Goal: Task Accomplishment & Management: Use online tool/utility

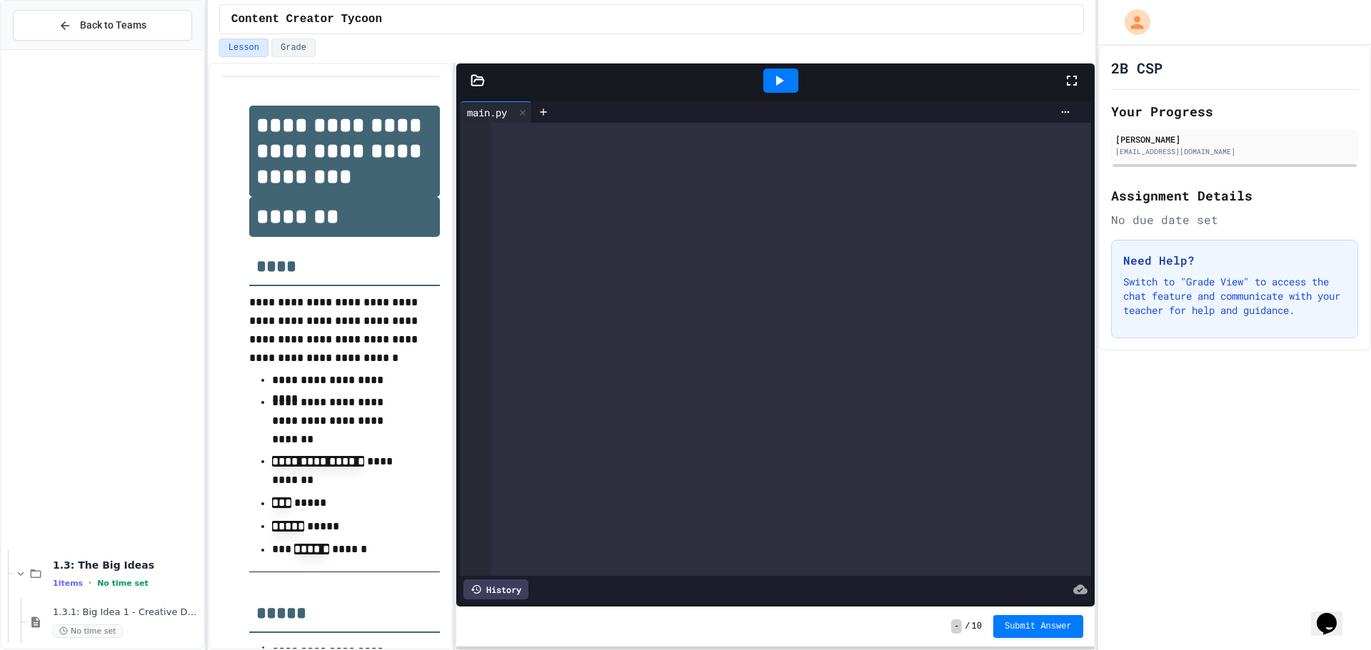
scroll to position [6246, 0]
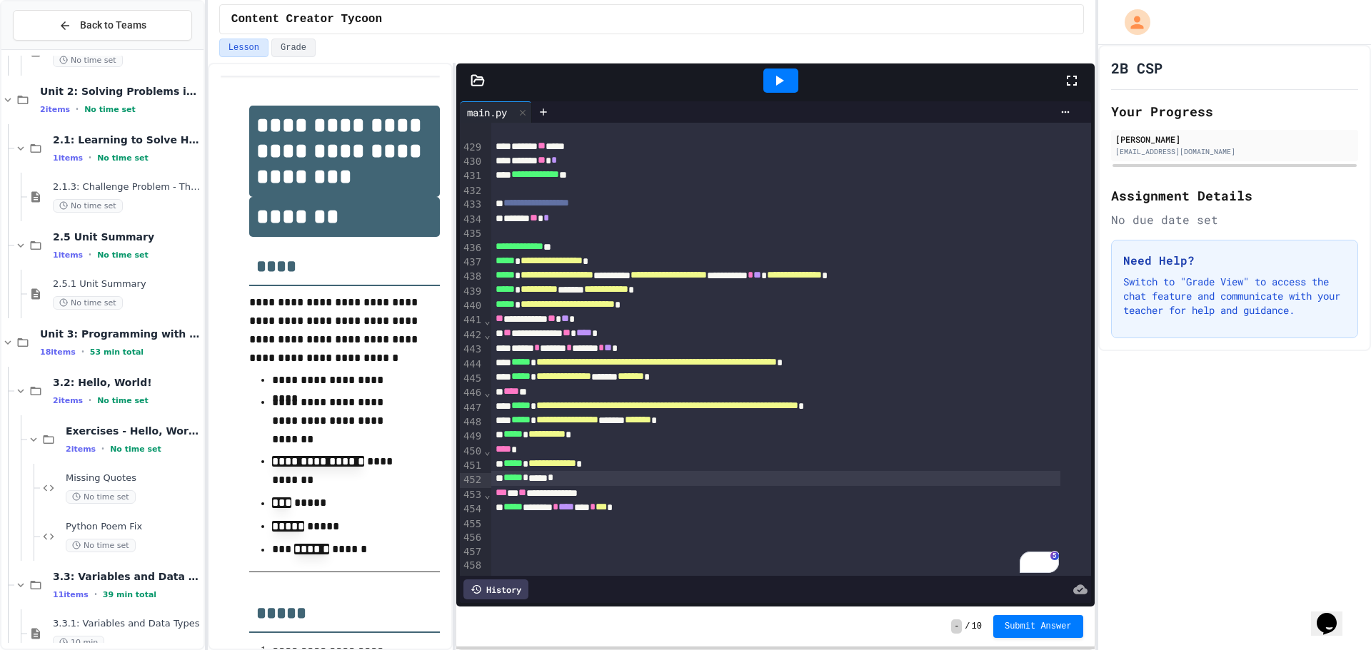
click at [1075, 68] on div at bounding box center [1078, 80] width 31 height 39
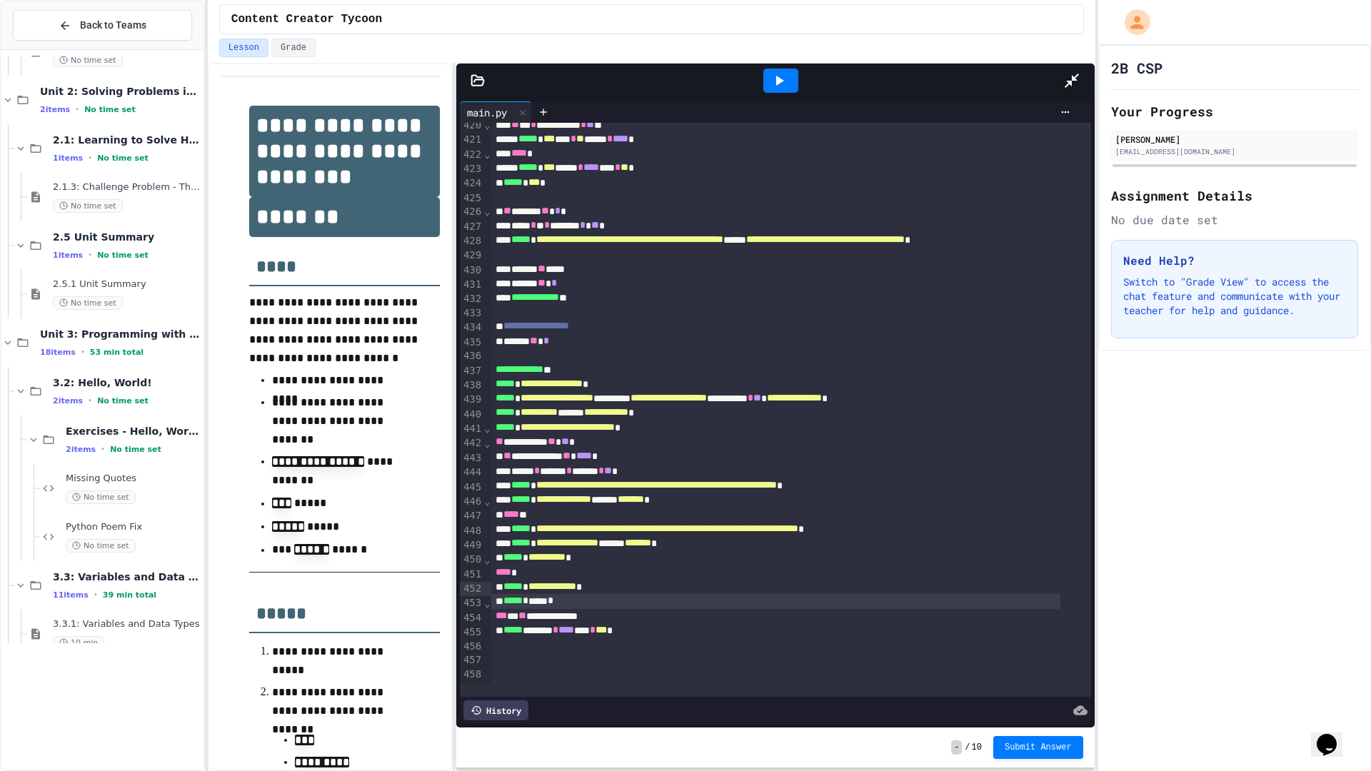
scroll to position [6004, 0]
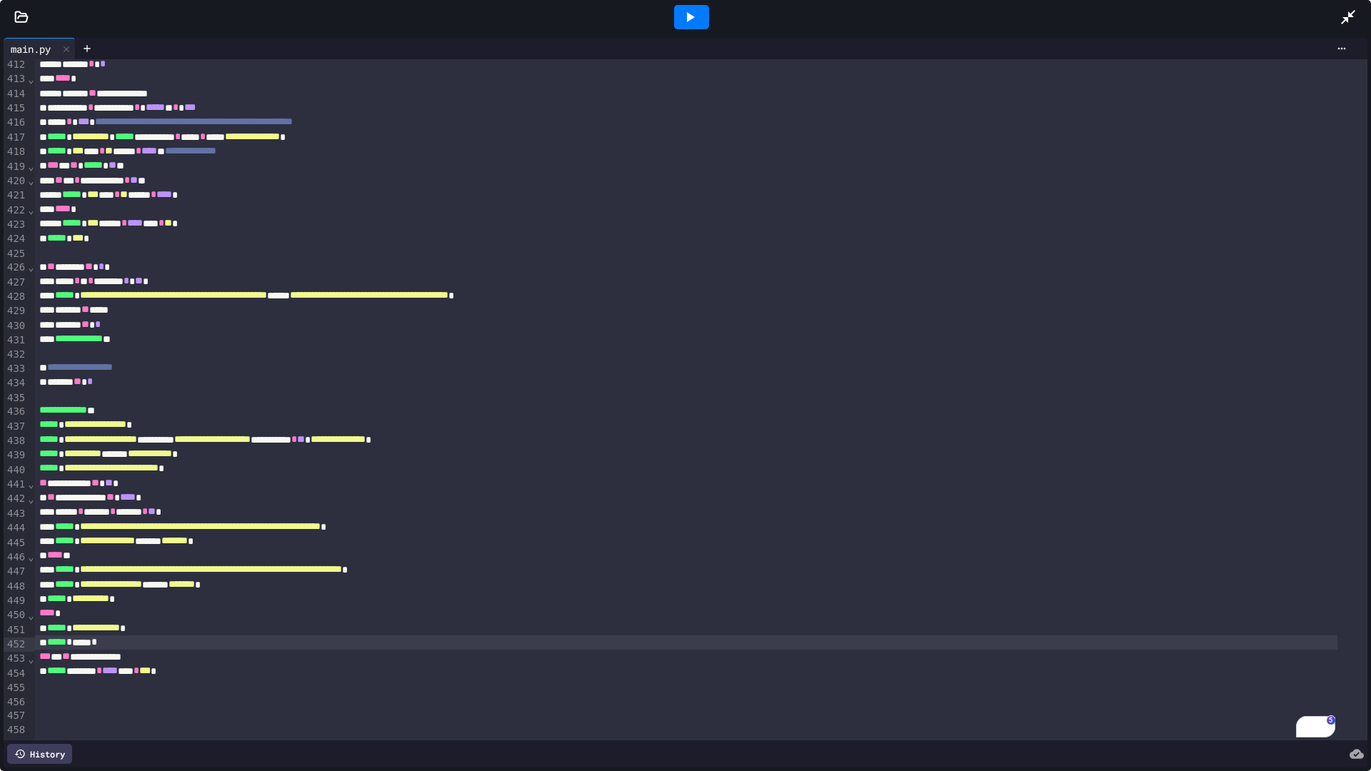
click at [696, 9] on icon at bounding box center [689, 17] width 17 height 17
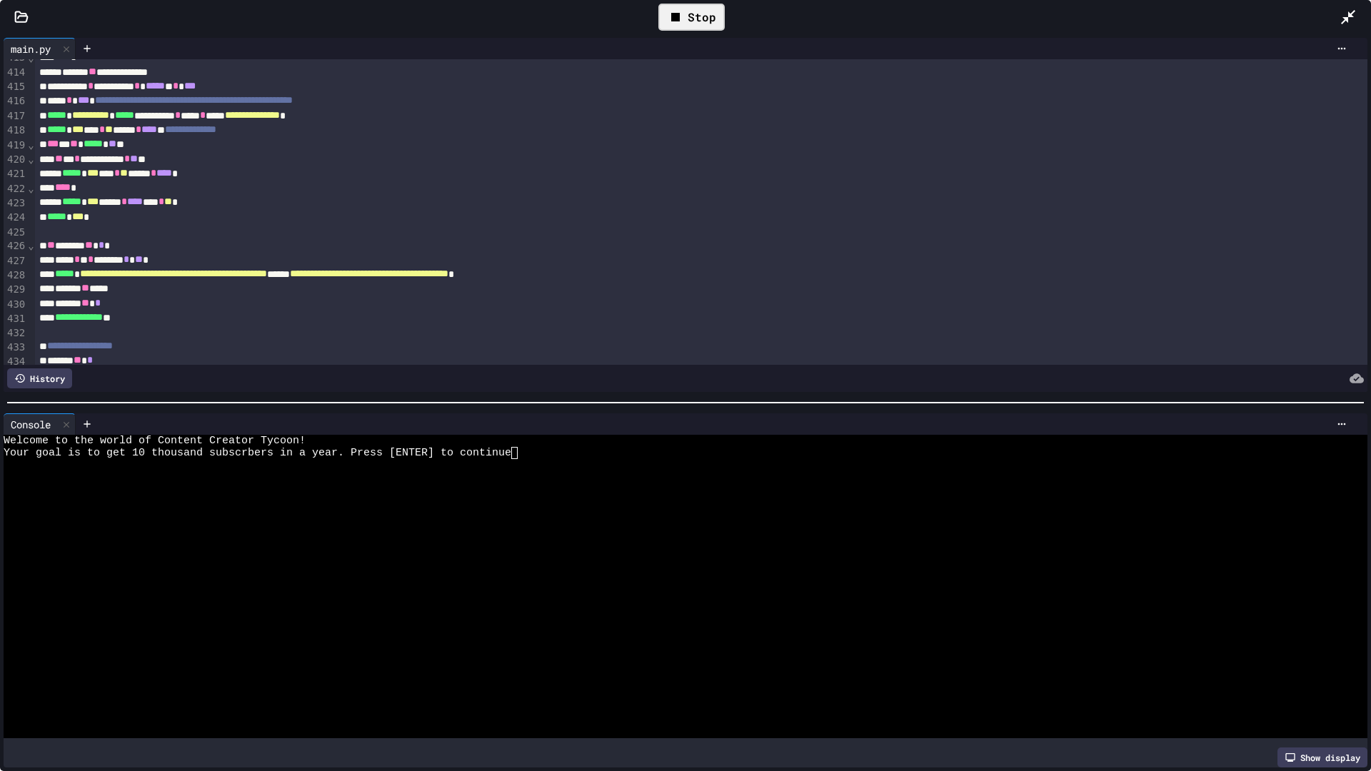
click at [542, 568] on div at bounding box center [672, 574] width 1336 height 12
type textarea "*"
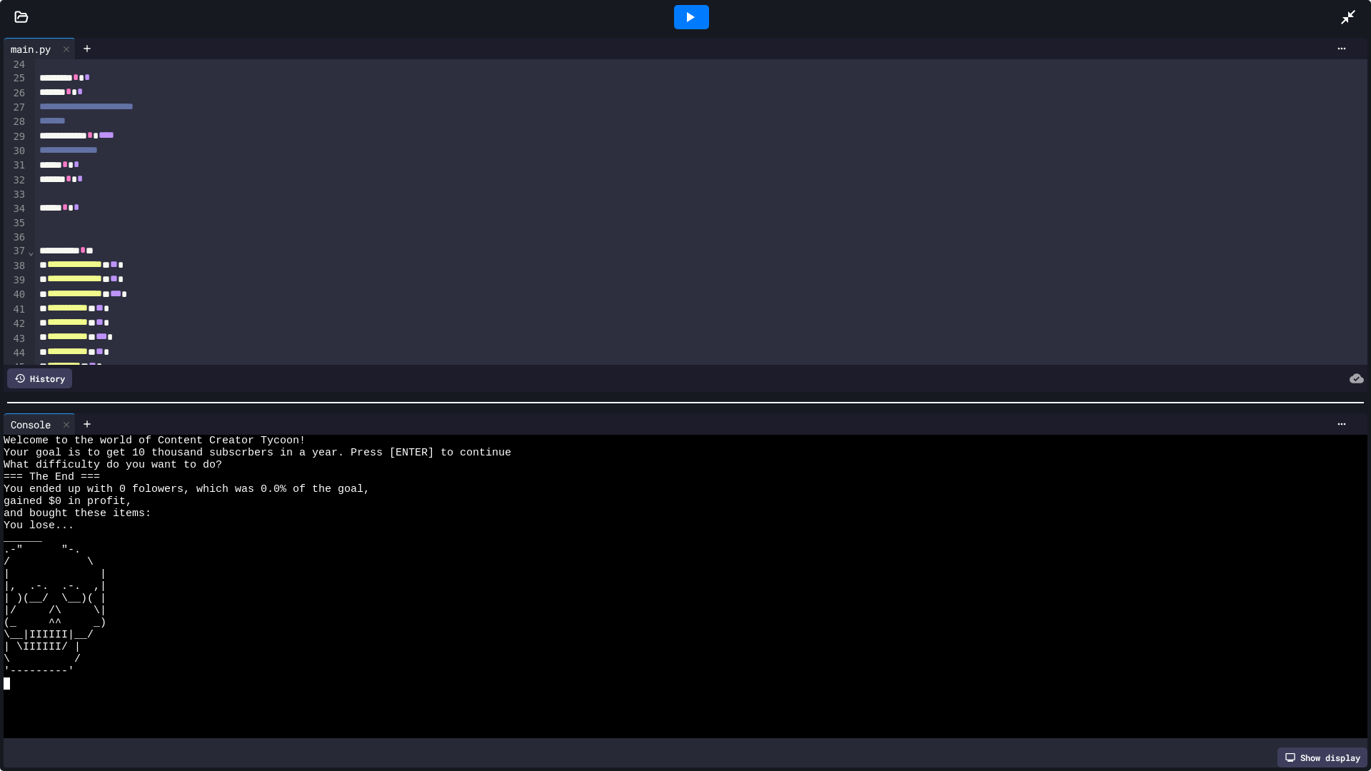
scroll to position [0, 0]
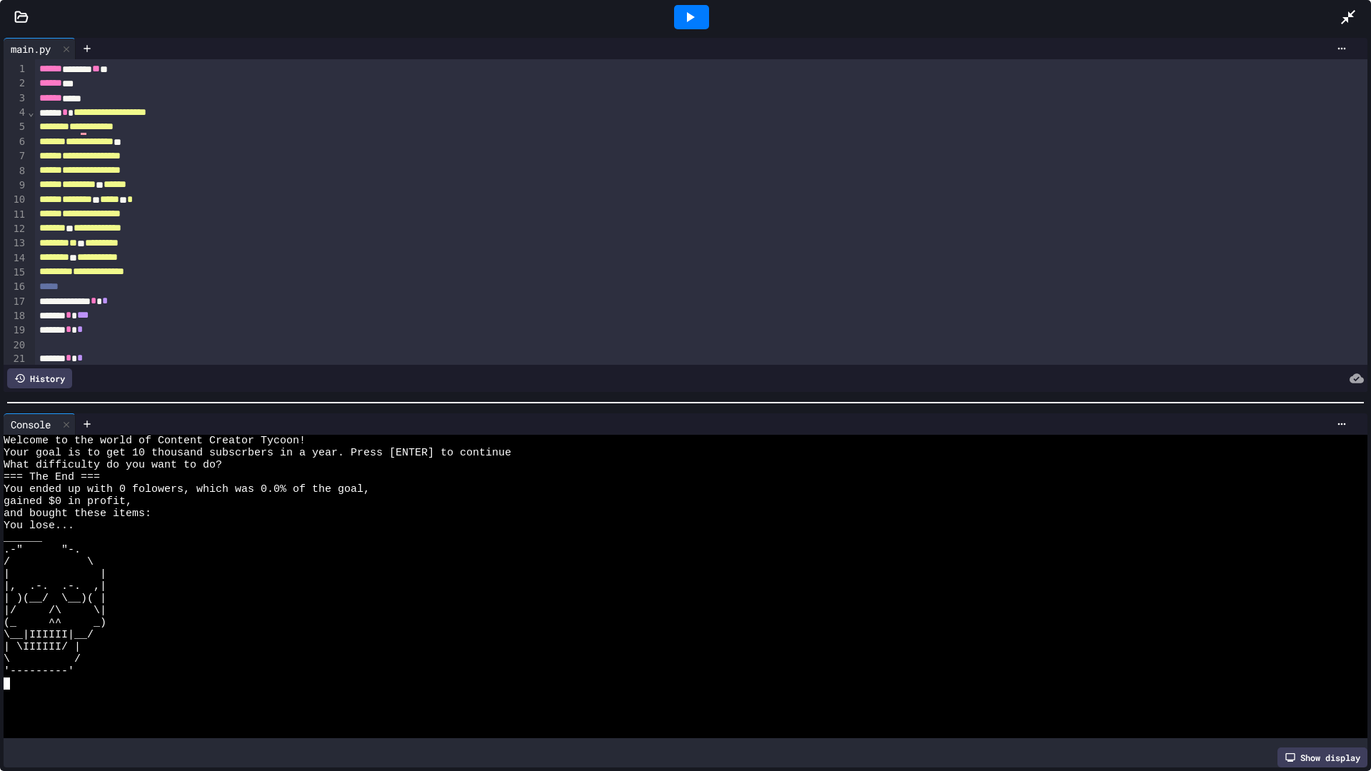
click at [118, 261] on span "*" at bounding box center [97, 257] width 41 height 10
click at [118, 248] on span "*********" at bounding box center [102, 243] width 34 height 10
click at [121, 261] on span "*" at bounding box center [99, 257] width 44 height 10
click at [690, 21] on icon at bounding box center [689, 17] width 17 height 17
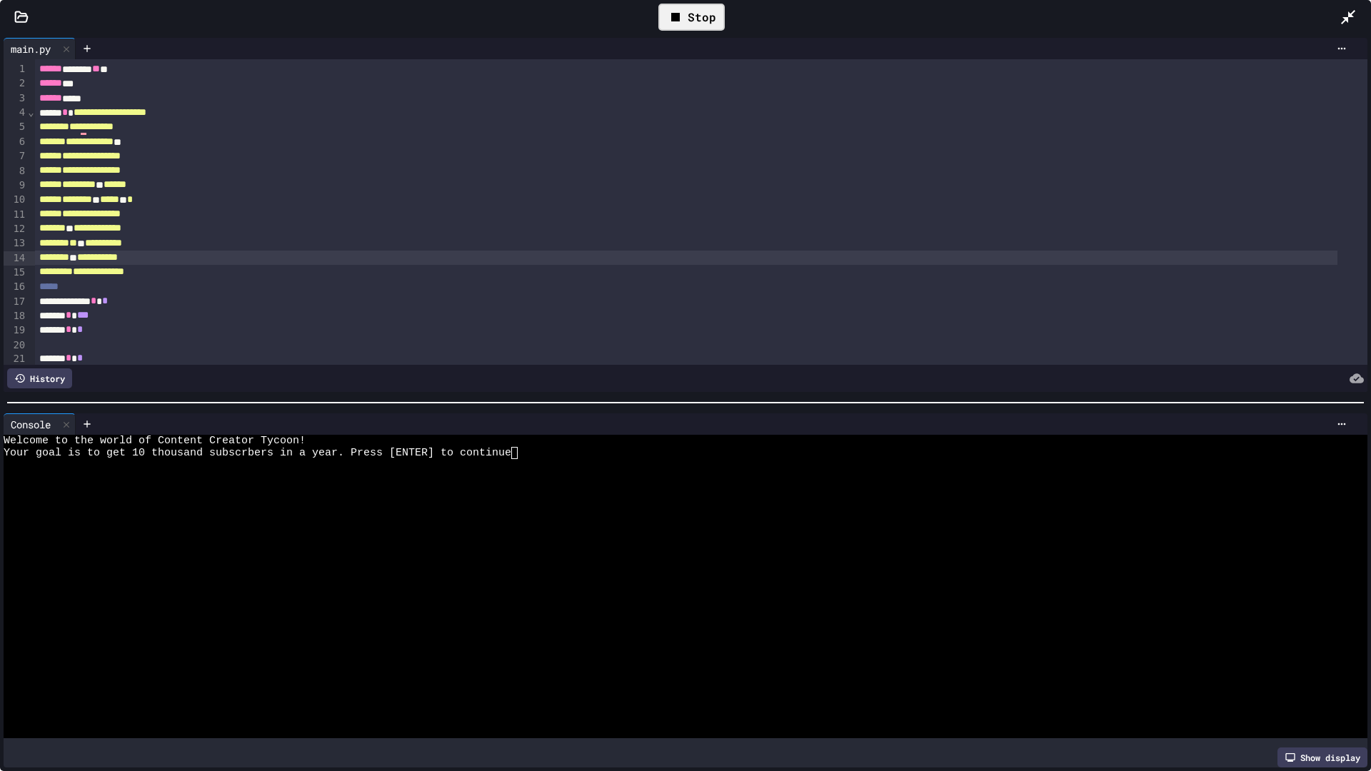
click at [567, 617] on div at bounding box center [672, 623] width 1336 height 12
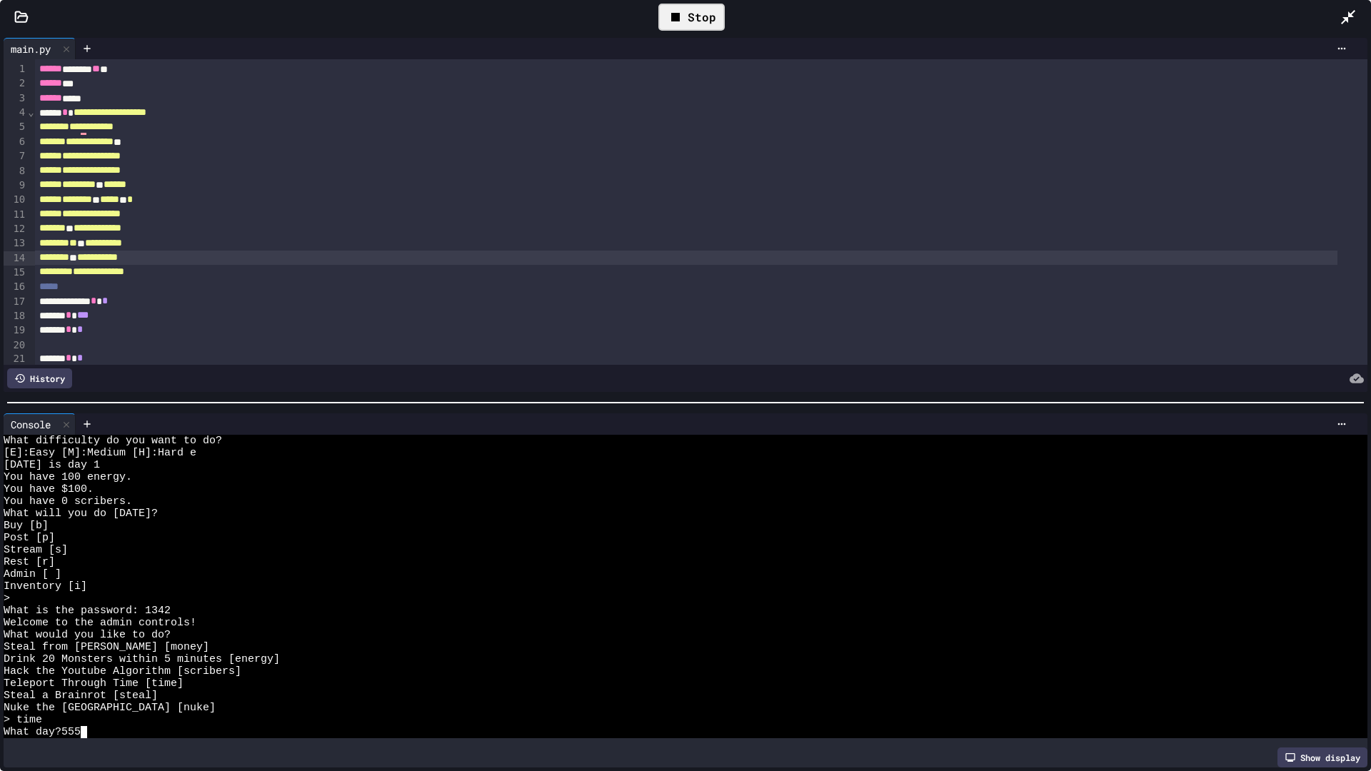
scroll to position [36, 0]
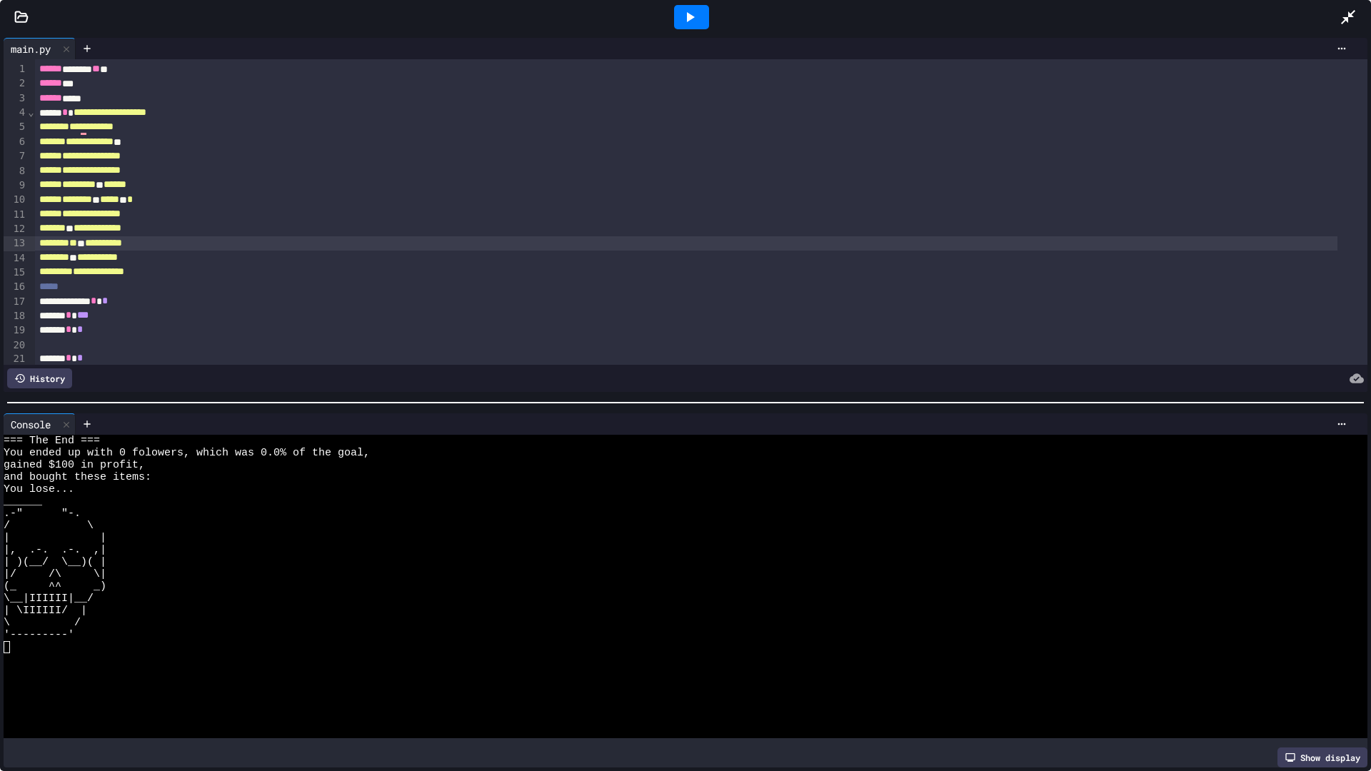
click at [77, 245] on span "*" at bounding box center [58, 243] width 38 height 10
drag, startPoint x: 152, startPoint y: 242, endPoint x: 210, endPoint y: 319, distance: 96.4
click at [122, 241] on span "**********" at bounding box center [103, 243] width 37 height 10
click at [681, 11] on icon at bounding box center [689, 17] width 17 height 17
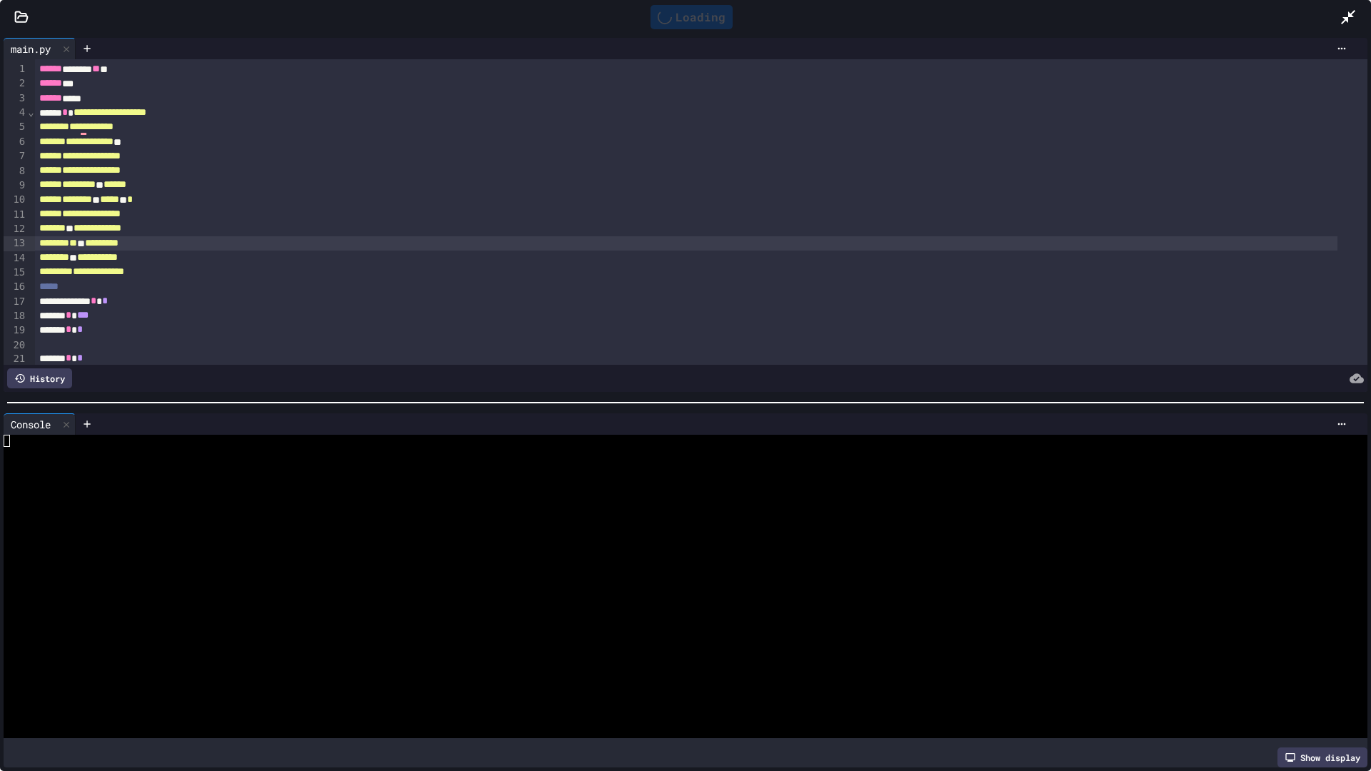
scroll to position [0, 0]
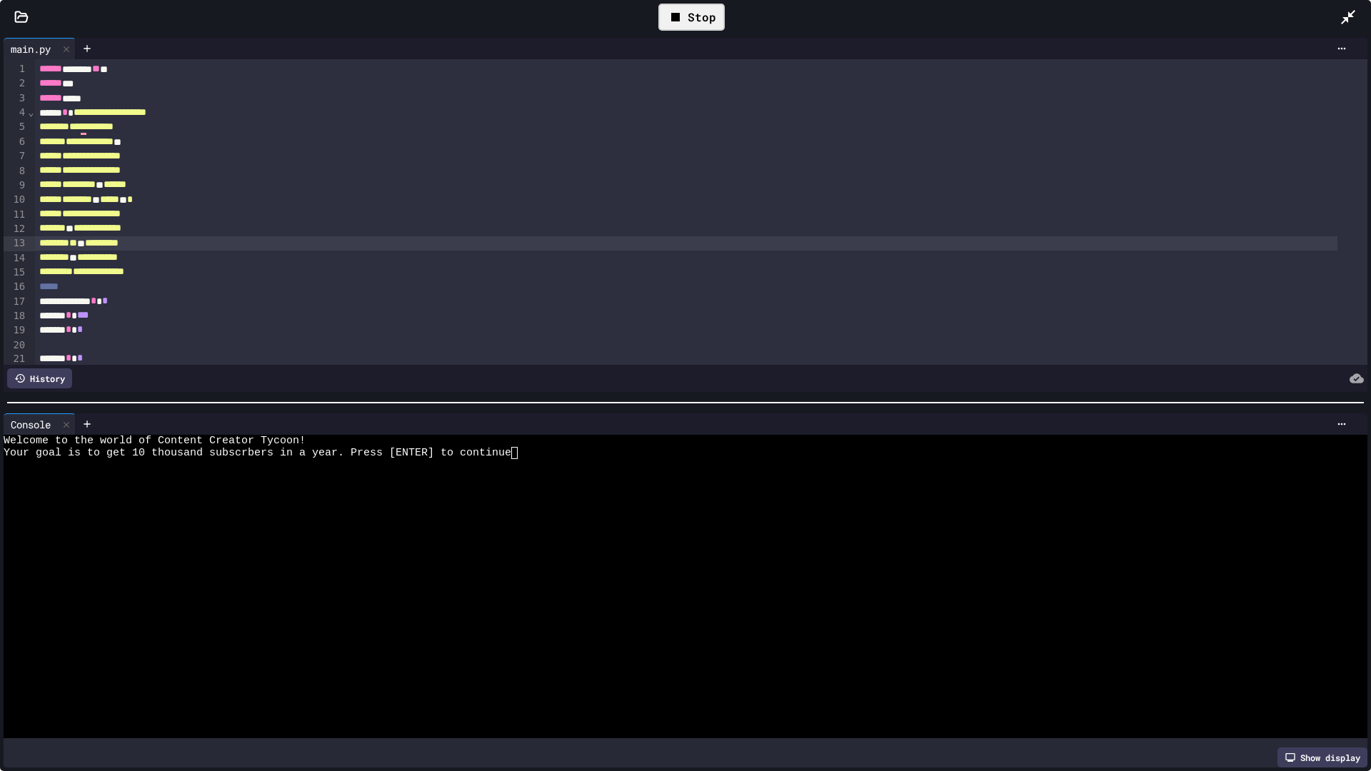
click at [597, 460] on div at bounding box center [672, 465] width 1336 height 12
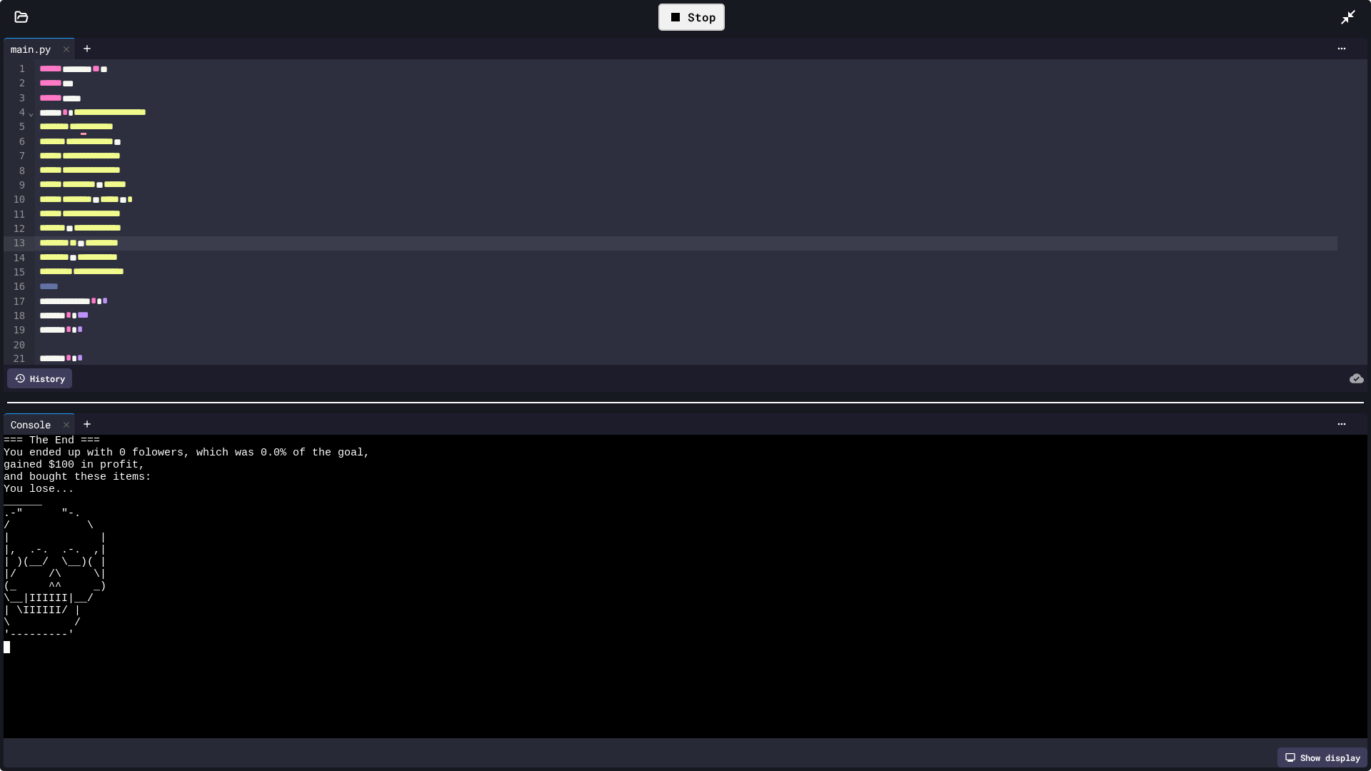
scroll to position [24, 0]
click at [118, 259] on span "*" at bounding box center [97, 257] width 41 height 10
click at [118, 261] on span "*" at bounding box center [97, 257] width 41 height 10
click at [121, 262] on span "*" at bounding box center [99, 257] width 44 height 10
click at [677, 9] on div at bounding box center [691, 17] width 35 height 24
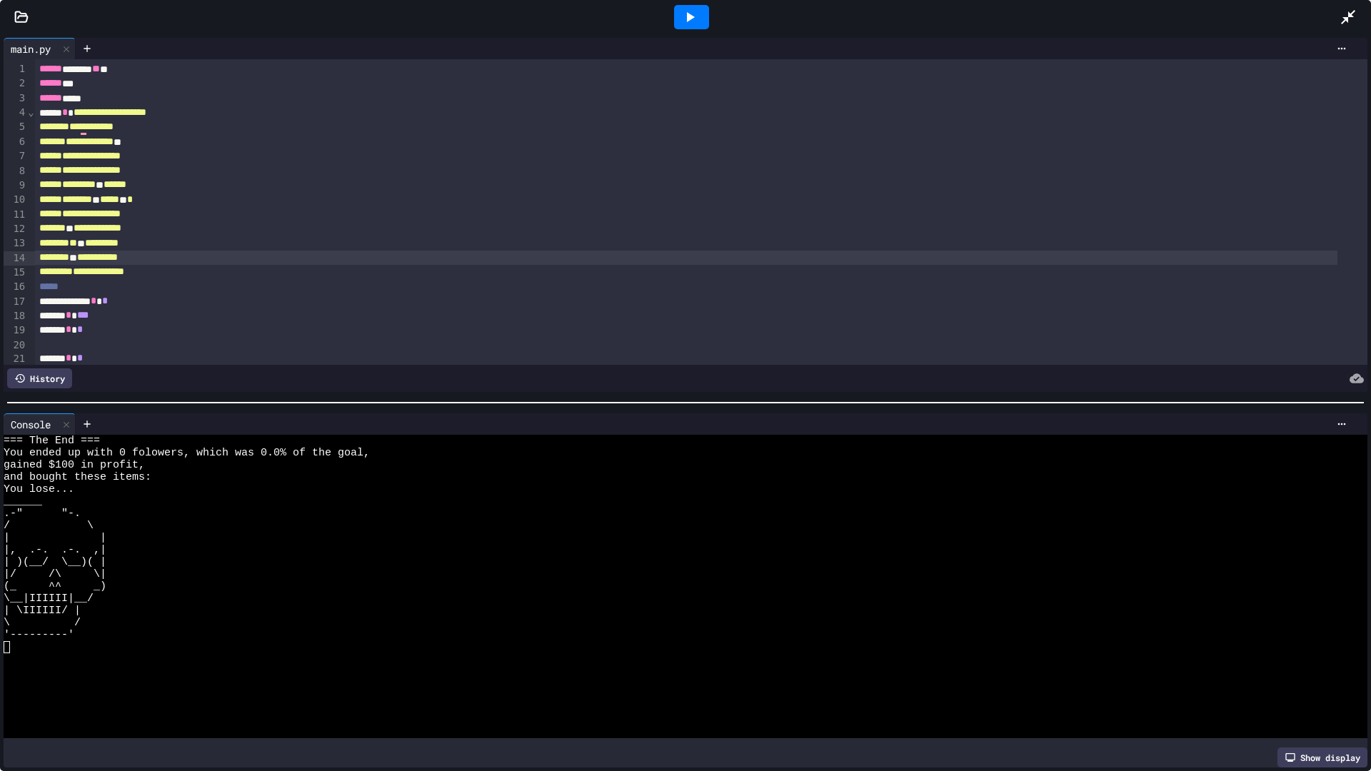
scroll to position [0, 0]
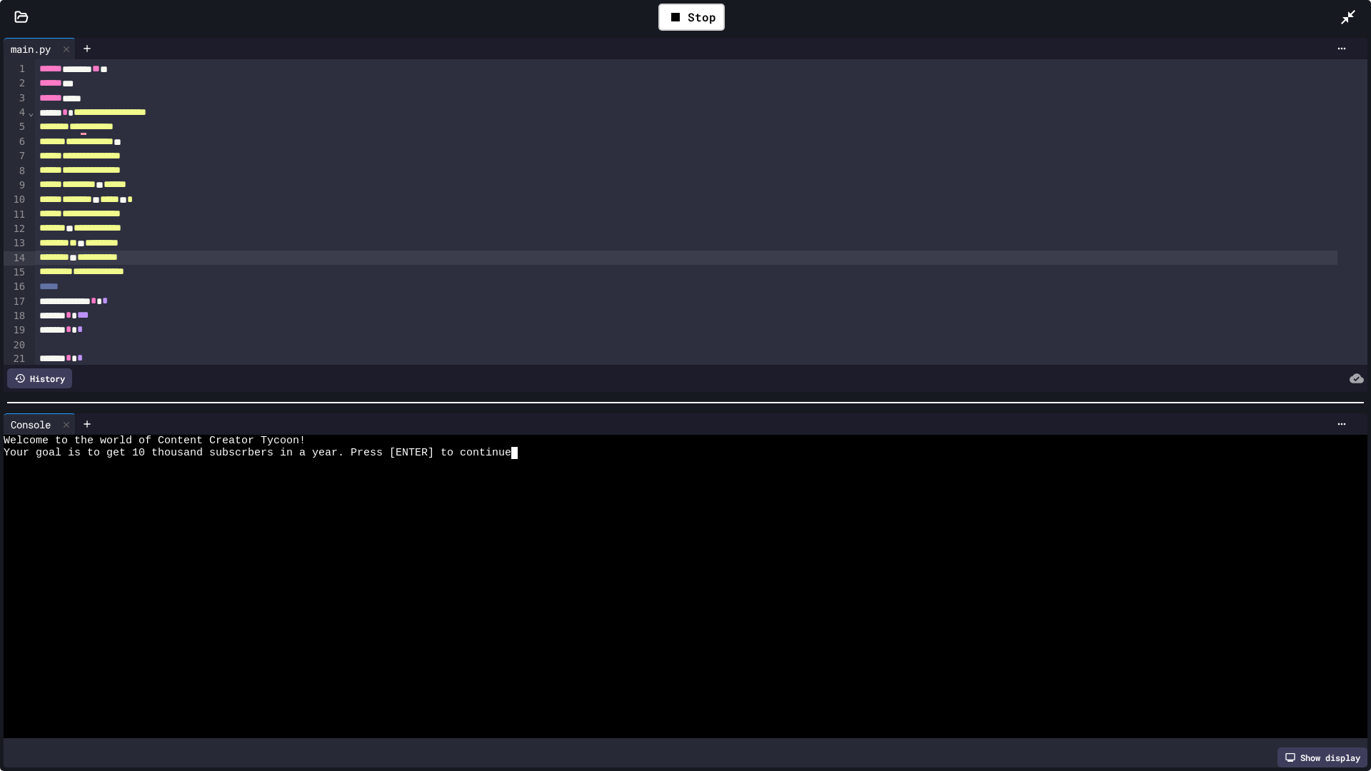
click at [600, 642] on div at bounding box center [672, 647] width 1336 height 12
type textarea "*"
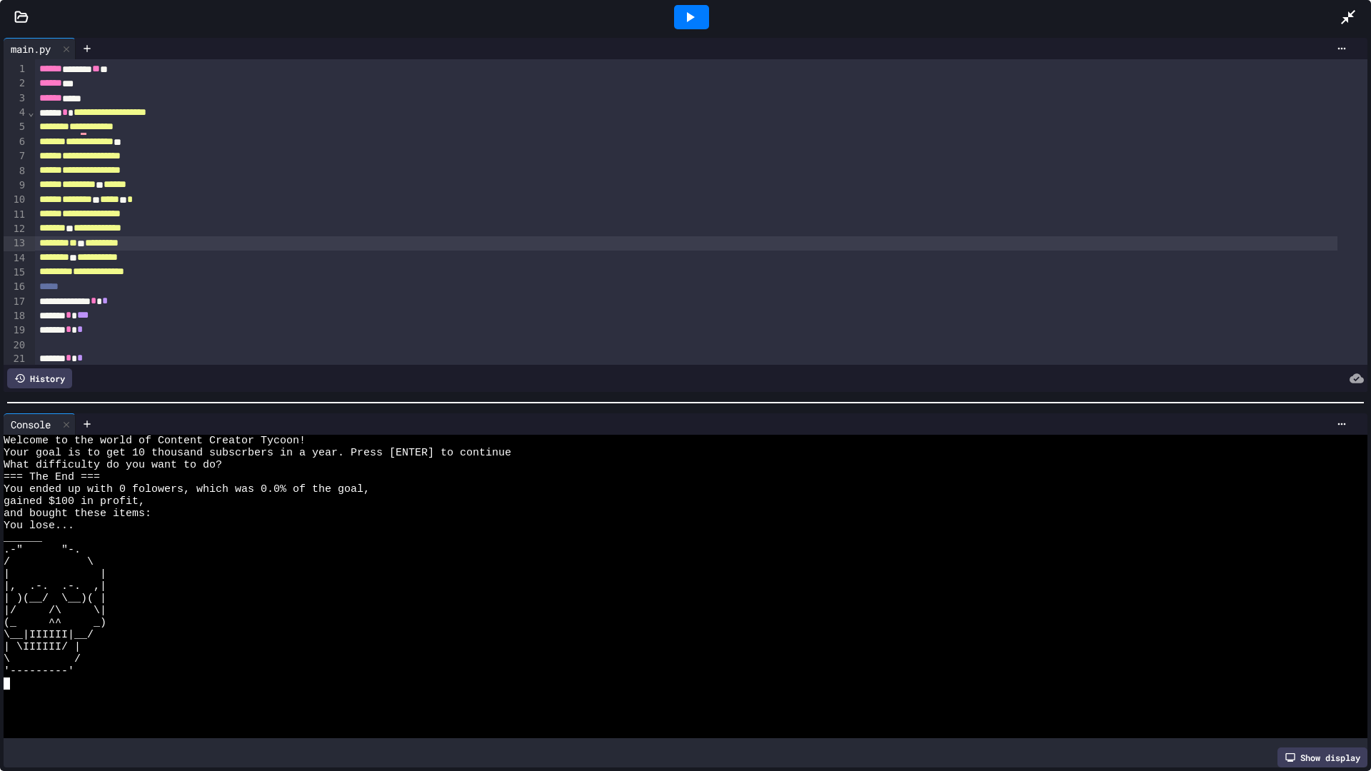
click at [77, 243] on span "*" at bounding box center [58, 243] width 38 height 10
click at [681, 20] on icon at bounding box center [689, 17] width 17 height 17
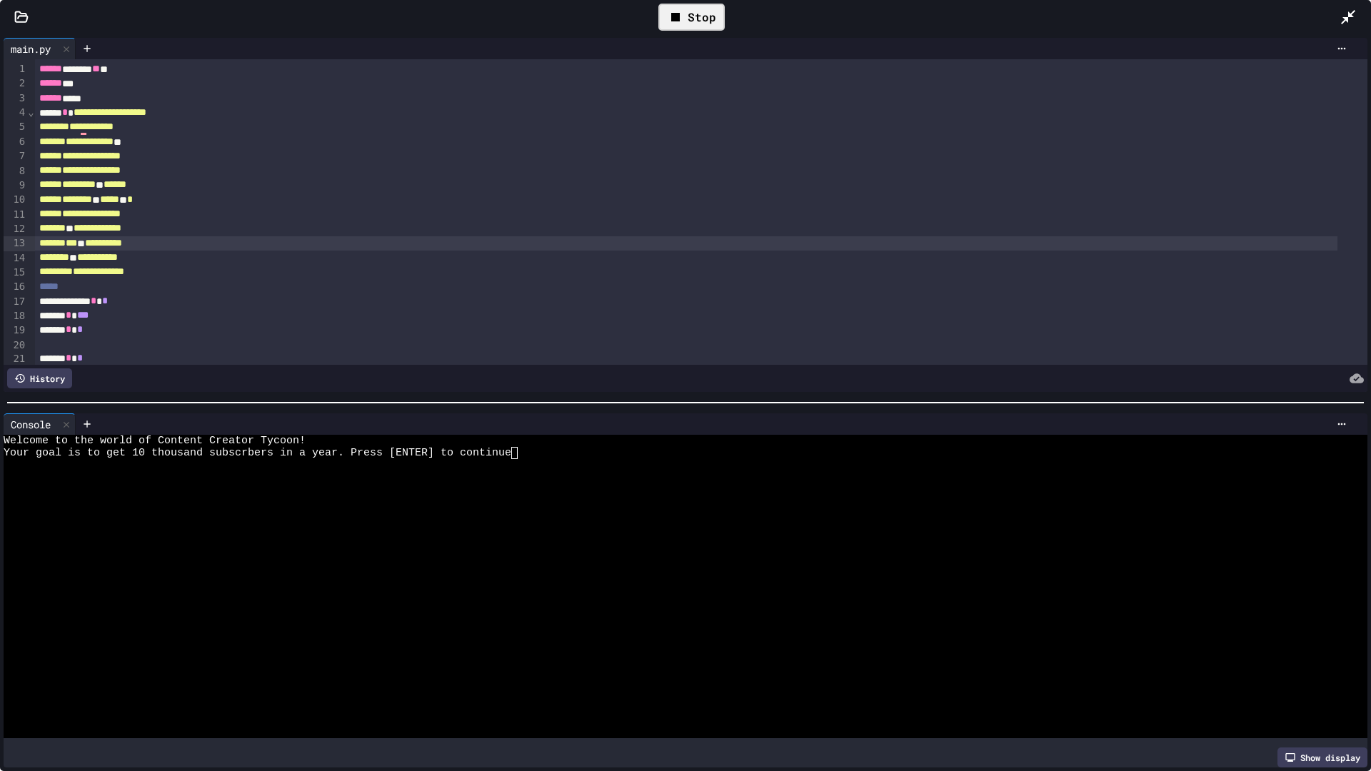
click at [547, 463] on div at bounding box center [672, 465] width 1336 height 12
type textarea "*"
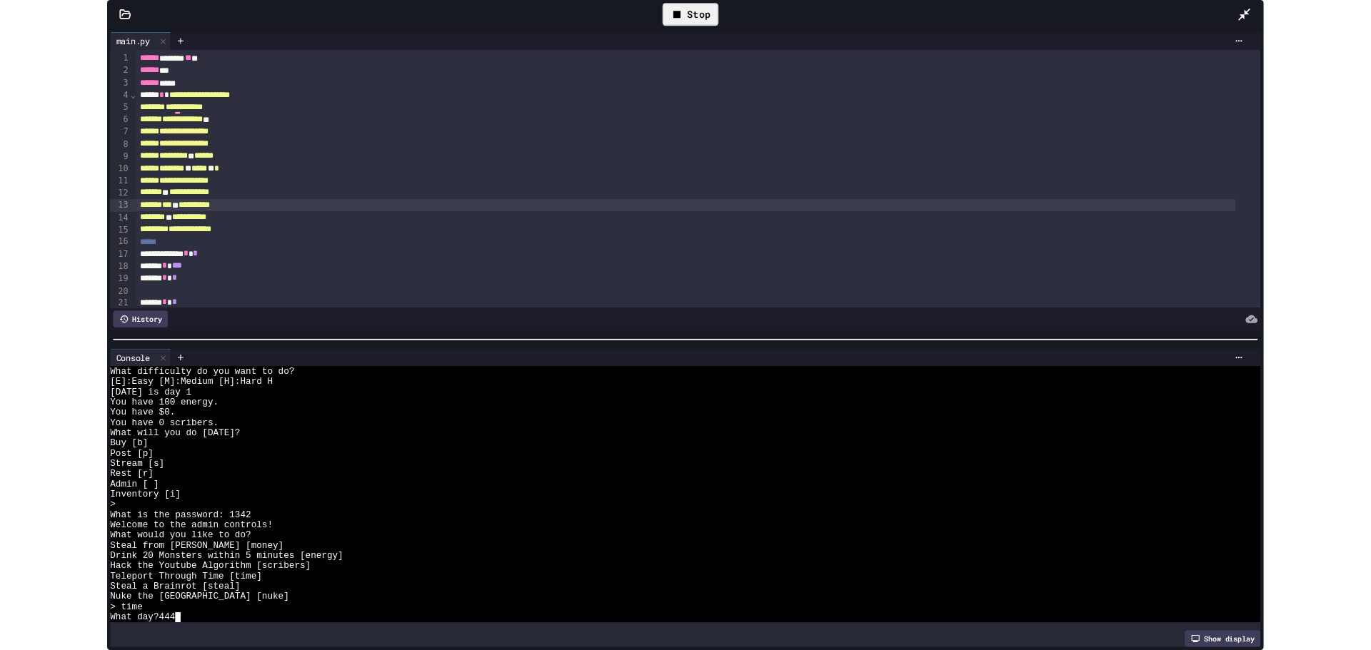
scroll to position [36, 0]
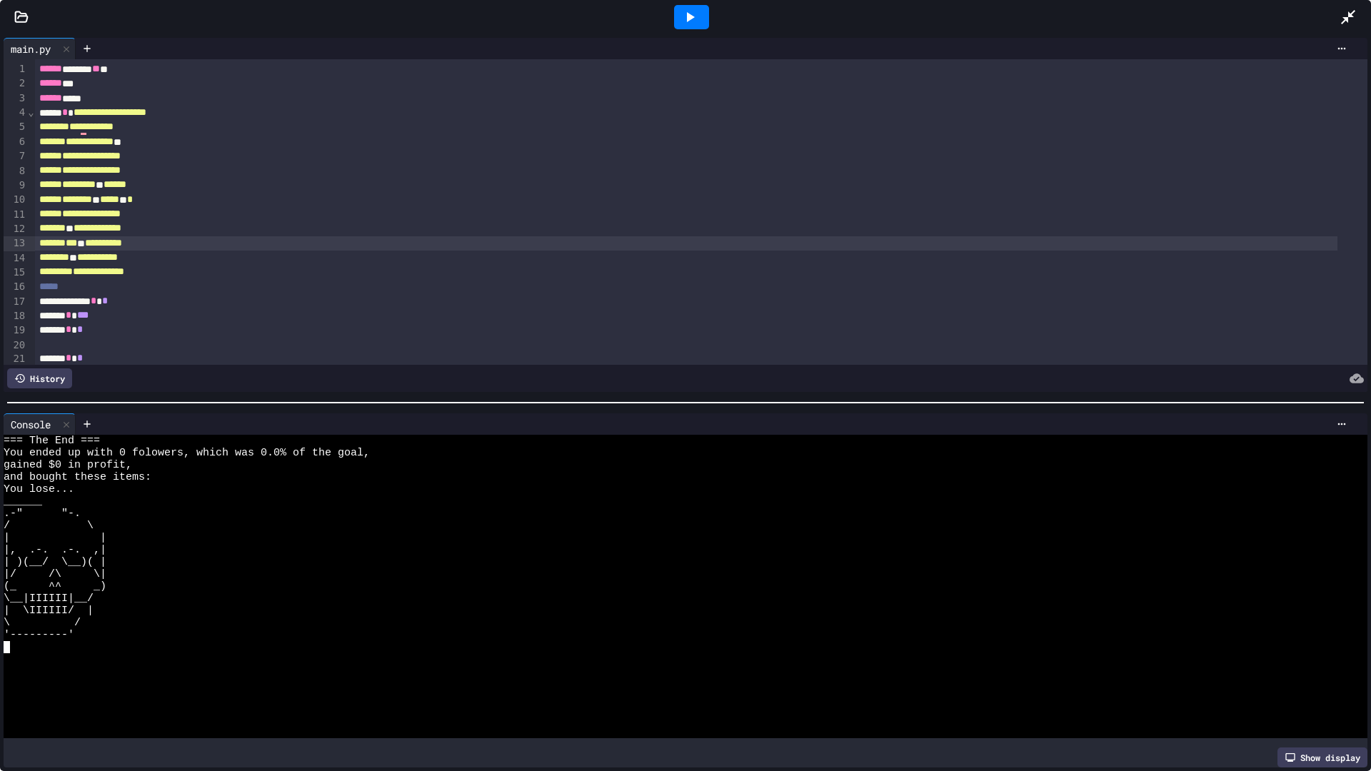
click at [77, 241] on span "*" at bounding box center [58, 243] width 38 height 10
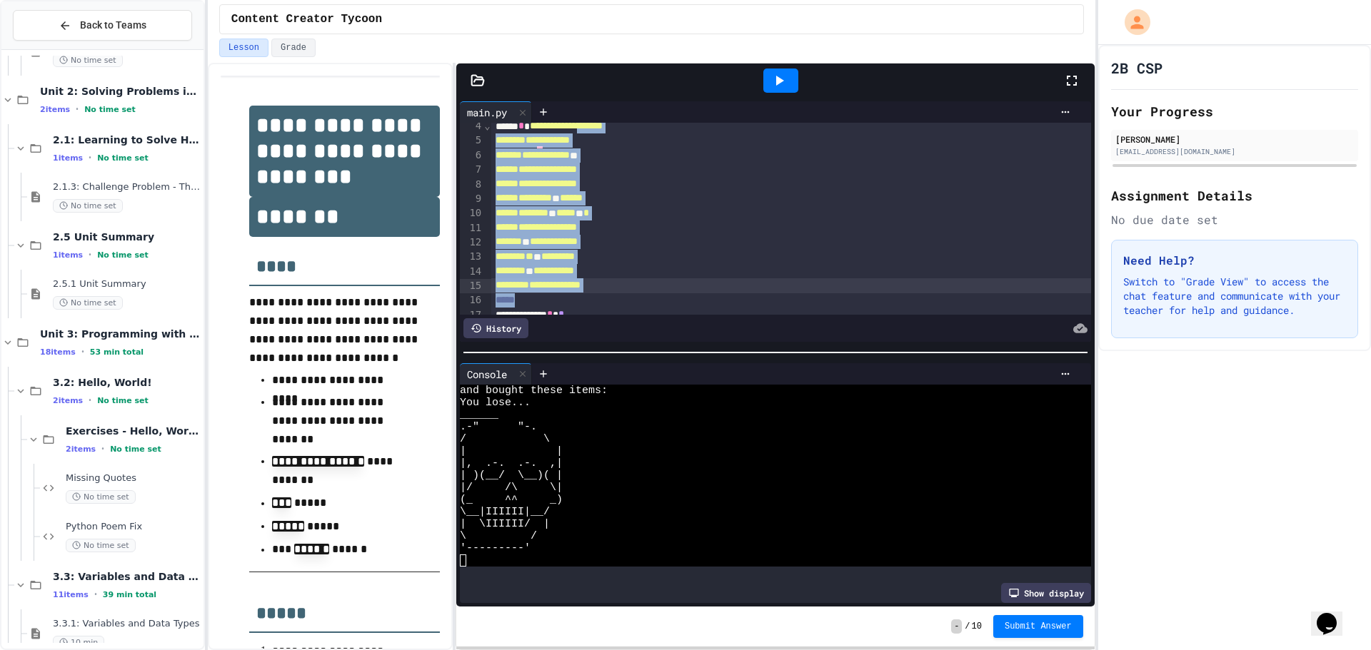
scroll to position [63, 0]
drag, startPoint x: 608, startPoint y: 173, endPoint x: 602, endPoint y: 270, distance: 96.6
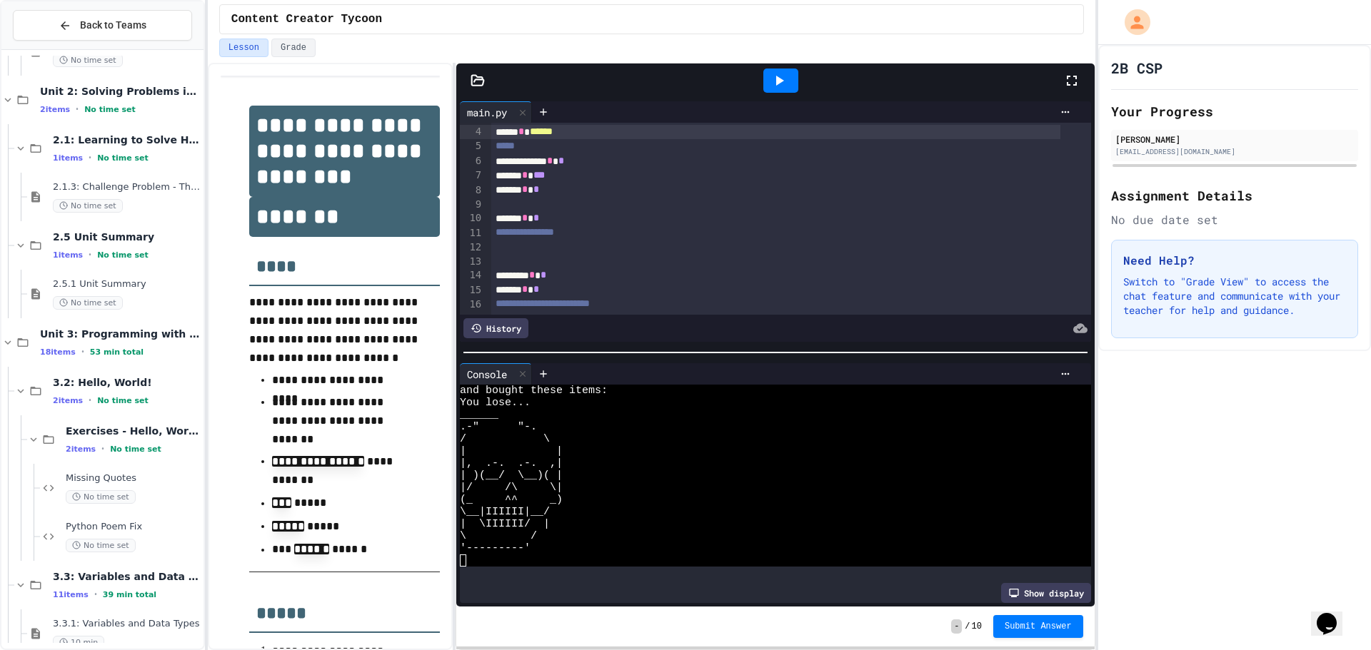
scroll to position [62, 0]
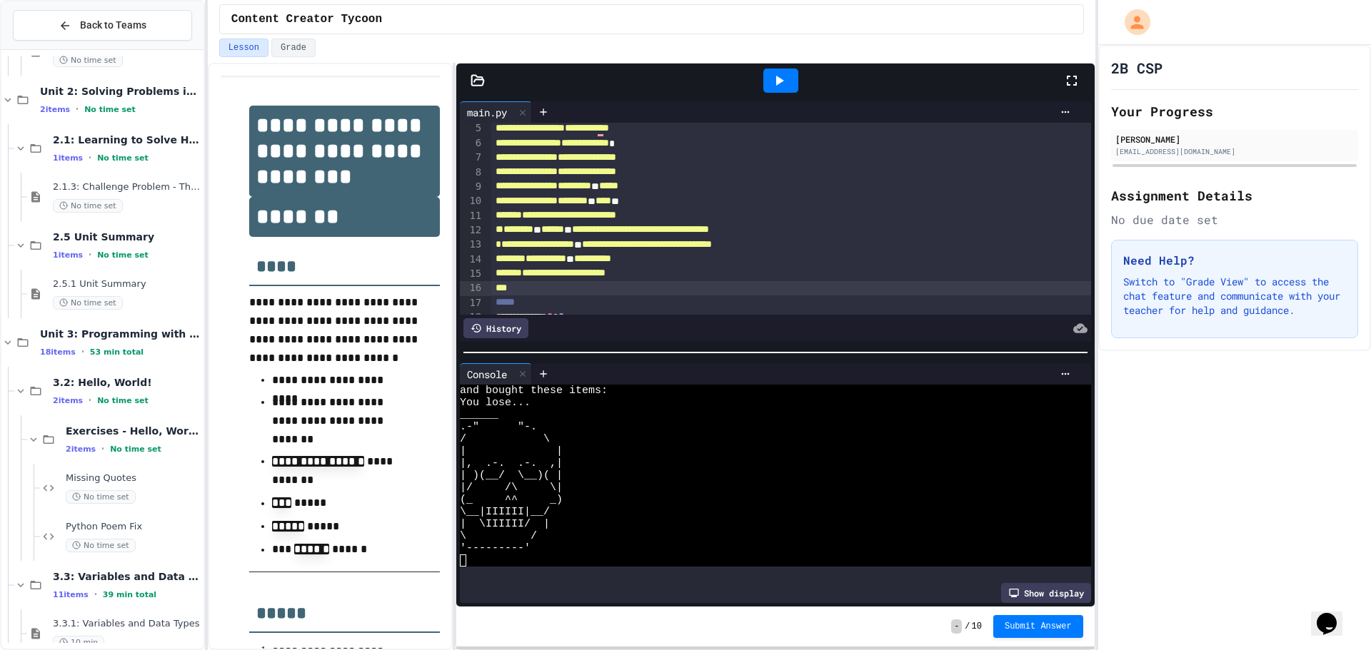
click at [640, 189] on div "******* ** *****" at bounding box center [776, 186] width 570 height 14
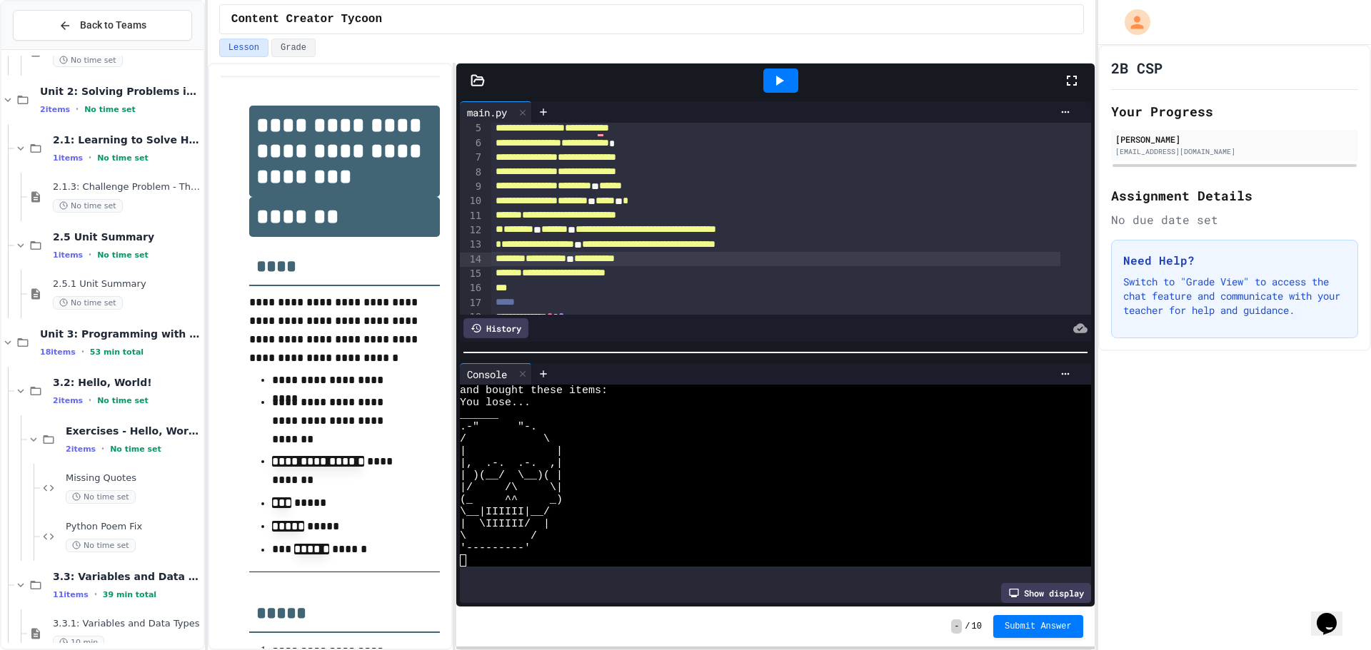
click at [609, 142] on span "*" at bounding box center [551, 143] width 113 height 10
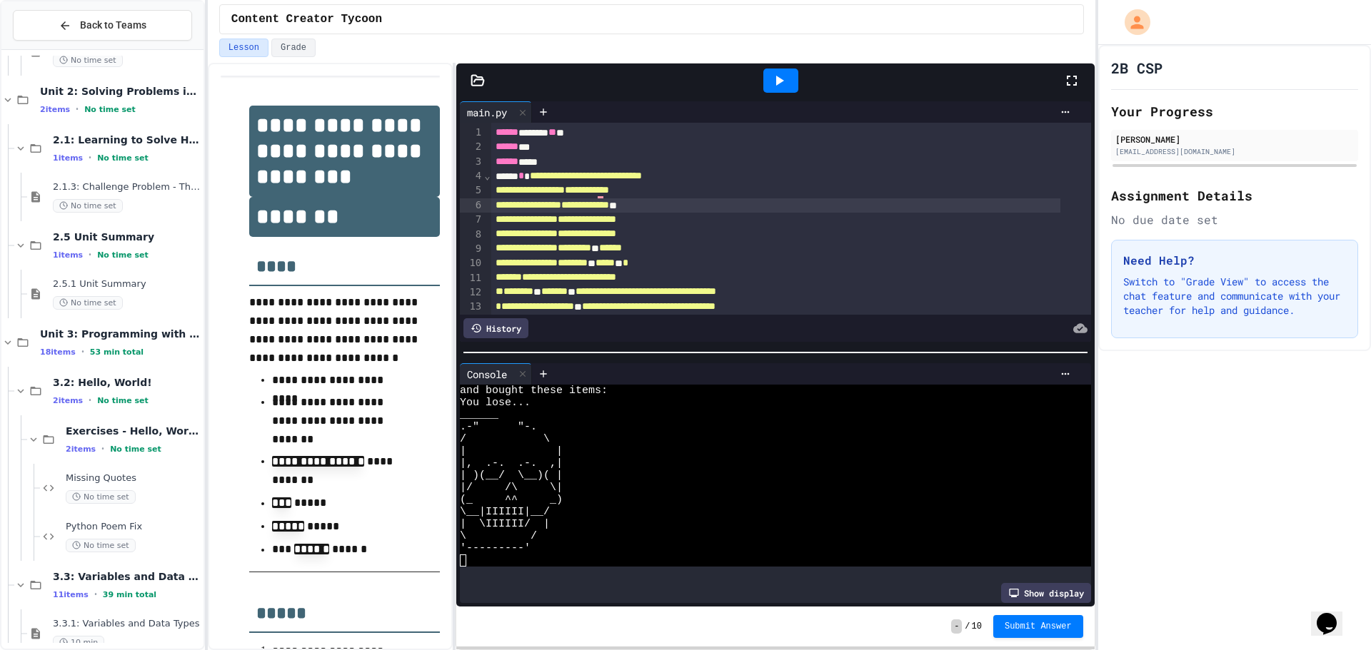
click at [774, 72] on icon at bounding box center [778, 80] width 17 height 17
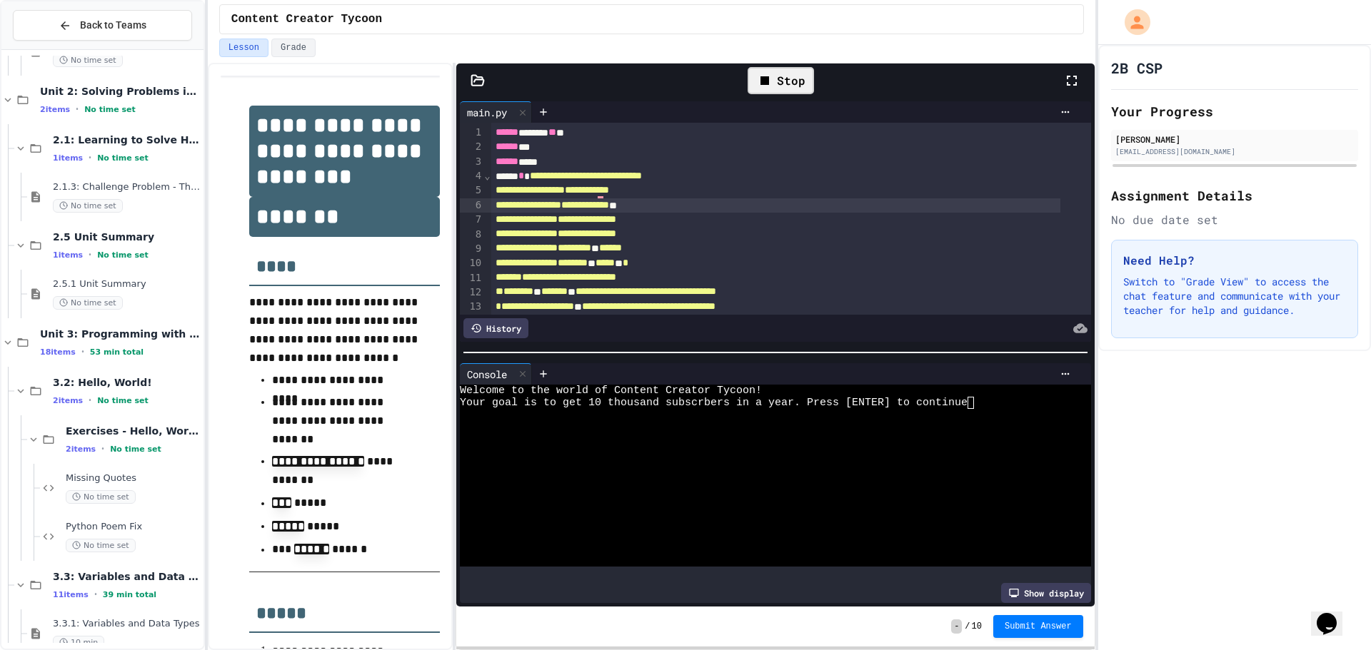
click at [710, 463] on div at bounding box center [762, 464] width 604 height 12
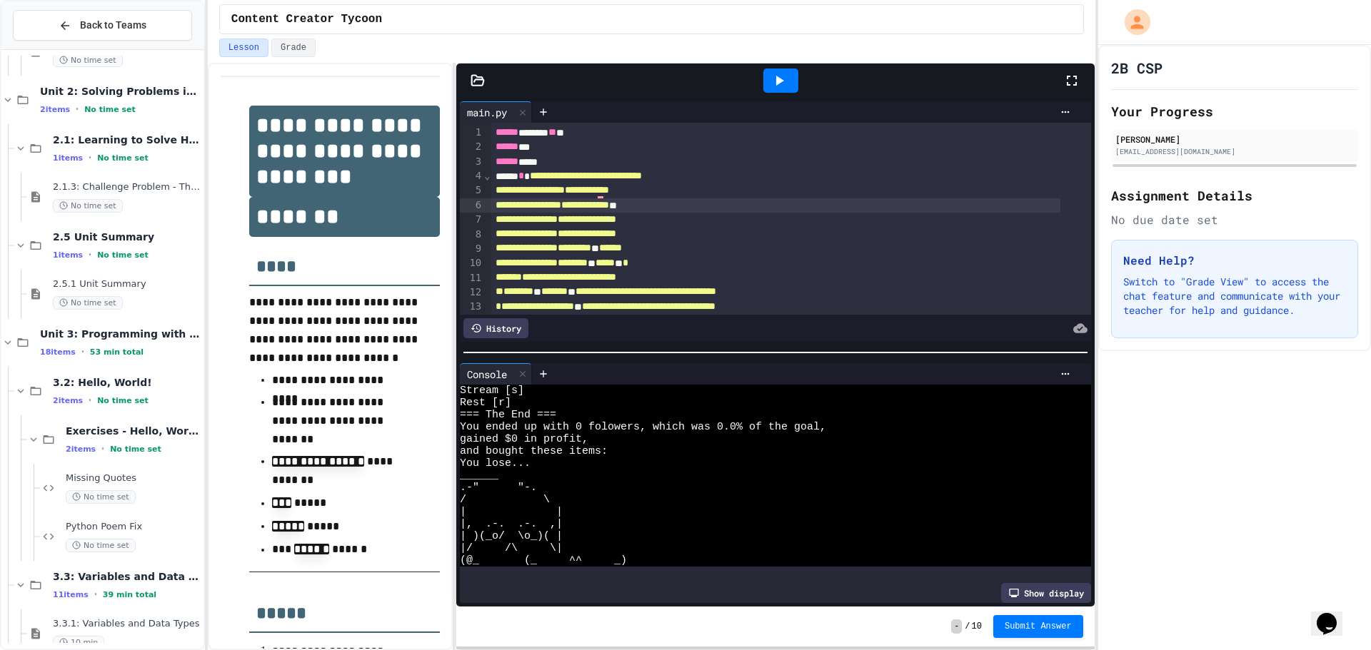
scroll to position [206, 0]
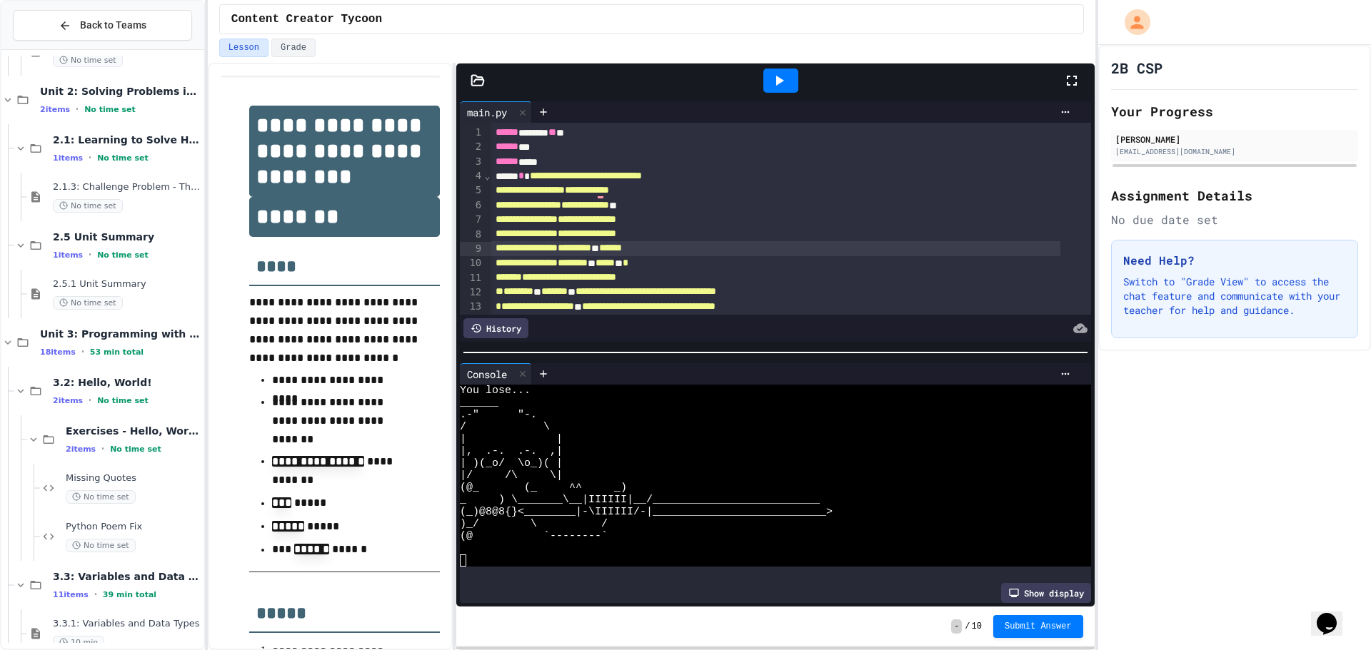
click at [591, 249] on span "*******" at bounding box center [543, 248] width 96 height 10
click at [794, 75] on div at bounding box center [780, 81] width 35 height 24
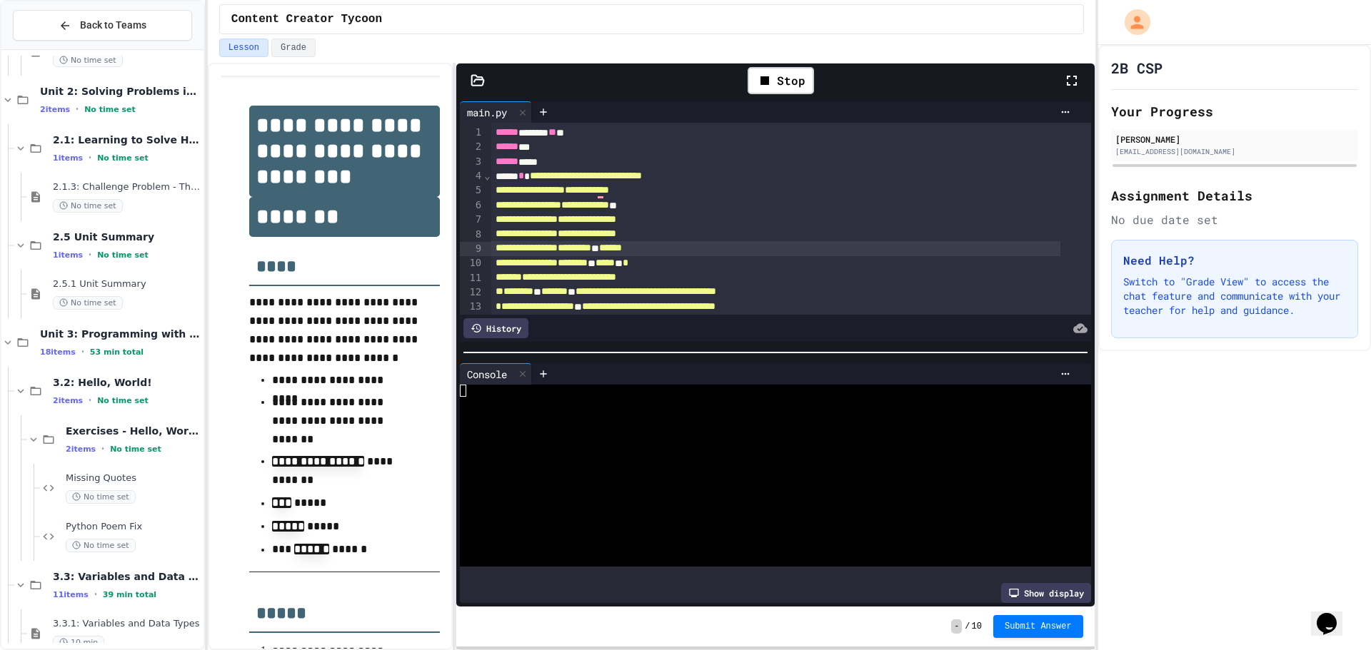
scroll to position [0, 0]
click at [750, 470] on div at bounding box center [762, 476] width 604 height 12
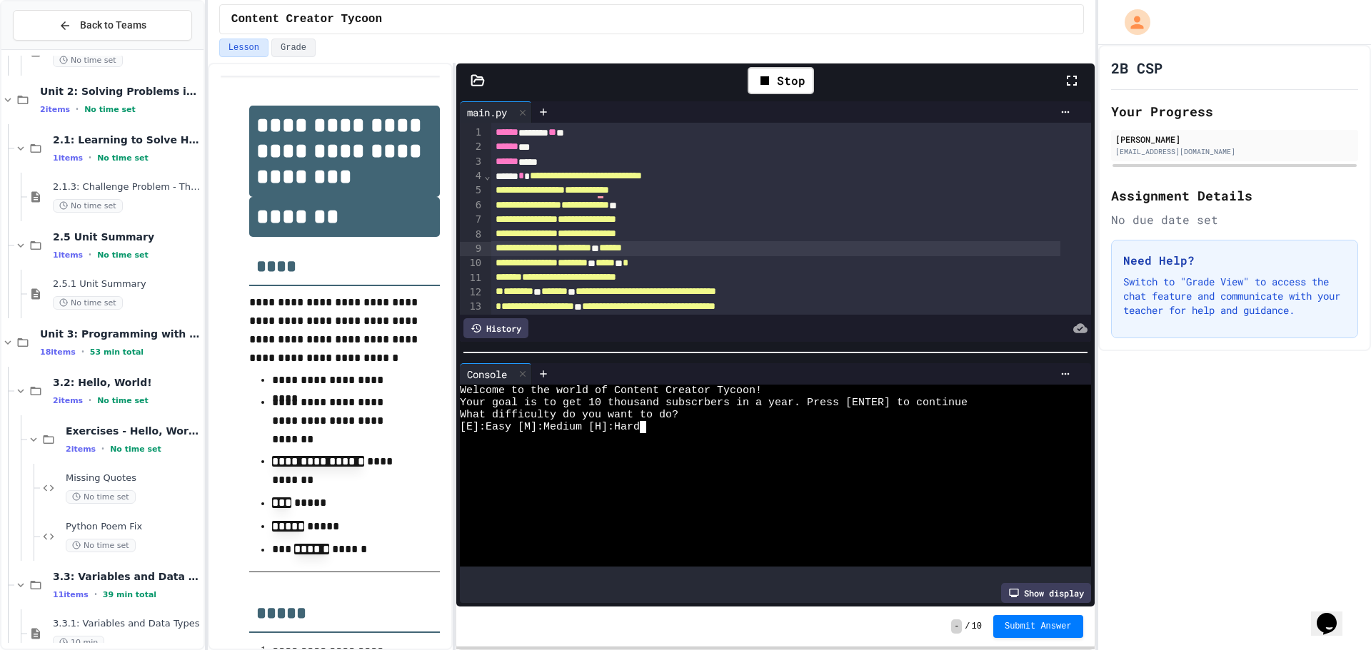
type textarea "*"
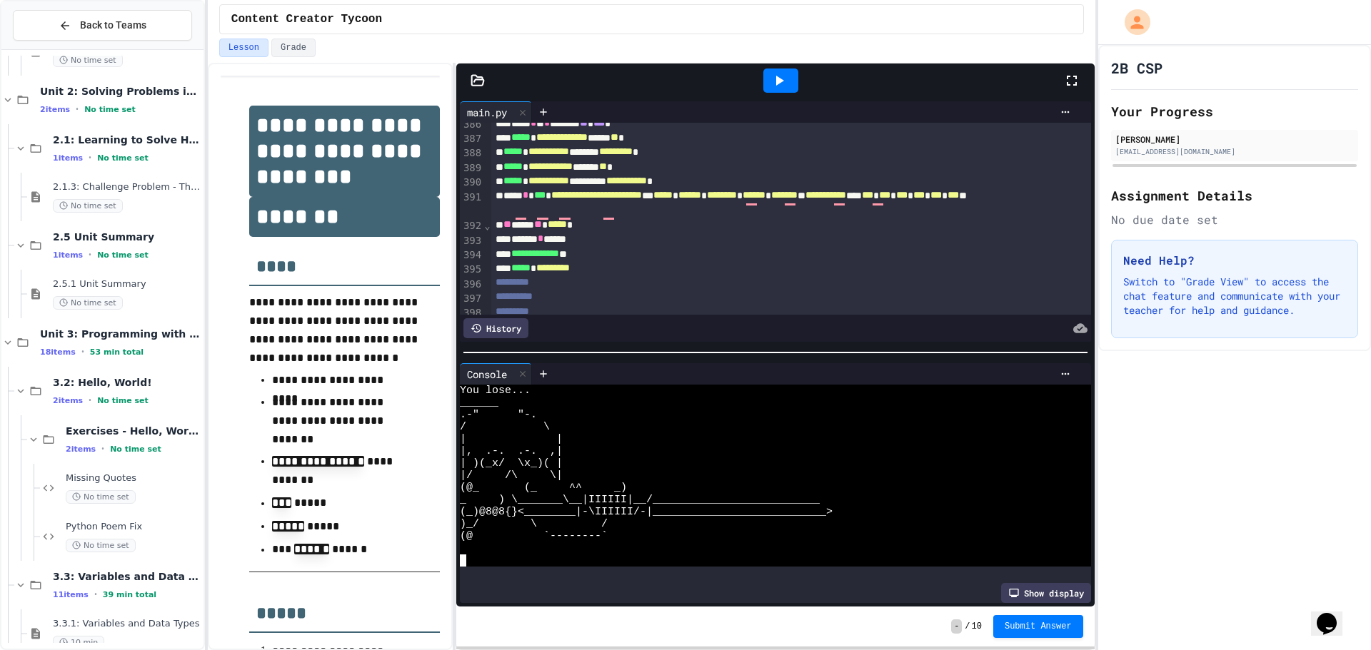
scroll to position [5757, 0]
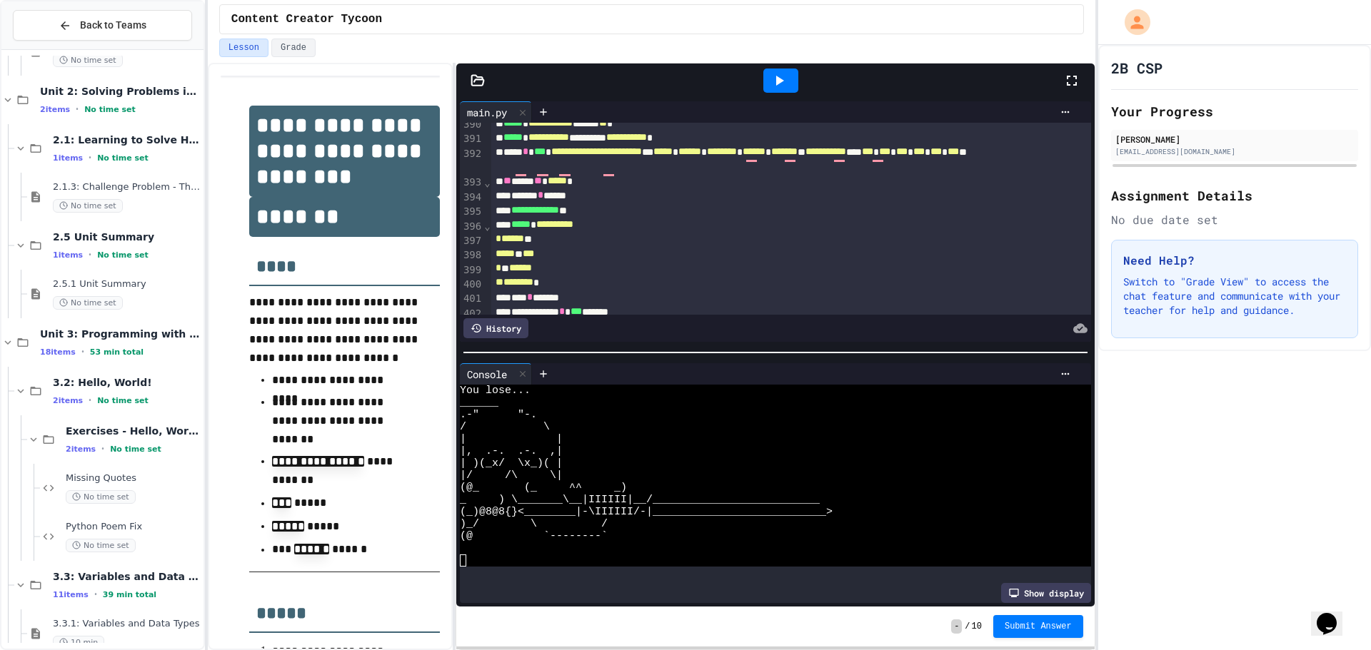
click at [1231, 377] on div "2B CSP Your Progress [PERSON_NAME] [EMAIL_ADDRESS][DOMAIN_NAME] Assignment Deta…" at bounding box center [1234, 347] width 273 height 605
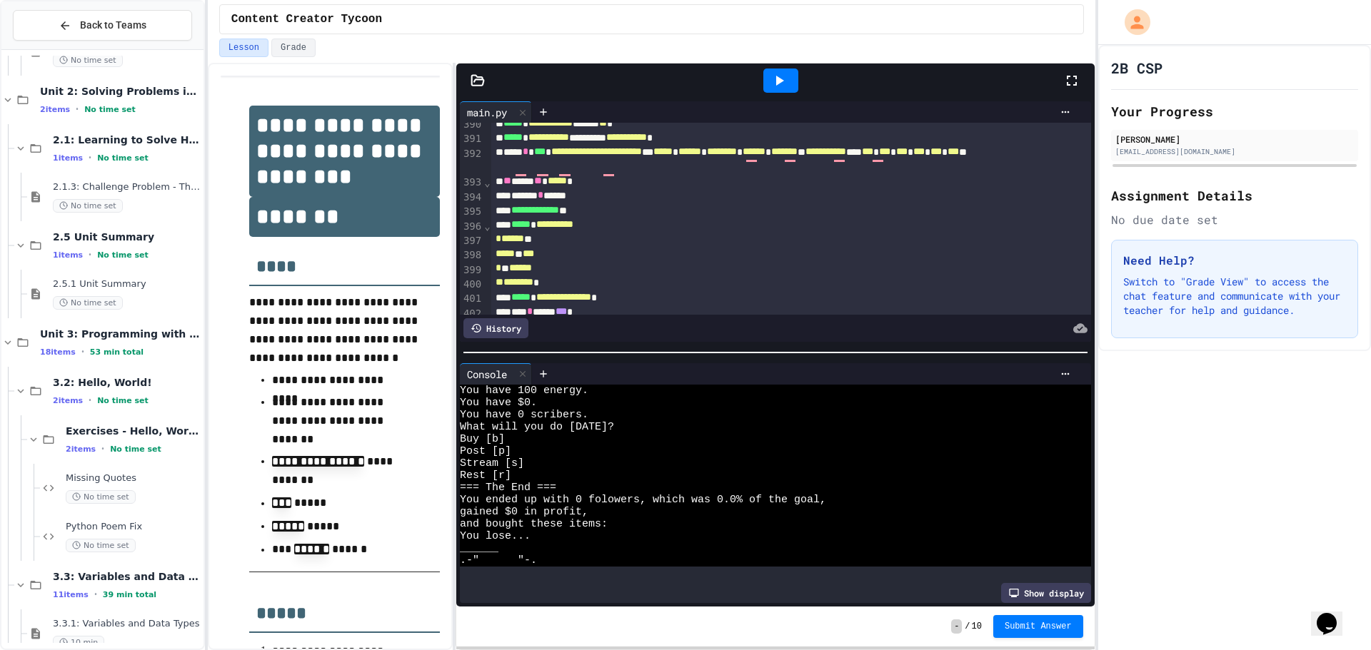
scroll to position [206, 0]
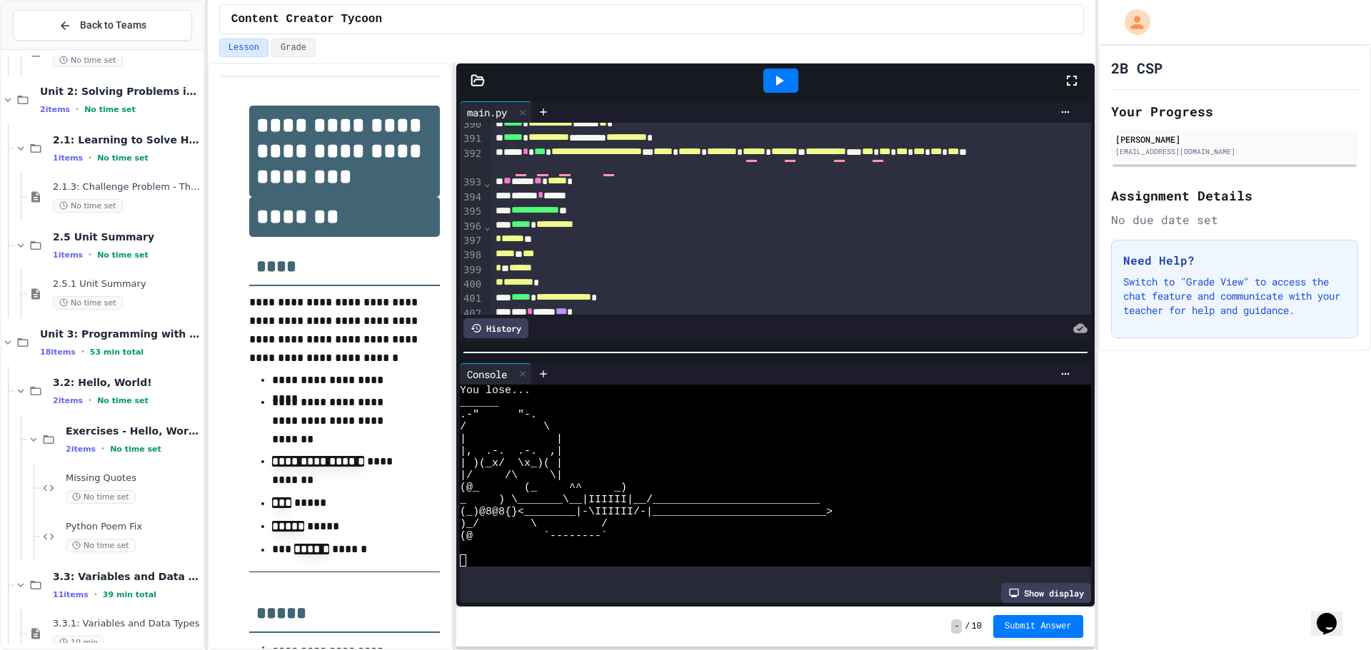
click at [780, 77] on icon at bounding box center [778, 80] width 17 height 17
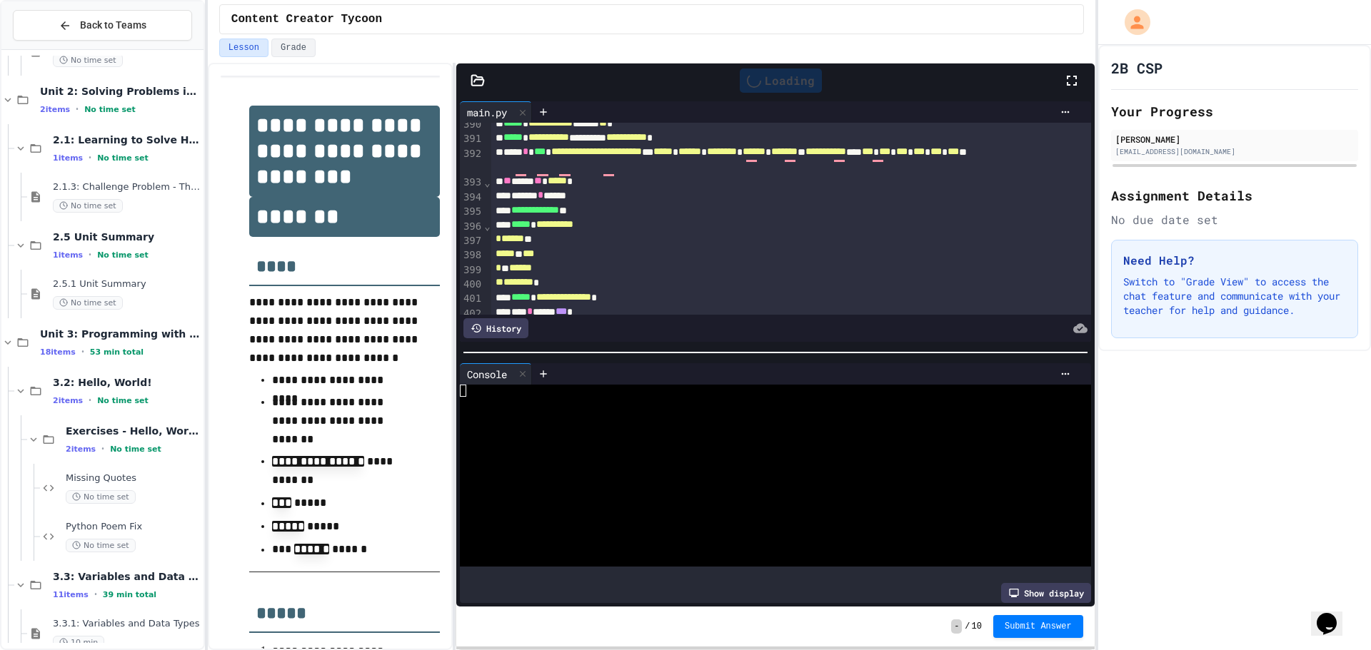
scroll to position [0, 0]
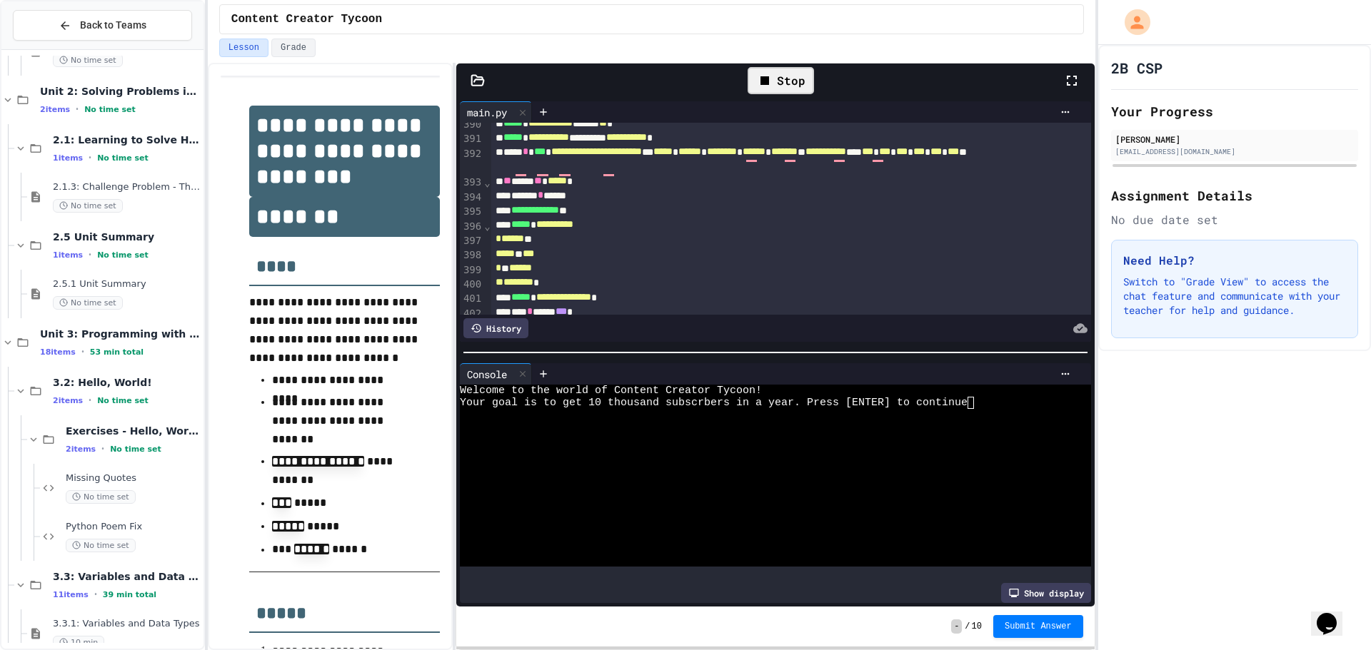
click at [668, 458] on div at bounding box center [762, 464] width 604 height 12
type textarea "*"
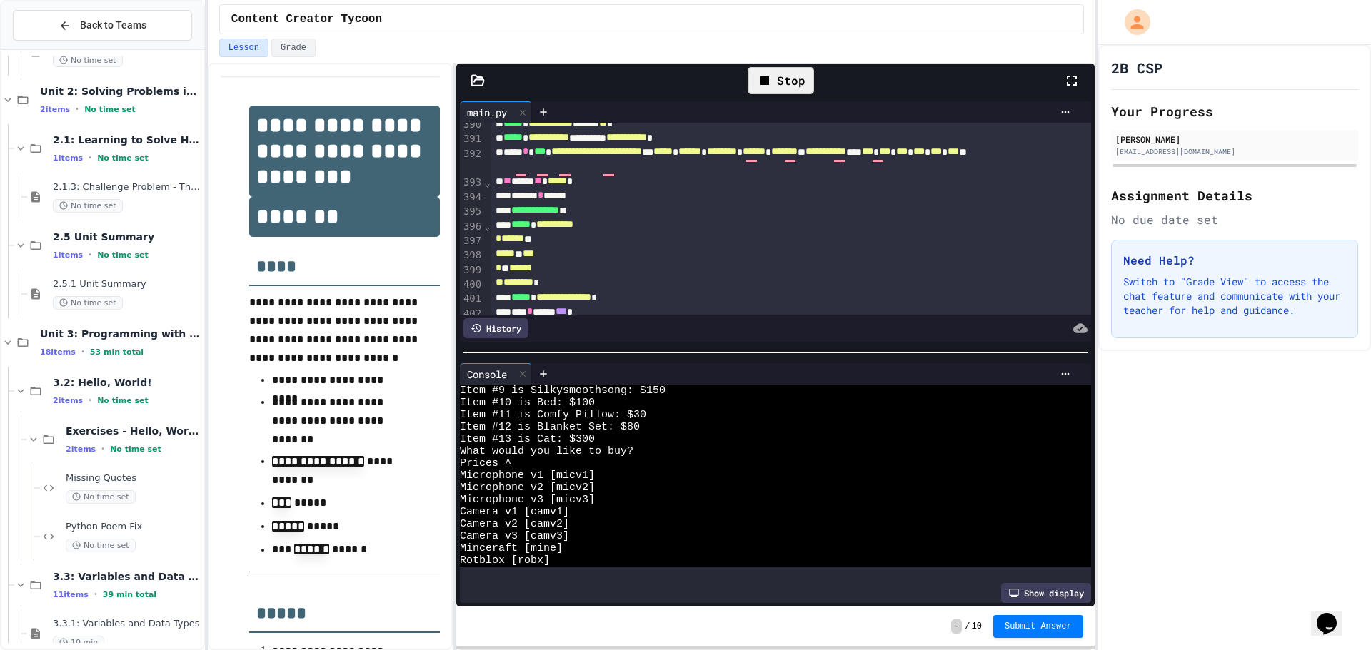
scroll to position [1432, 0]
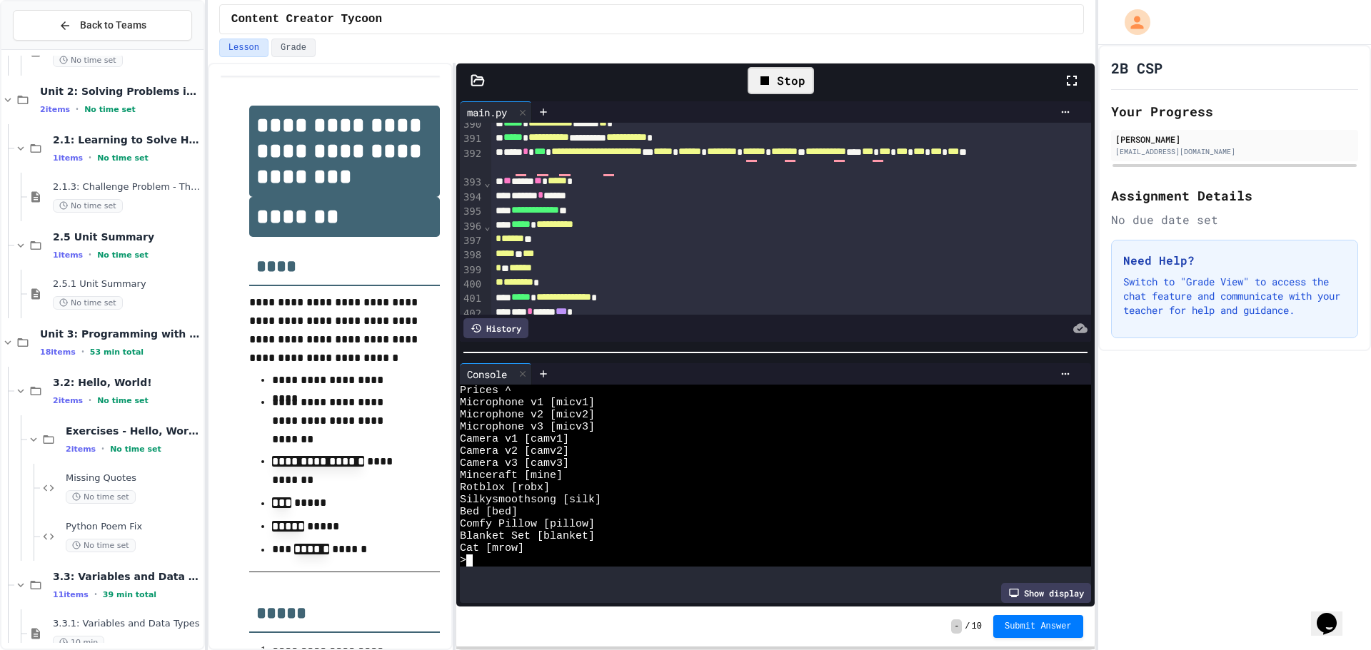
click at [766, 78] on icon at bounding box center [764, 80] width 9 height 9
click at [768, 78] on div at bounding box center [780, 81] width 35 height 24
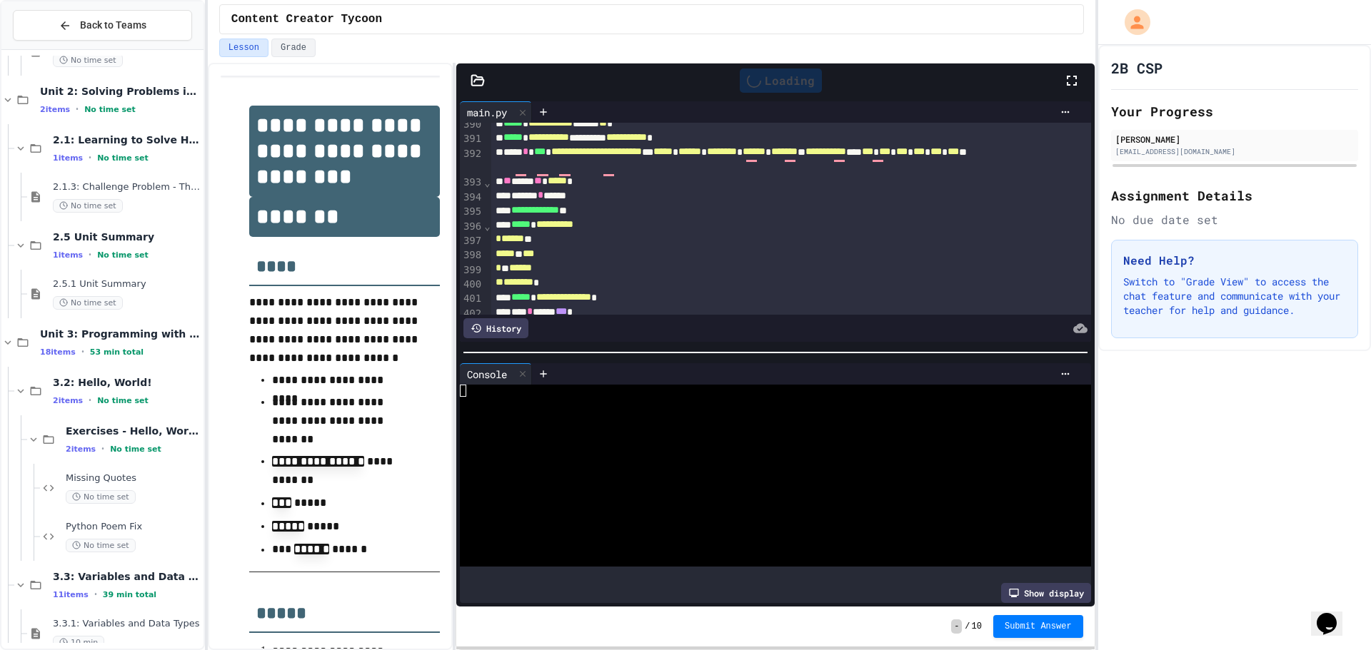
scroll to position [0, 0]
click at [795, 73] on div at bounding box center [780, 81] width 35 height 24
click at [782, 83] on icon at bounding box center [778, 80] width 17 height 17
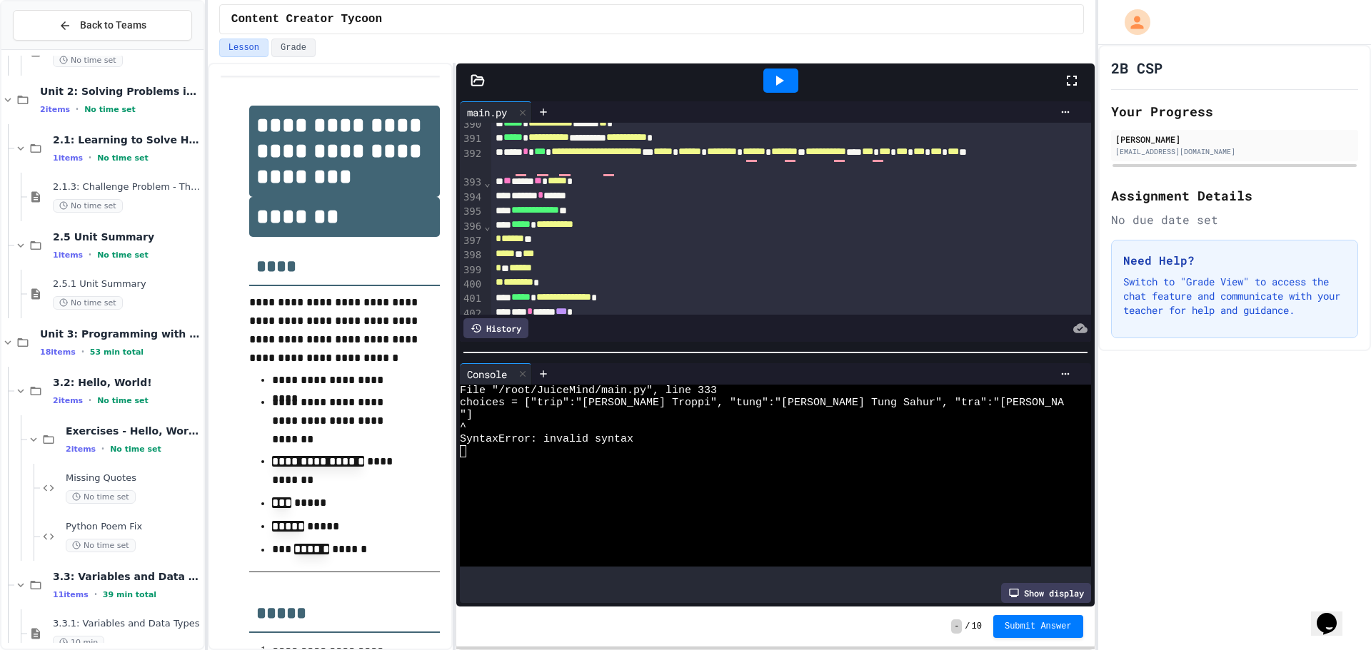
click at [779, 81] on icon at bounding box center [778, 80] width 17 height 17
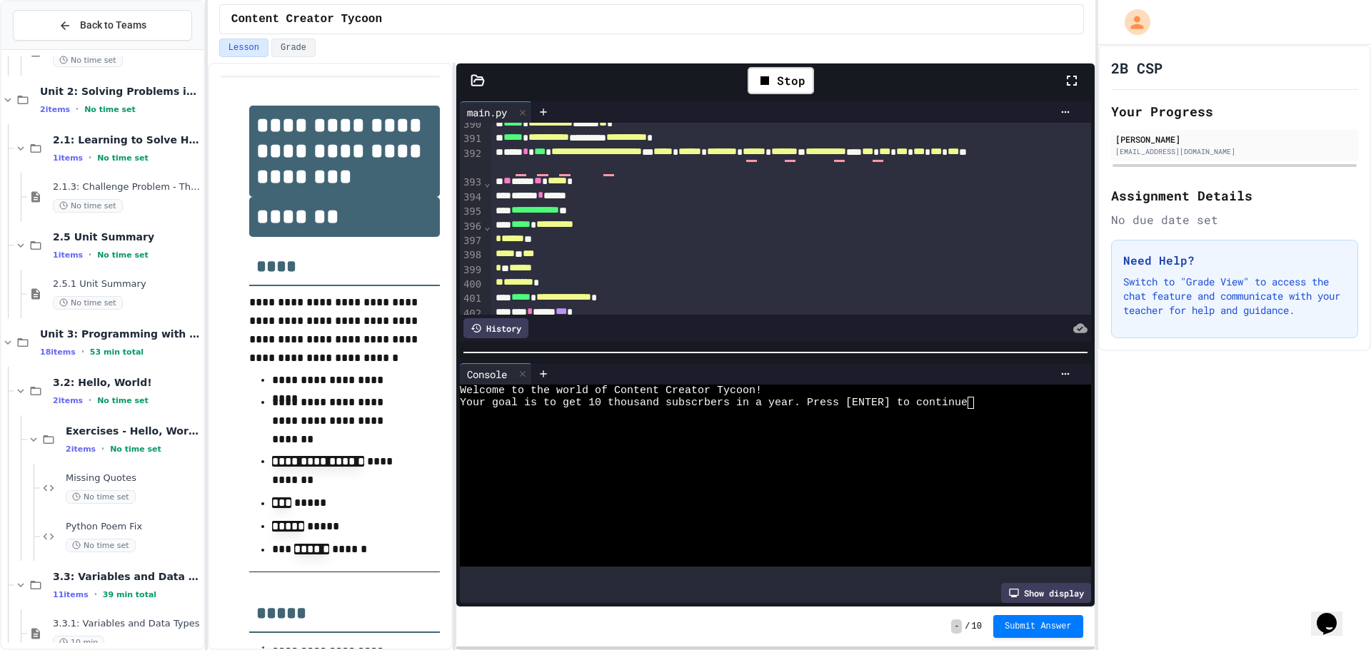
click at [791, 474] on div at bounding box center [762, 476] width 604 height 12
type textarea "*"
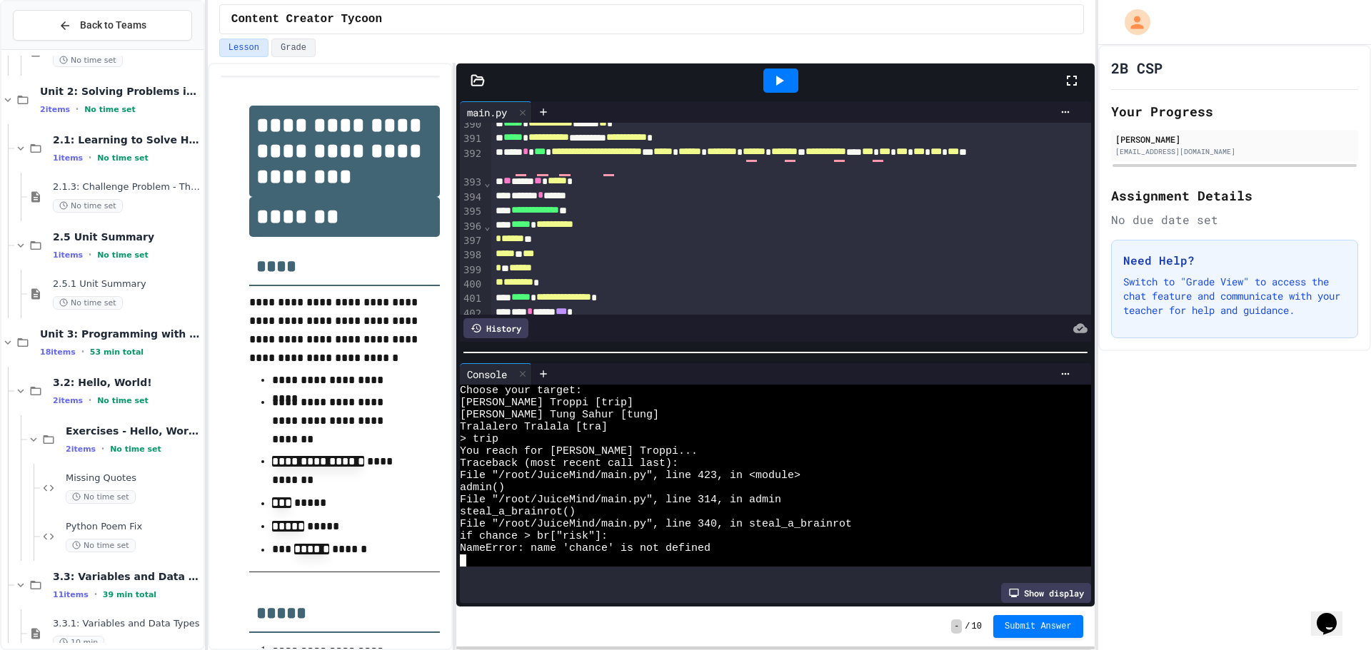
scroll to position [352, 0]
click at [771, 83] on icon at bounding box center [778, 80] width 17 height 17
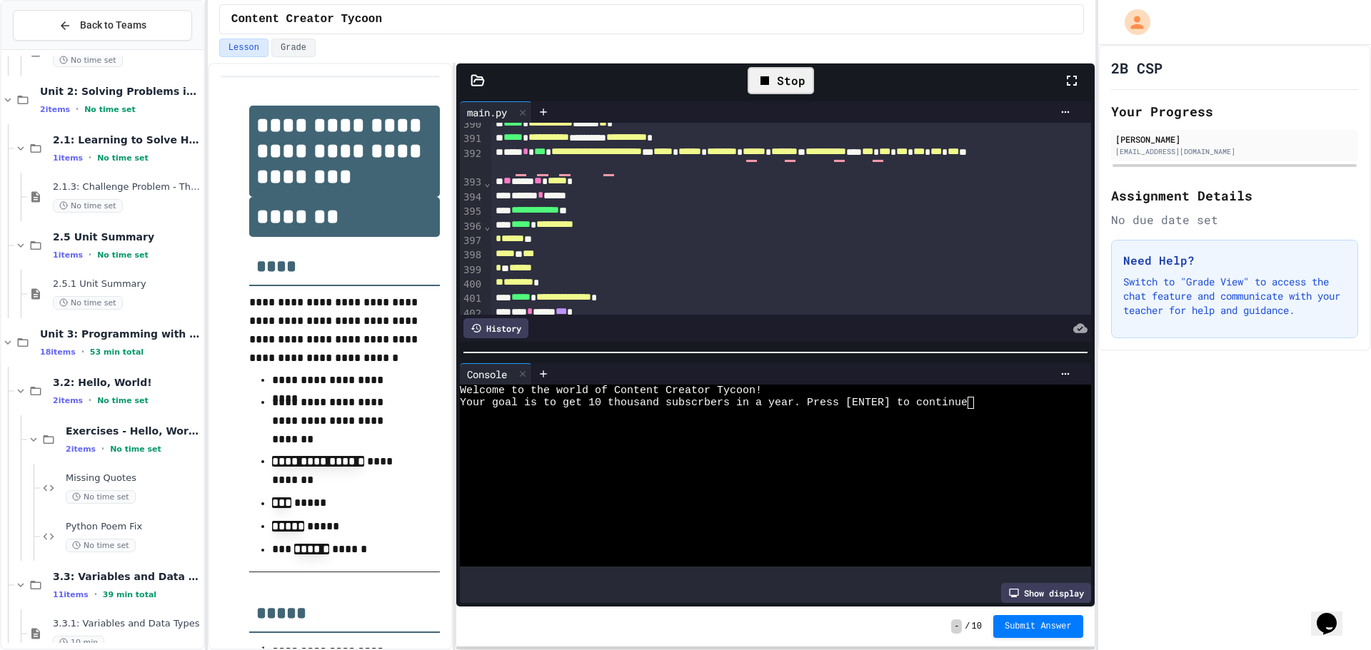
click at [815, 433] on div "Welcome to the world of Content Creator Tycoon! Your goal is to get 10 thousand…" at bounding box center [762, 476] width 604 height 182
click at [815, 433] on div at bounding box center [762, 439] width 604 height 12
type textarea "*"
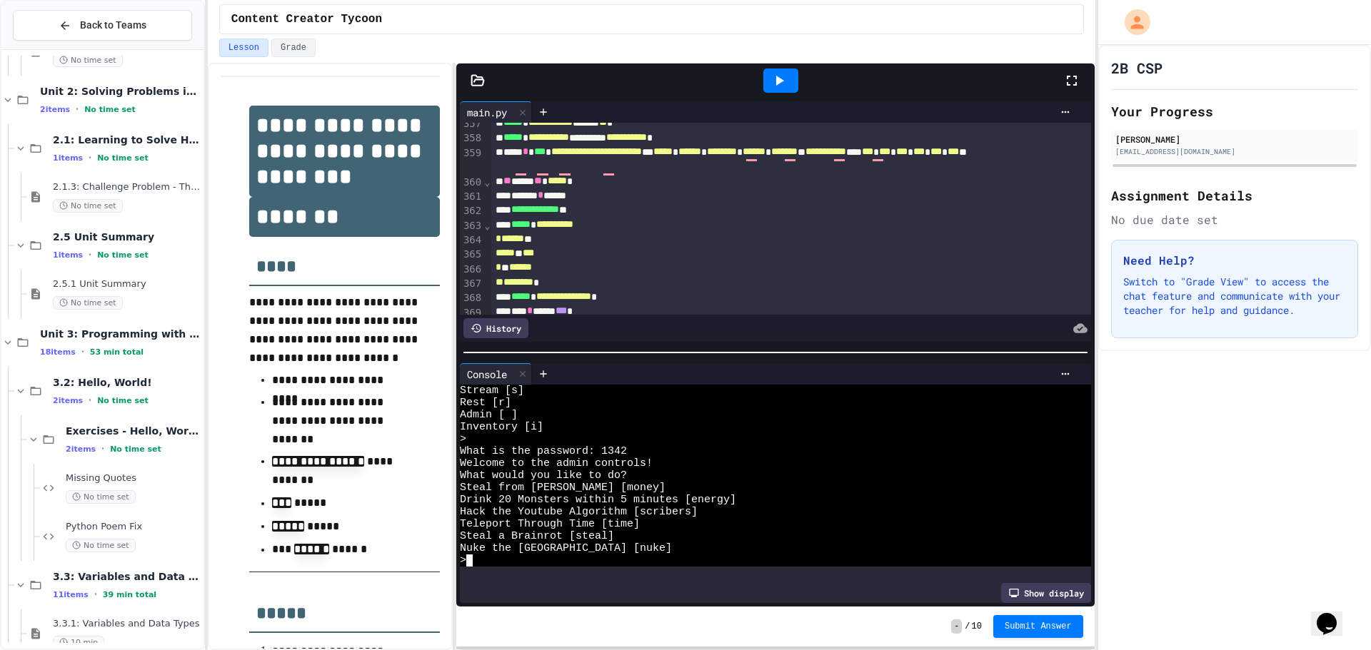
scroll to position [5716, 0]
click at [610, 548] on div "Stream [s] Rest [r] Admin [ ] Inventory [i] > What is the password: 1342 Welcom…" at bounding box center [762, 476] width 604 height 182
click at [787, 87] on icon at bounding box center [778, 80] width 17 height 17
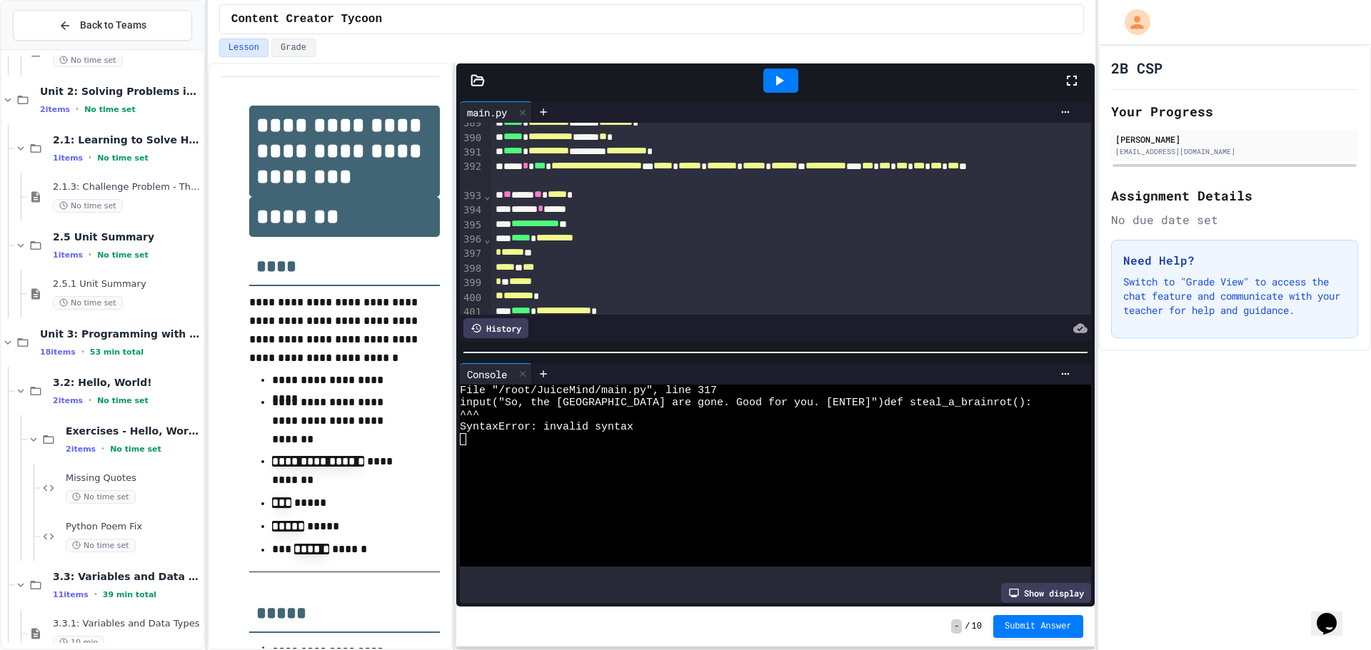
click at [777, 84] on icon at bounding box center [780, 81] width 8 height 10
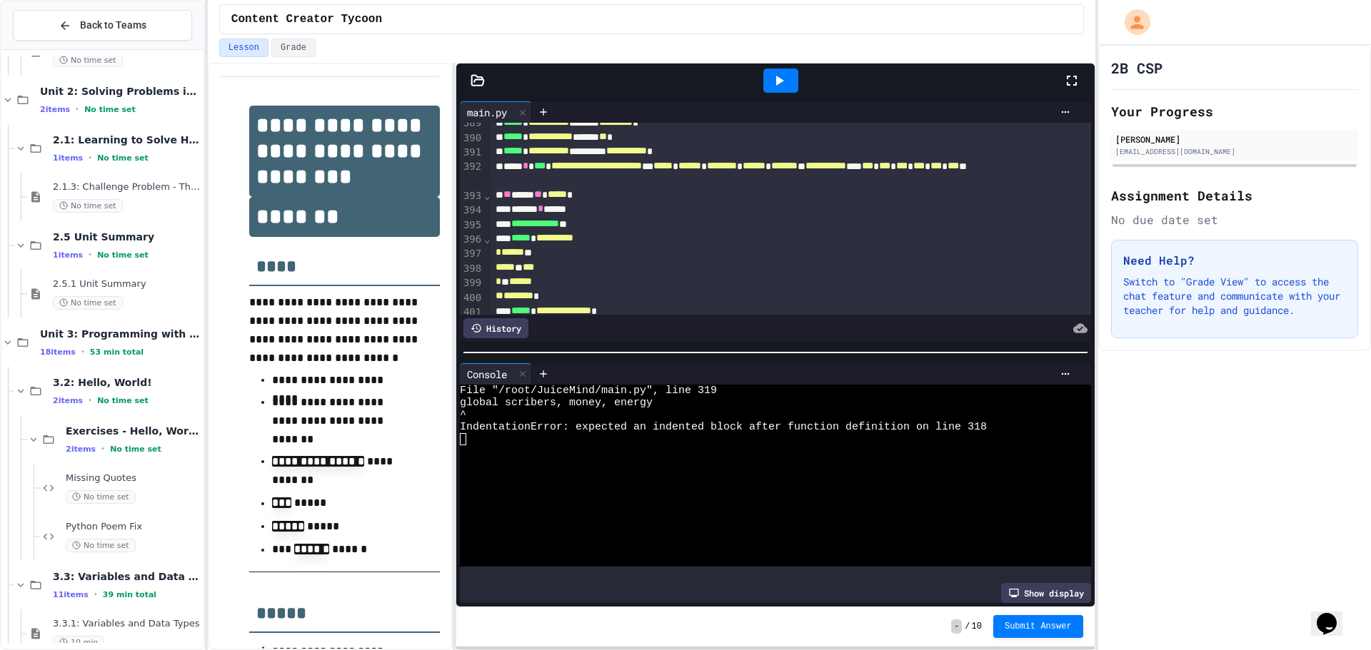
click at [767, 81] on div at bounding box center [780, 81] width 35 height 24
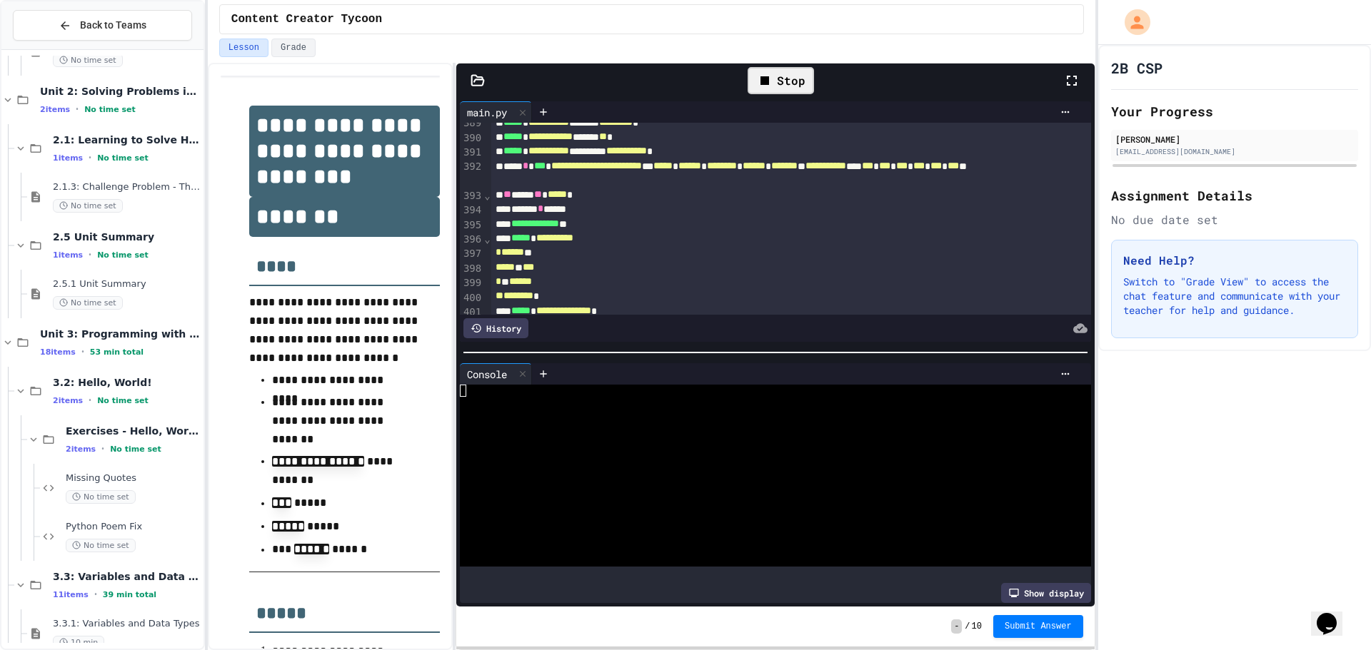
click at [767, 81] on div "Stop" at bounding box center [780, 80] width 66 height 27
click at [767, 81] on div "Loading" at bounding box center [781, 81] width 82 height 24
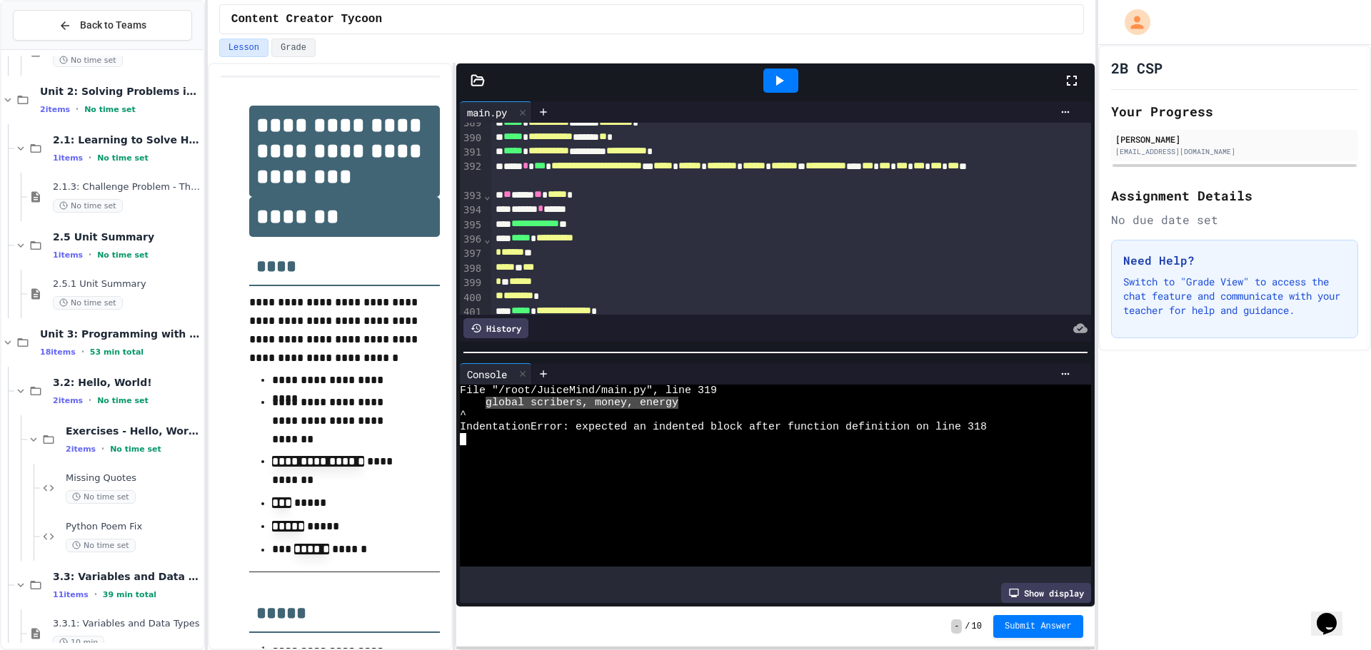
drag, startPoint x: 486, startPoint y: 399, endPoint x: 676, endPoint y: 399, distance: 189.9
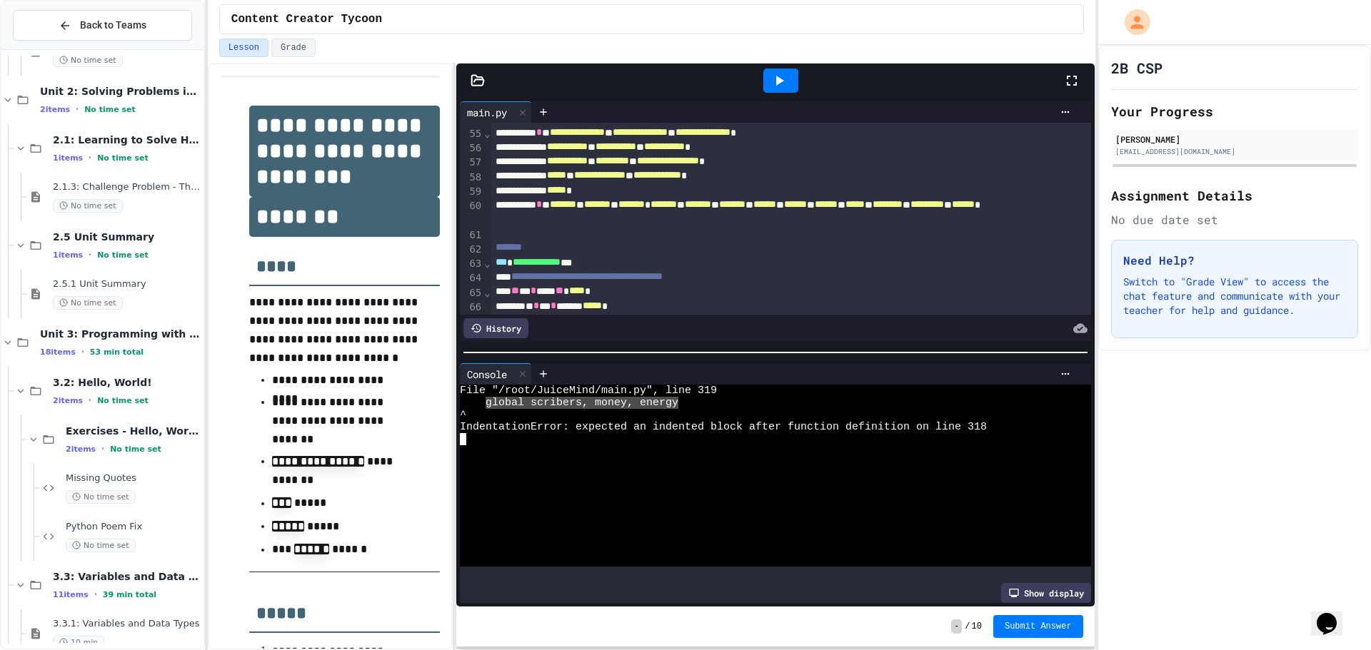
scroll to position [785, 0]
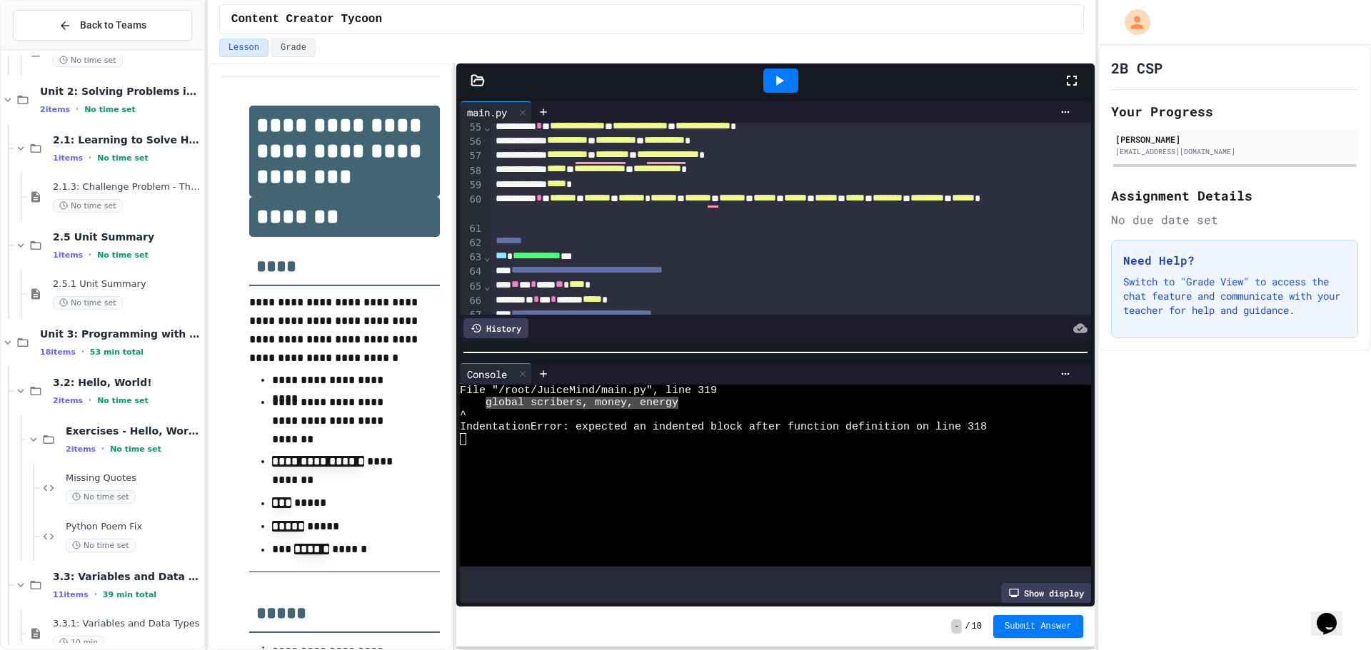
click at [792, 89] on div at bounding box center [780, 81] width 35 height 24
click at [773, 121] on div at bounding box center [804, 111] width 545 height 21
click at [783, 87] on icon at bounding box center [778, 80] width 17 height 17
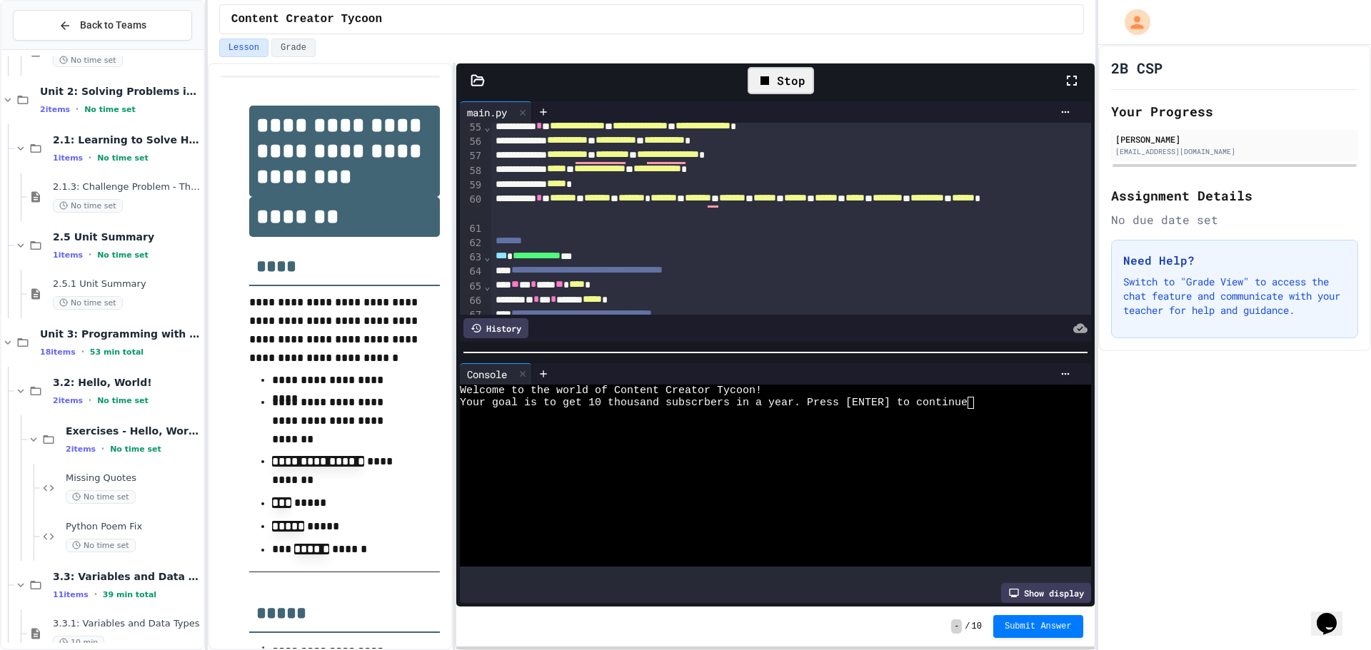
click at [745, 485] on div at bounding box center [762, 488] width 604 height 12
type textarea "*"
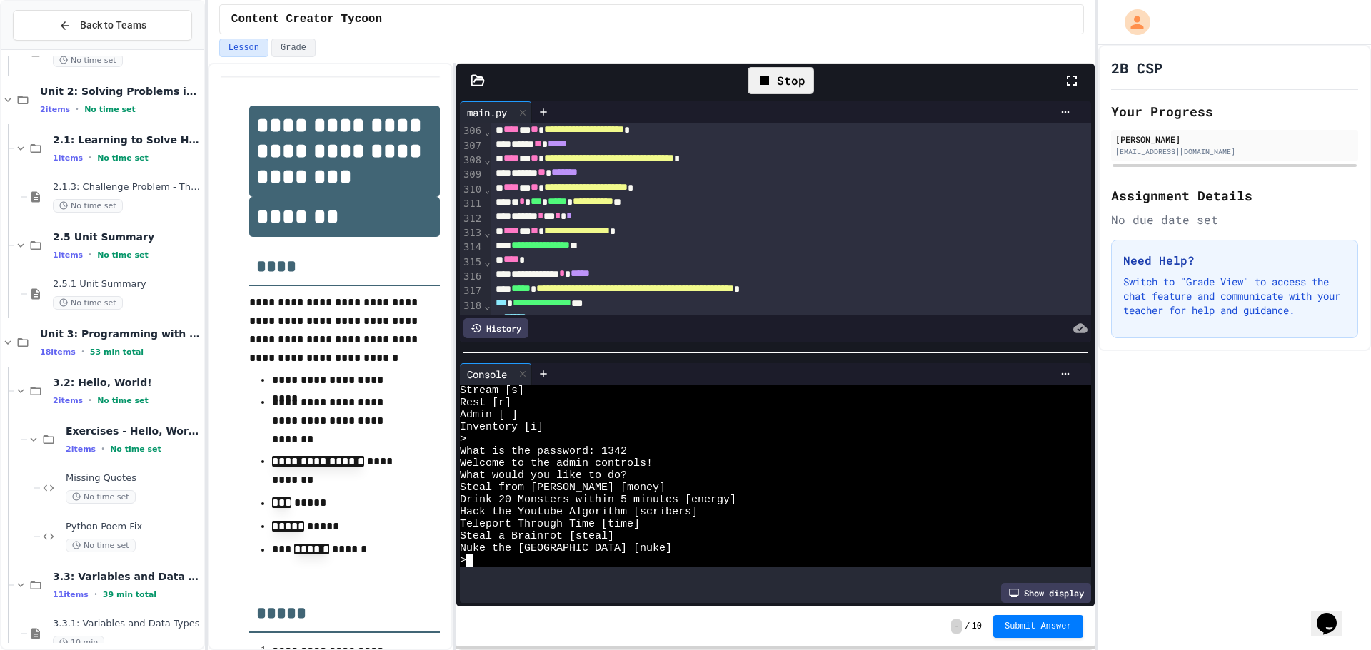
scroll to position [4497, 0]
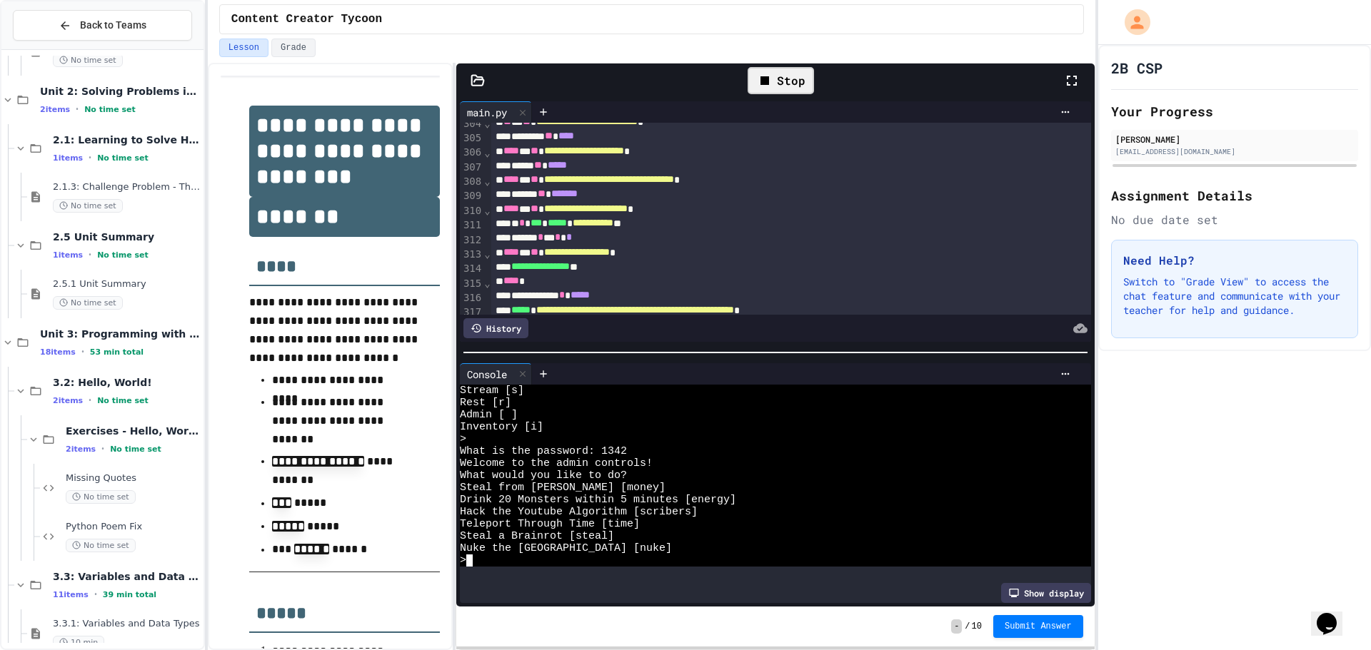
click at [594, 168] on div "***** ** *****" at bounding box center [776, 165] width 570 height 14
click at [779, 84] on div "Stop" at bounding box center [780, 80] width 66 height 27
click at [782, 81] on icon at bounding box center [780, 81] width 8 height 10
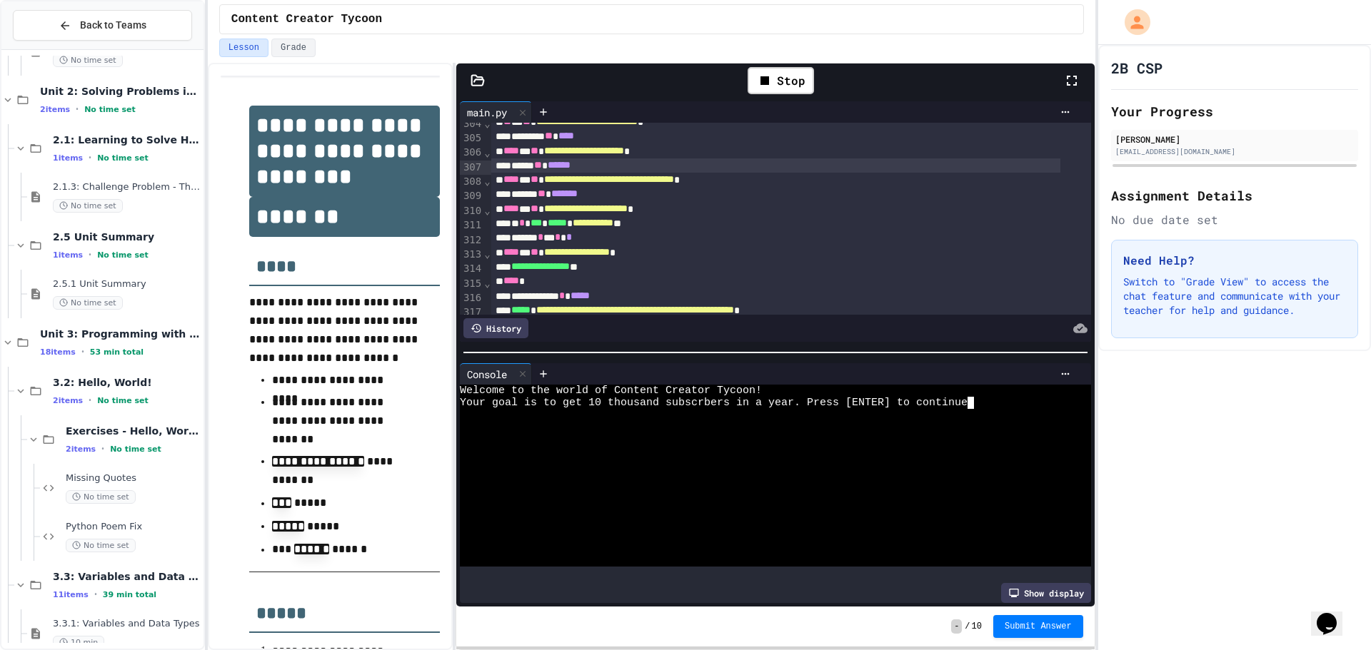
click at [731, 482] on div at bounding box center [762, 488] width 604 height 12
type textarea "*"
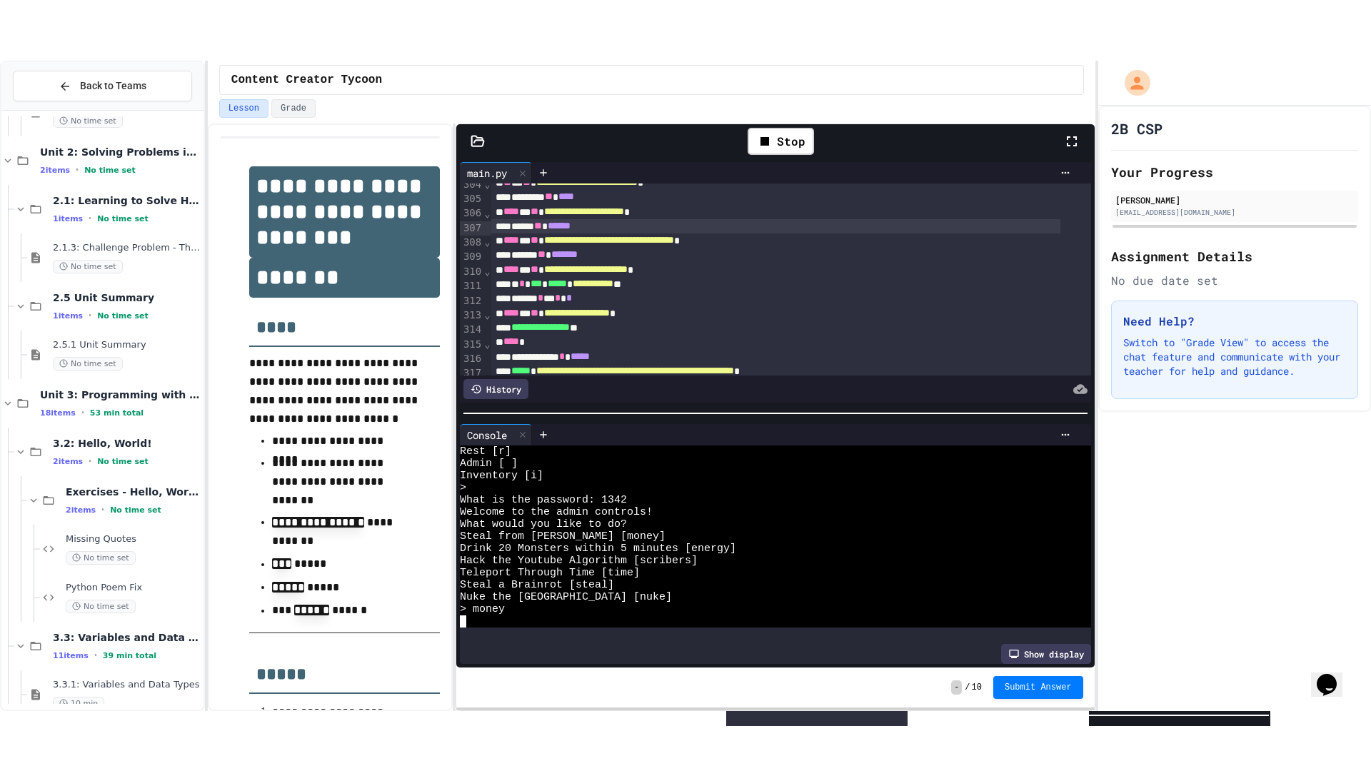
scroll to position [182, 0]
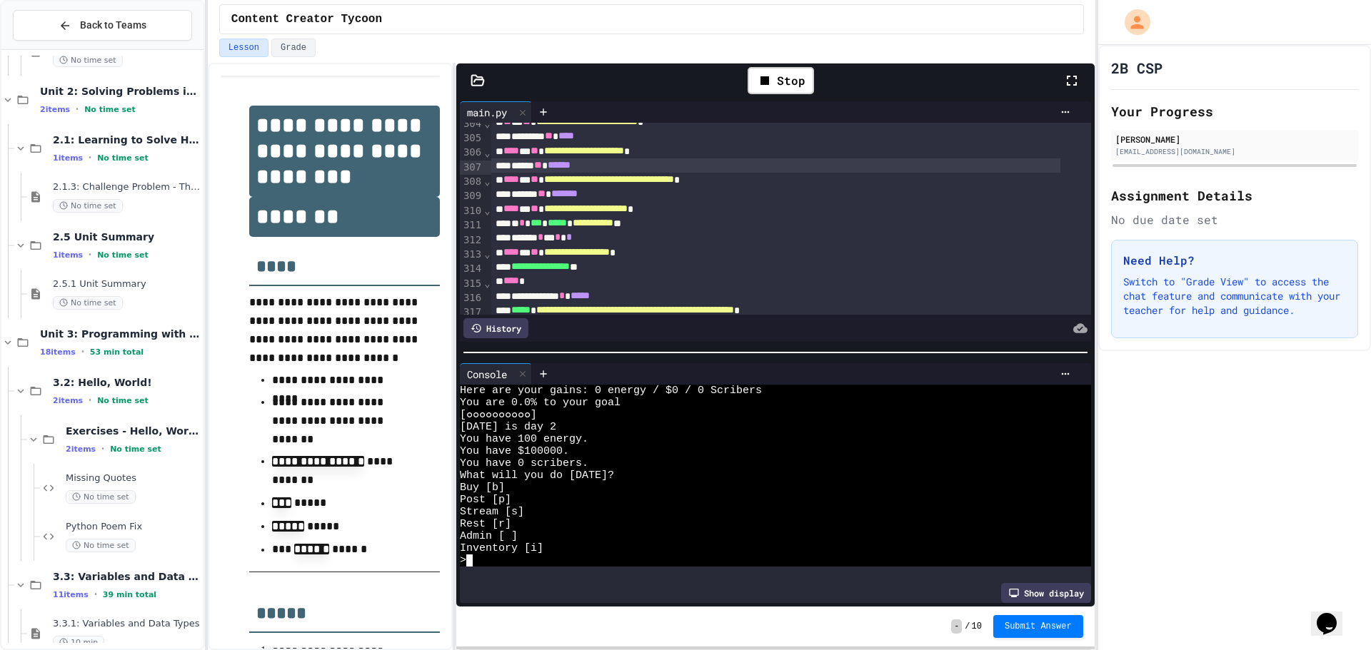
click at [1074, 80] on icon at bounding box center [1071, 80] width 17 height 17
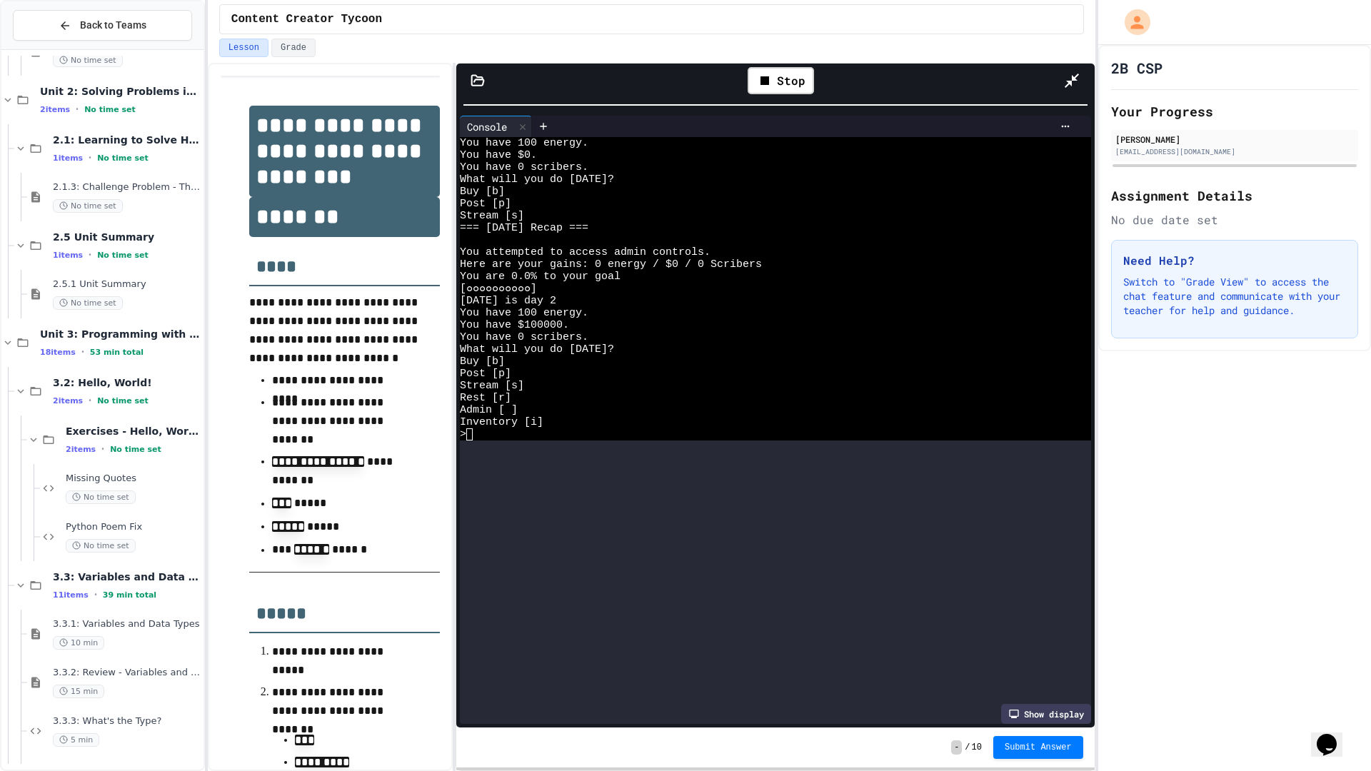
scroll to position [0, 0]
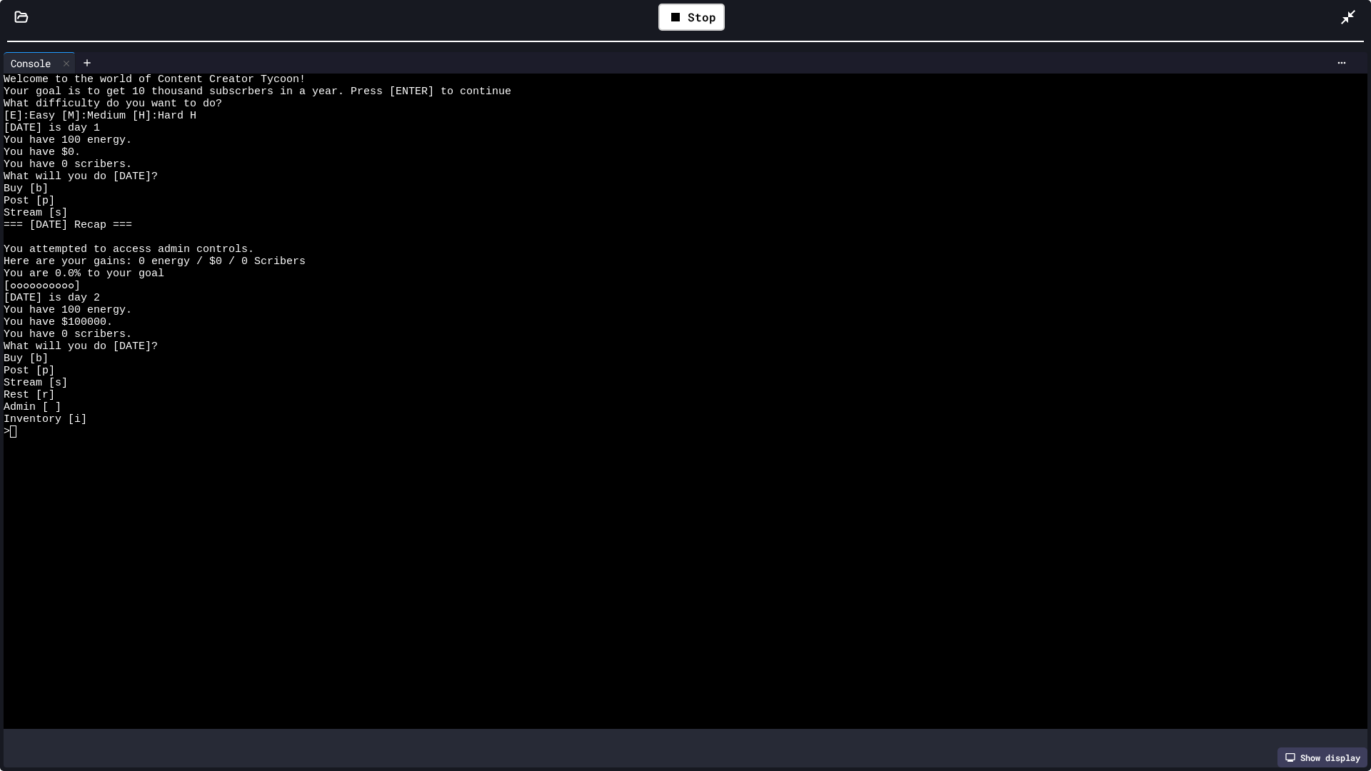
click at [627, 0] on div "**********" at bounding box center [685, 385] width 1371 height 771
click at [390, 438] on div at bounding box center [672, 444] width 1336 height 12
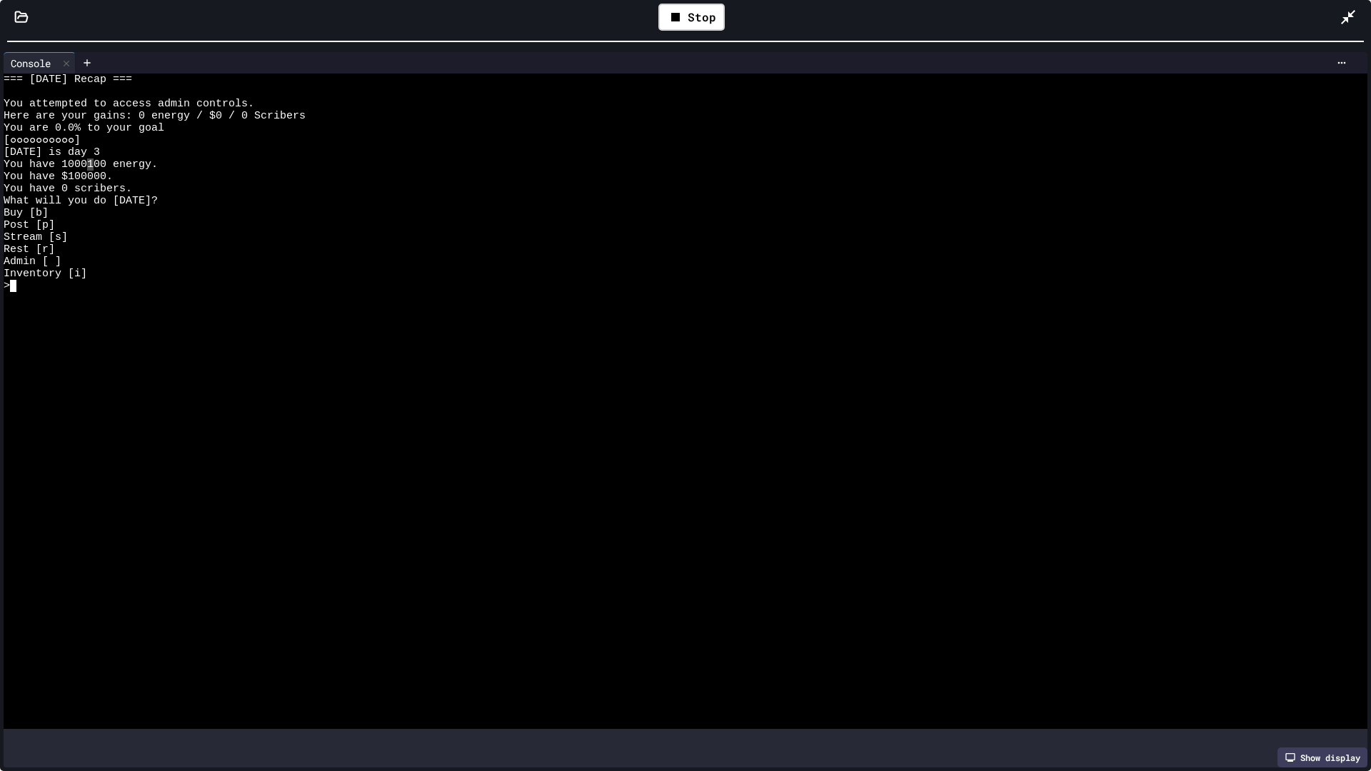
click at [94, 403] on div at bounding box center [672, 407] width 1336 height 12
click at [168, 400] on div at bounding box center [672, 395] width 1336 height 12
drag, startPoint x: 9, startPoint y: 142, endPoint x: 75, endPoint y: 143, distance: 66.4
click at [102, 275] on div "Inventory [i]" at bounding box center [672, 274] width 1336 height 12
click at [80, 331] on div at bounding box center [672, 334] width 1336 height 12
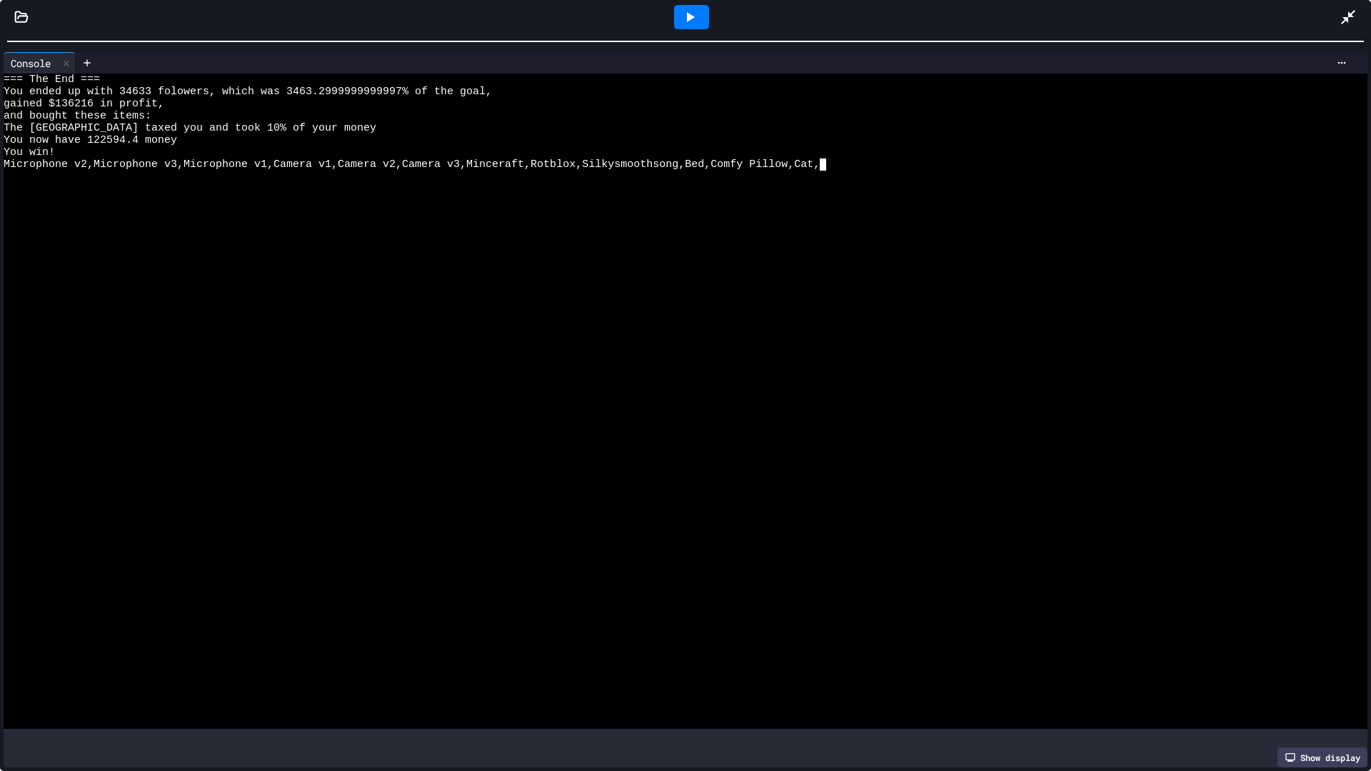
click at [879, 198] on div at bounding box center [672, 201] width 1336 height 12
drag, startPoint x: 121, startPoint y: 92, endPoint x: 151, endPoint y: 96, distance: 30.2
drag, startPoint x: 284, startPoint y: 91, endPoint x: 309, endPoint y: 91, distance: 25.0
drag, startPoint x: 113, startPoint y: 88, endPoint x: 127, endPoint y: 92, distance: 14.9
drag, startPoint x: 288, startPoint y: 88, endPoint x: 297, endPoint y: 89, distance: 8.6
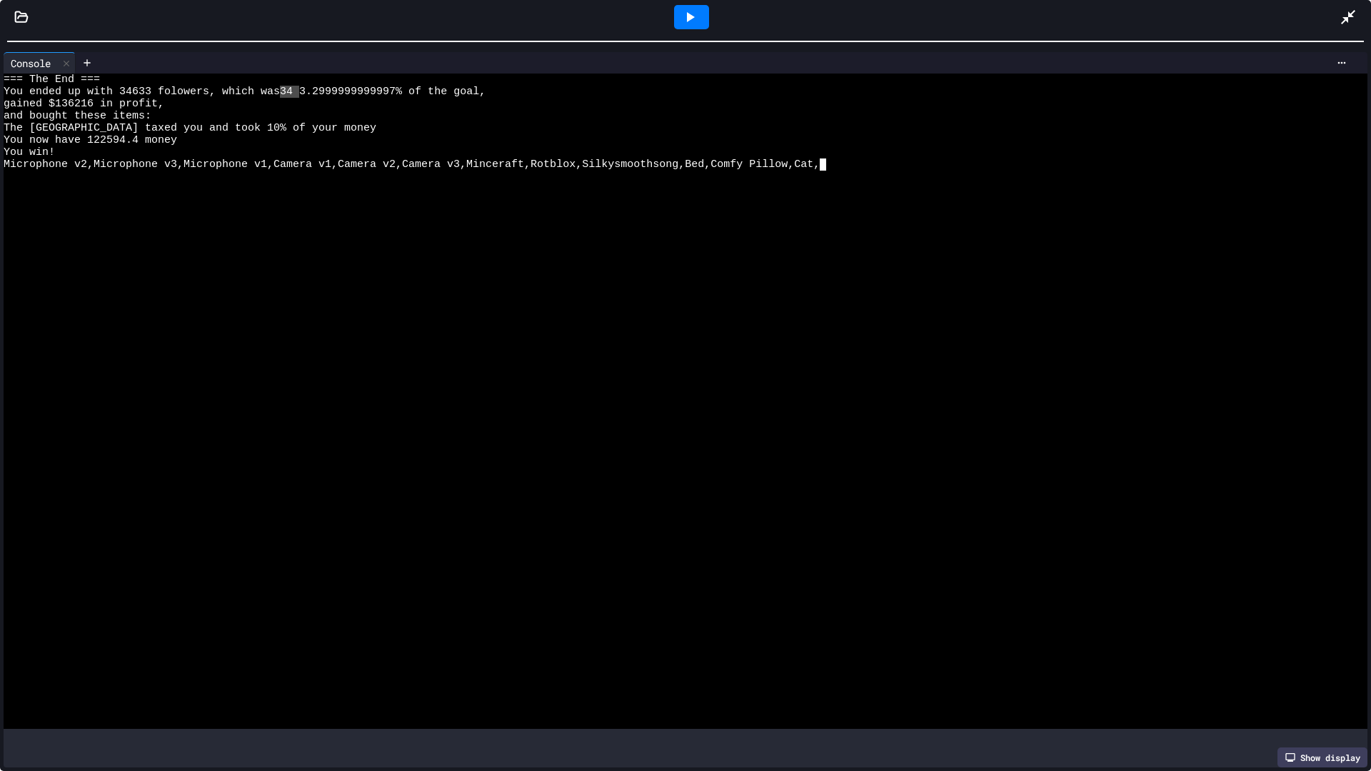
click at [677, 9] on div at bounding box center [691, 17] width 35 height 24
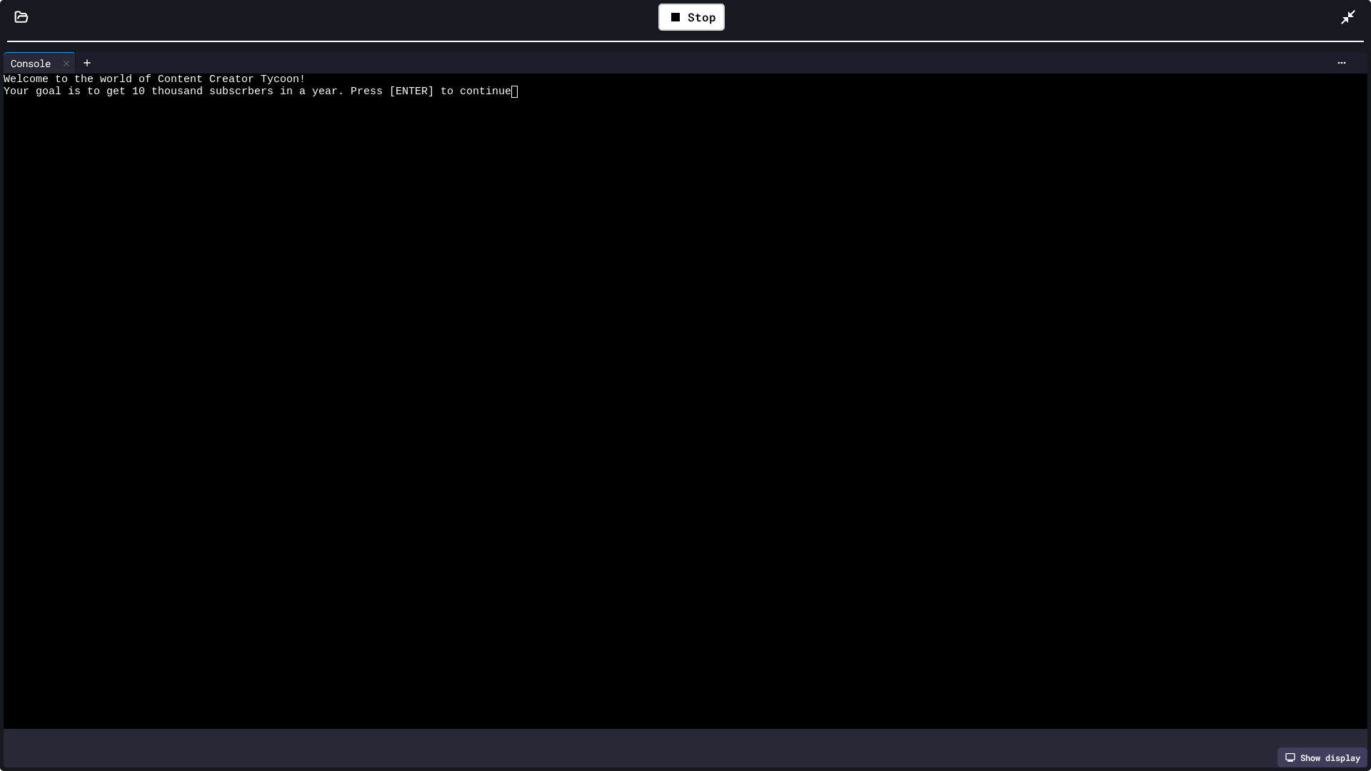
click at [641, 172] on div at bounding box center [672, 177] width 1336 height 12
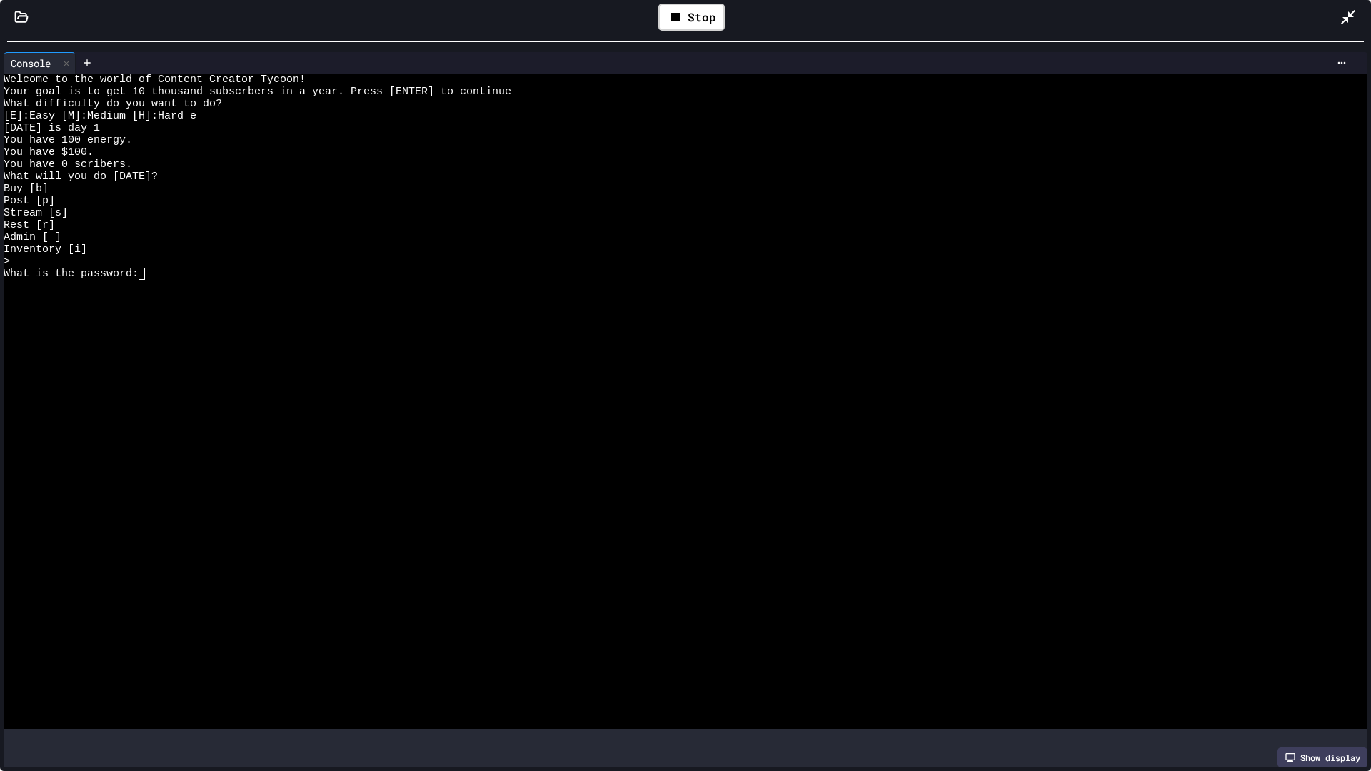
click at [580, 395] on div at bounding box center [672, 395] width 1336 height 12
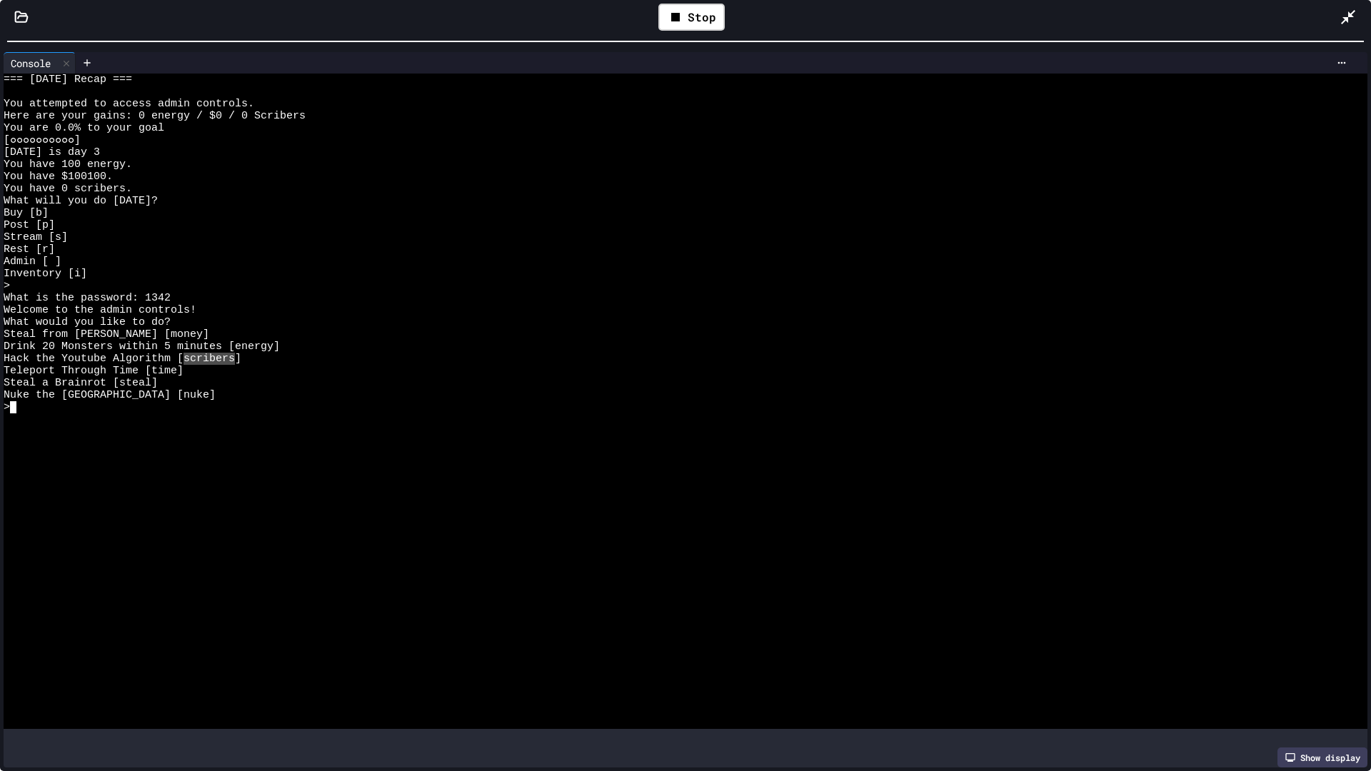
drag, startPoint x: 185, startPoint y: 356, endPoint x: 234, endPoint y: 358, distance: 49.3
drag, startPoint x: 136, startPoint y: 410, endPoint x: 186, endPoint y: 358, distance: 72.7
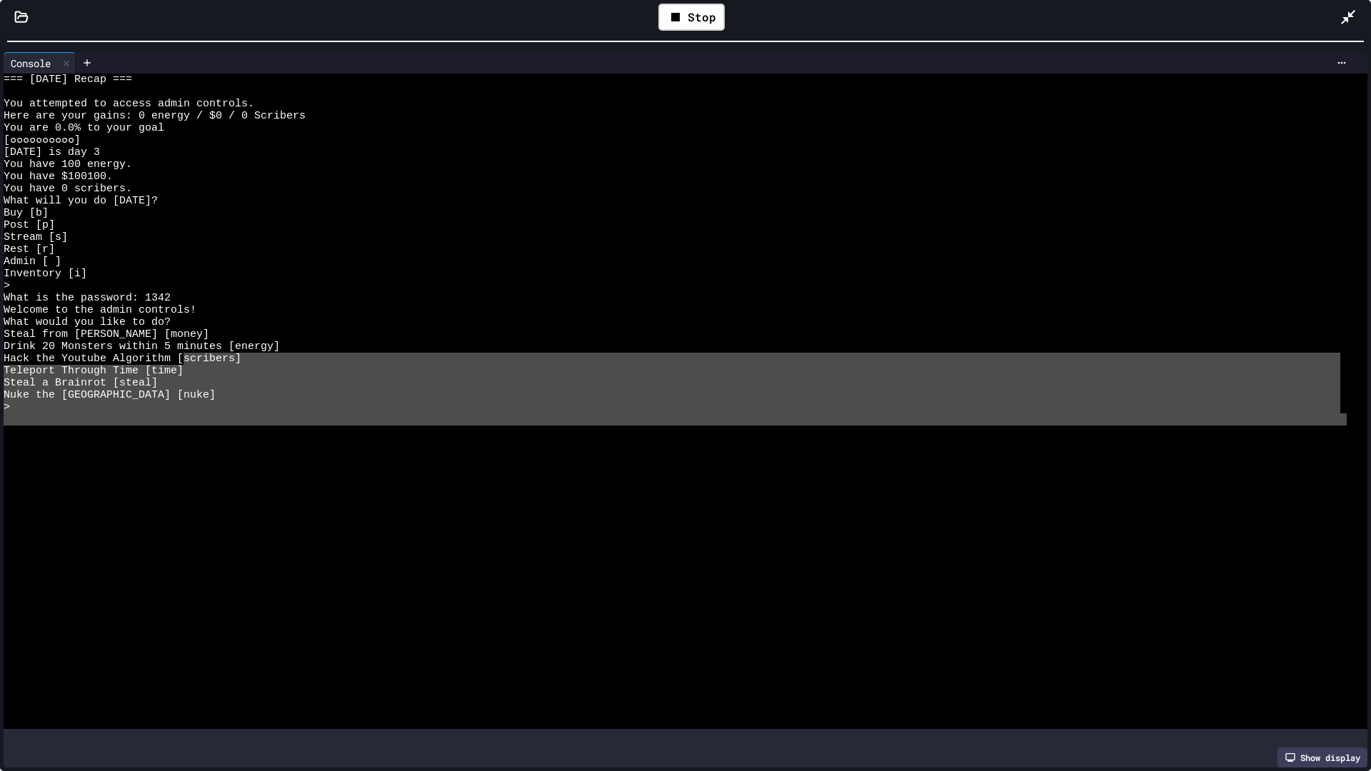
drag, startPoint x: 186, startPoint y: 358, endPoint x: 107, endPoint y: 422, distance: 101.6
click at [107, 422] on div at bounding box center [672, 419] width 1336 height 12
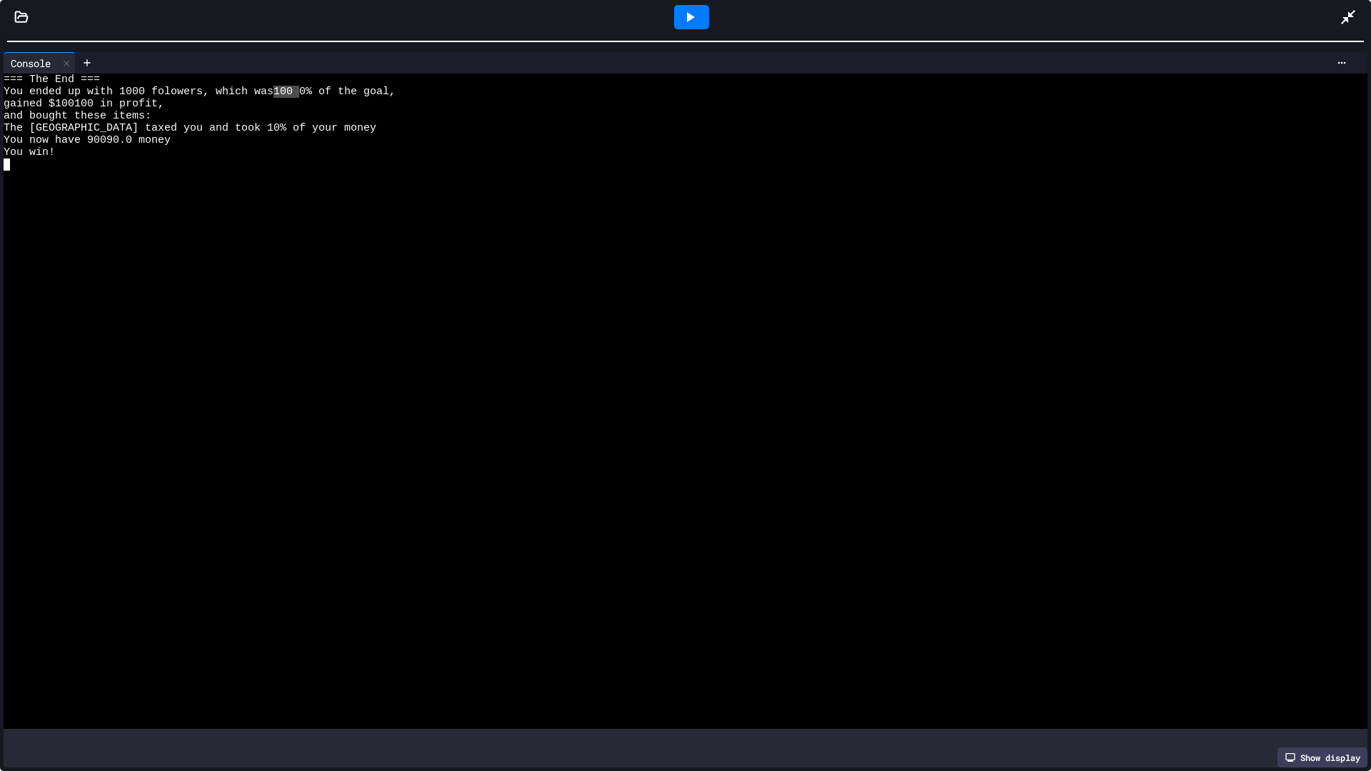
drag, startPoint x: 276, startPoint y: 89, endPoint x: 302, endPoint y: 87, distance: 25.7
drag, startPoint x: 155, startPoint y: 57, endPoint x: 158, endPoint y: 45, distance: 12.5
click at [158, 56] on div at bounding box center [714, 62] width 1277 height 21
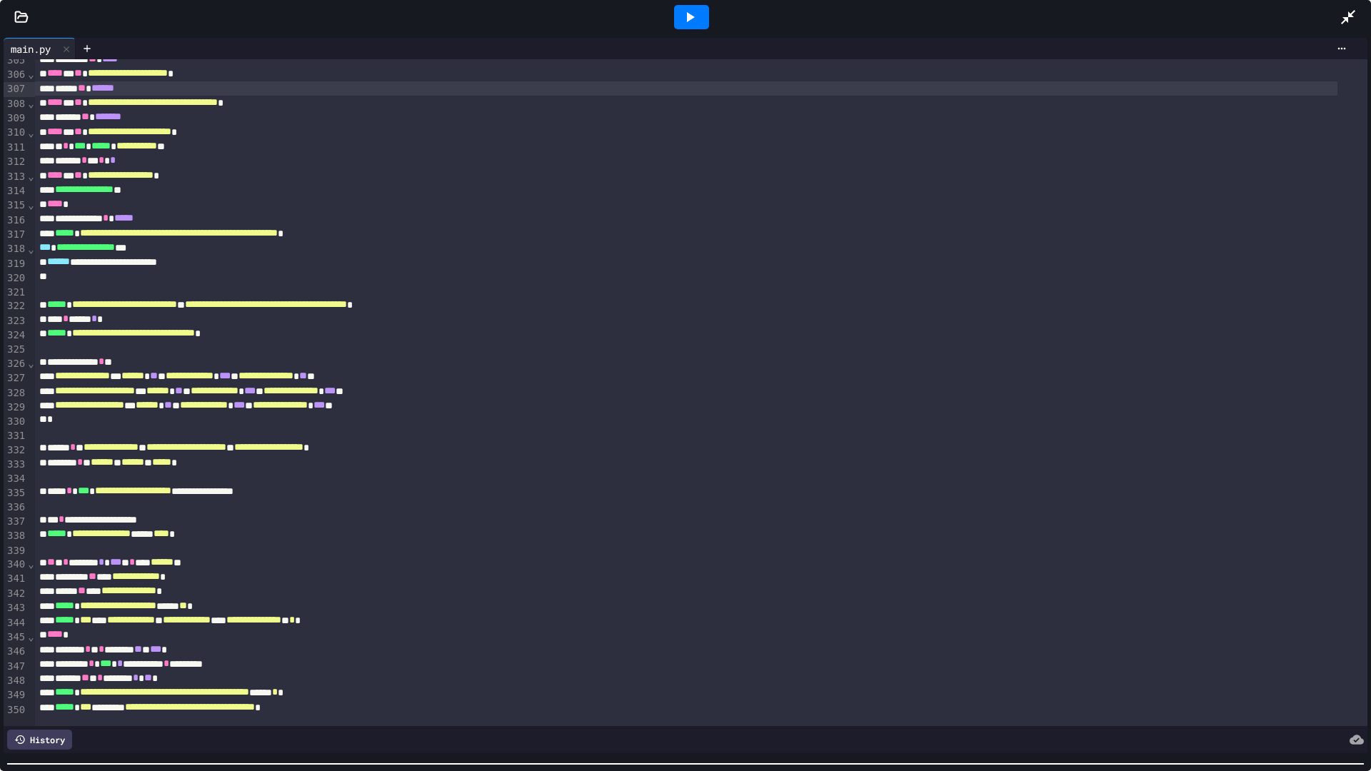
click at [241, 650] on div "**********" at bounding box center [685, 402] width 1371 height 737
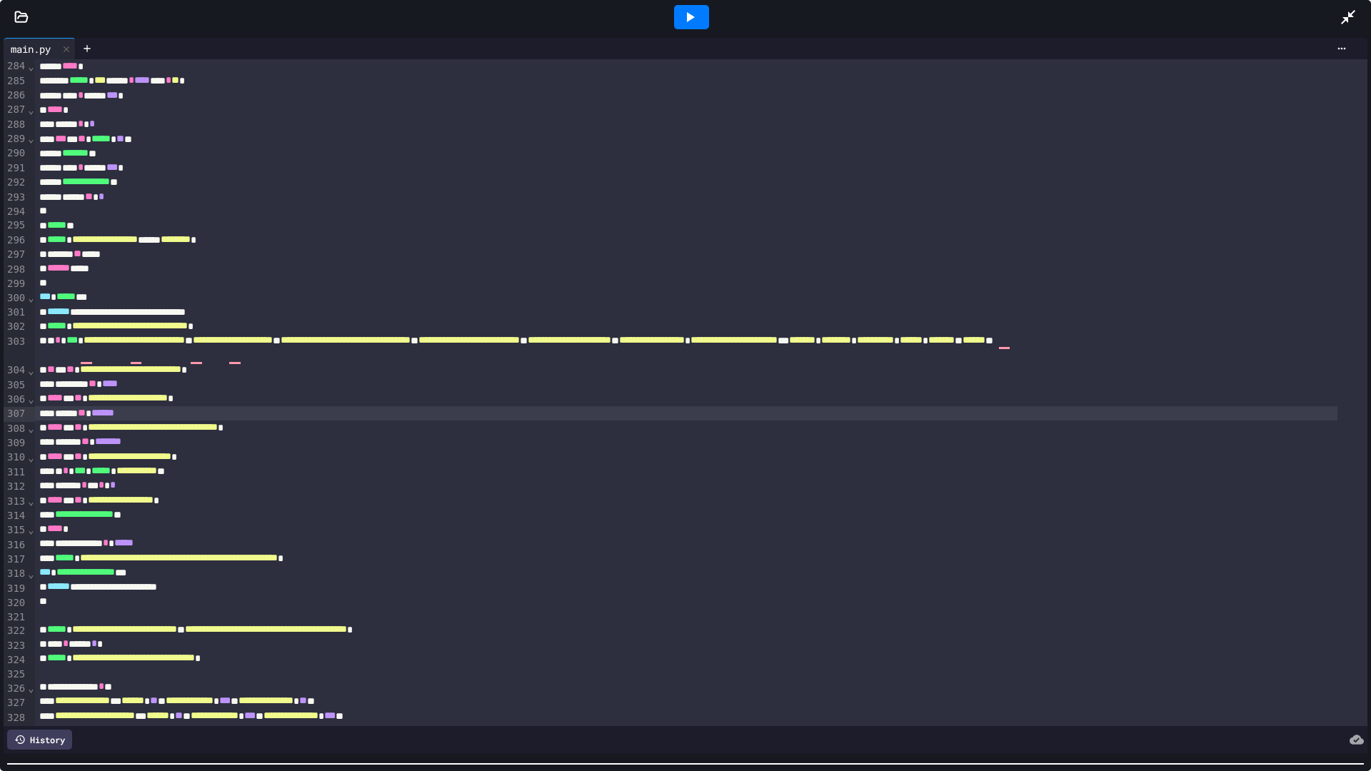
scroll to position [4140, 0]
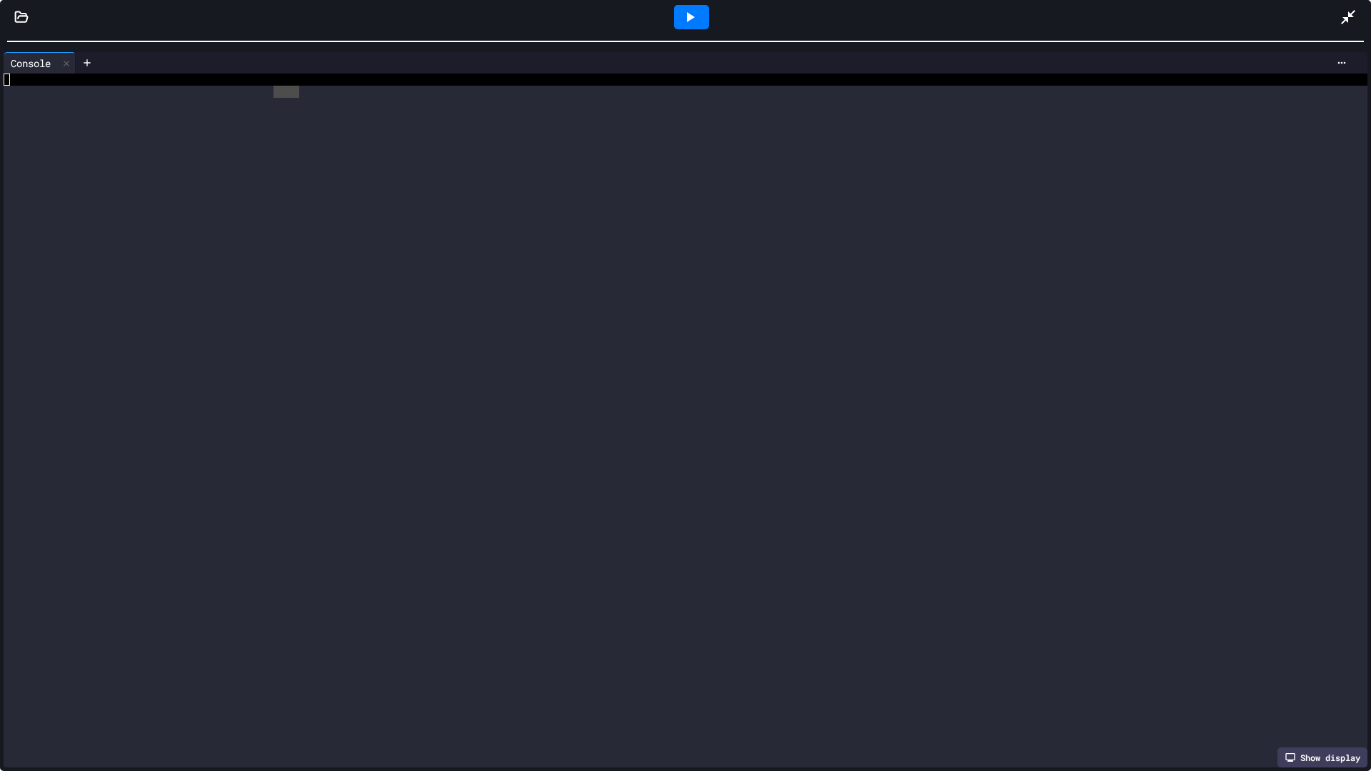
click at [581, 0] on div "**********" at bounding box center [685, 385] width 1371 height 771
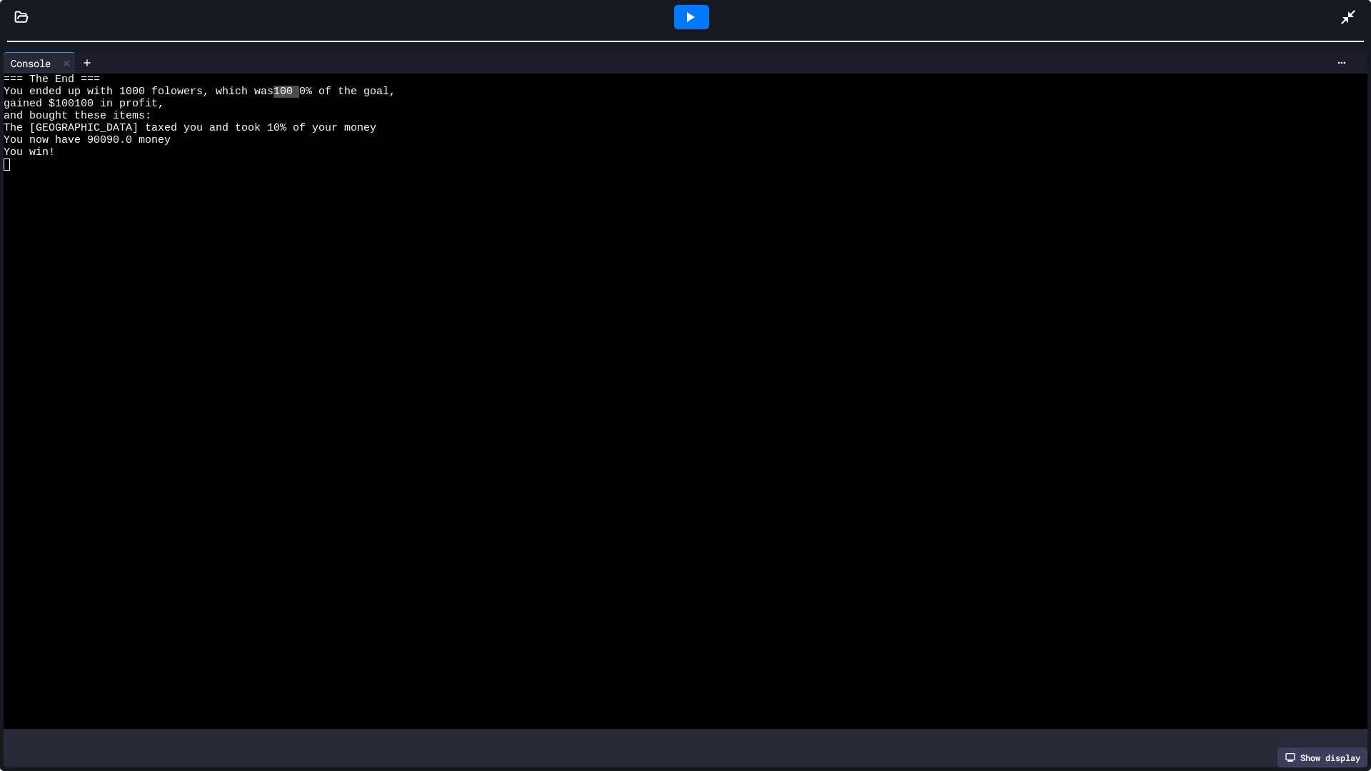
click at [699, 19] on div at bounding box center [691, 17] width 35 height 24
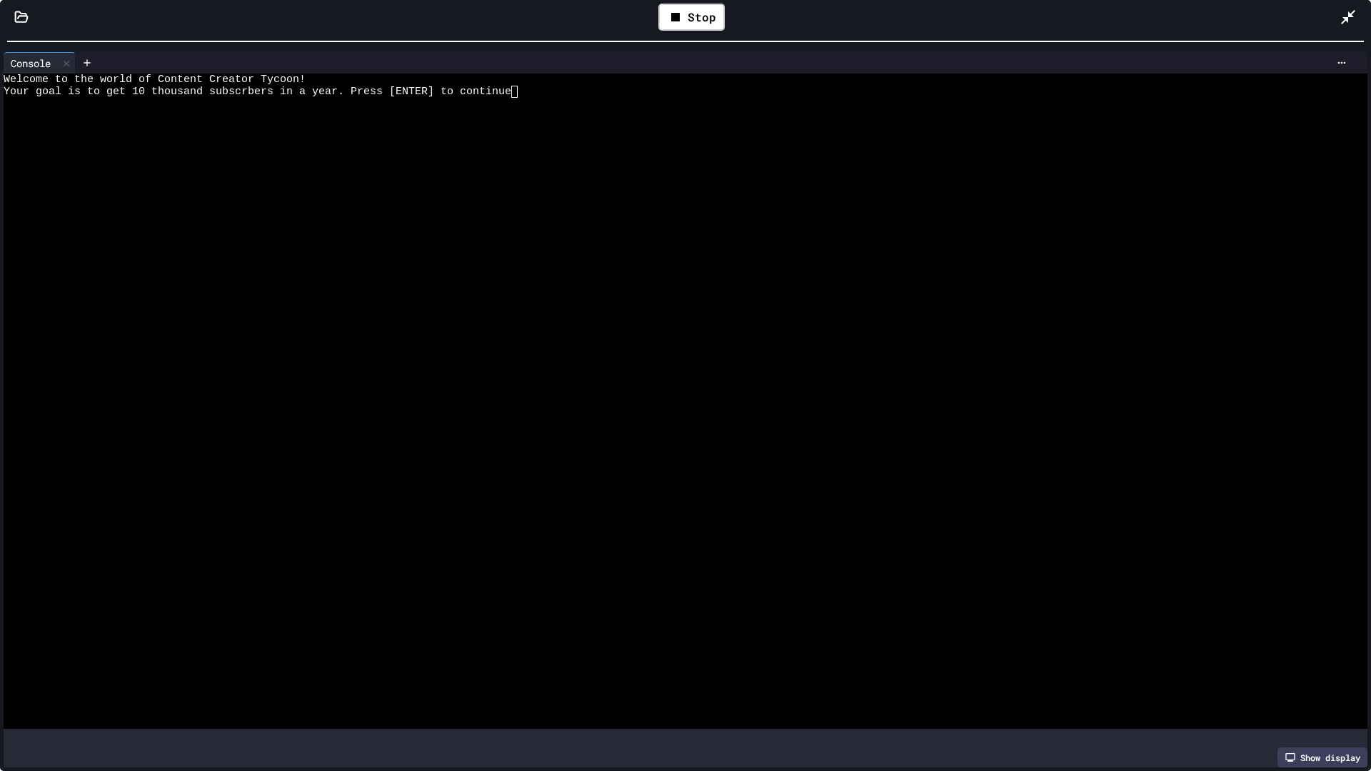
click at [630, 365] on div at bounding box center [672, 371] width 1336 height 12
type textarea "*"
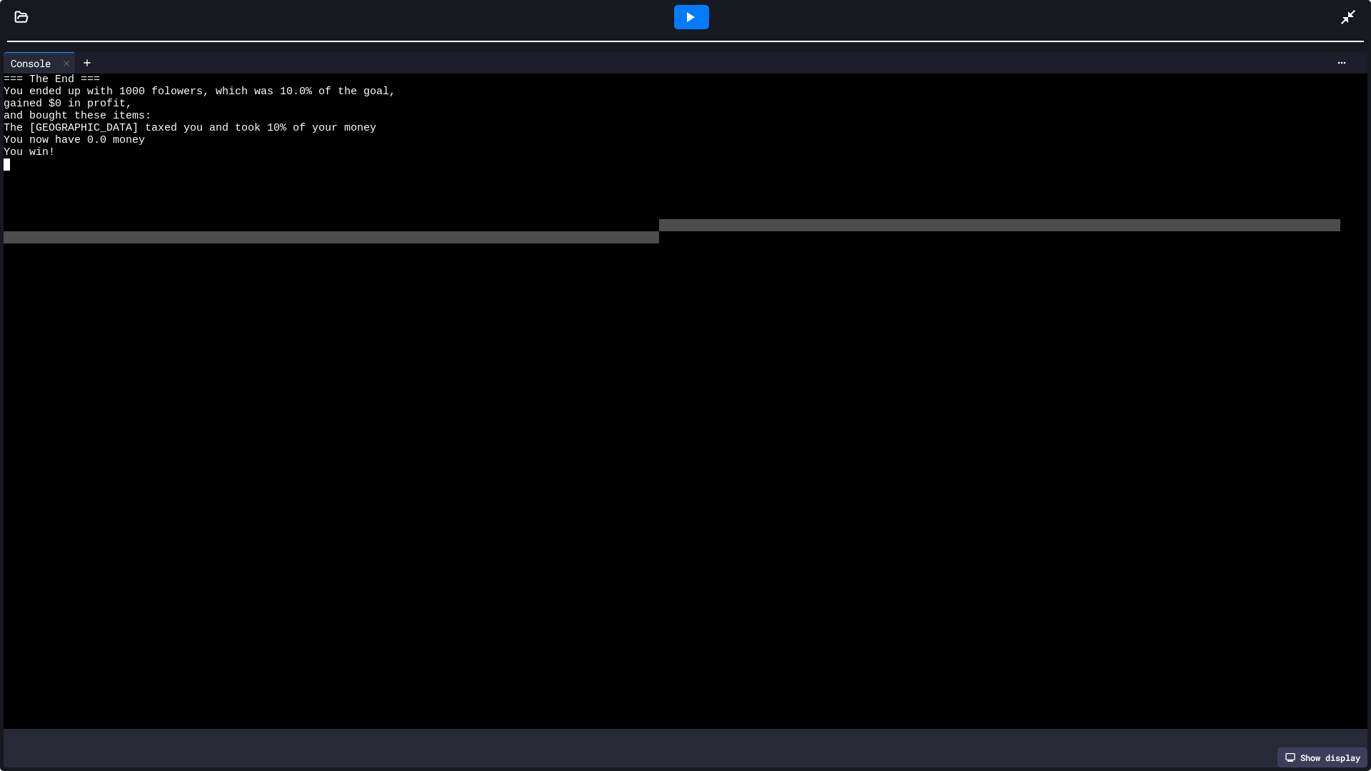
drag, startPoint x: 657, startPoint y: 229, endPoint x: 645, endPoint y: 190, distance: 41.1
click at [652, 216] on div "=== The End === You ended up with 1000 folowers, which was 10.0% of the goal, g…" at bounding box center [672, 401] width 1336 height 655
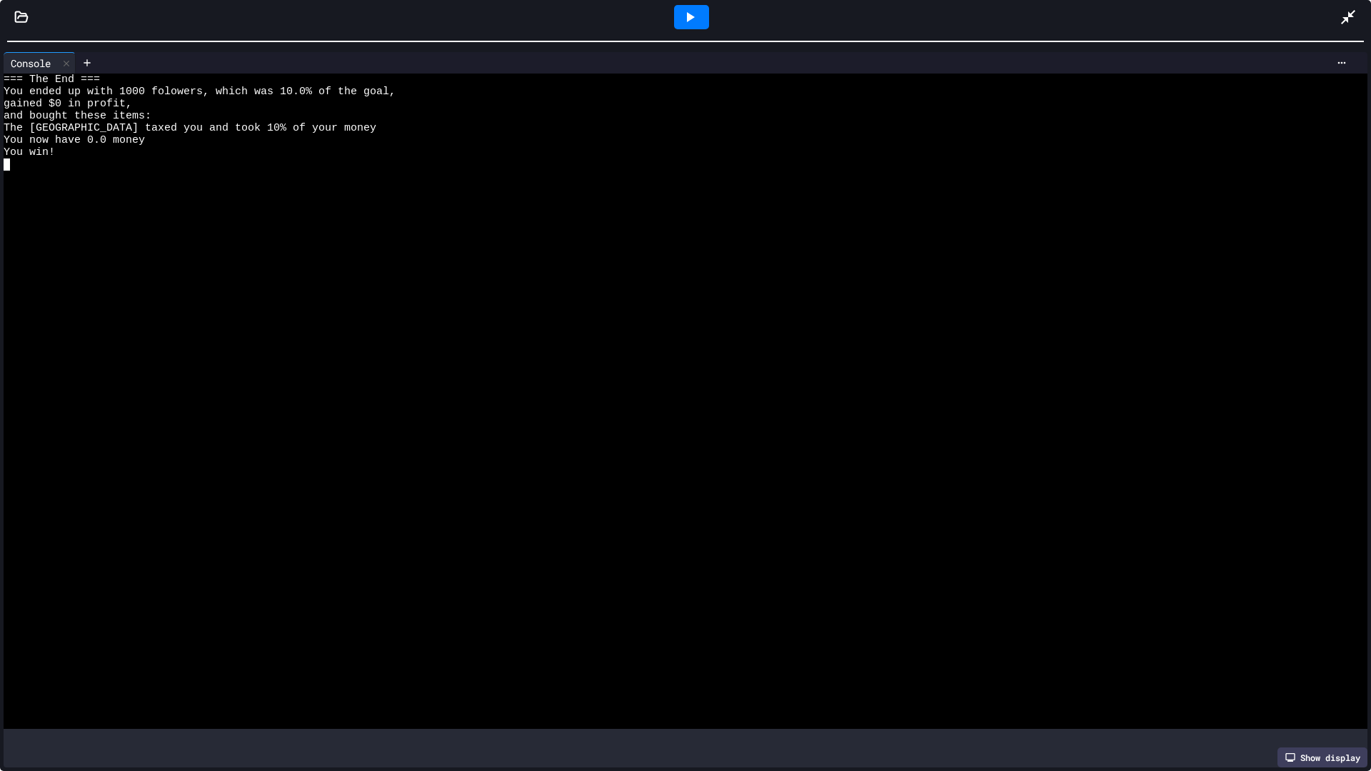
click at [433, 141] on div "You now have 0.0 money" at bounding box center [672, 140] width 1336 height 12
click at [423, 162] on div at bounding box center [672, 164] width 1336 height 12
click at [687, 24] on icon at bounding box center [689, 17] width 17 height 17
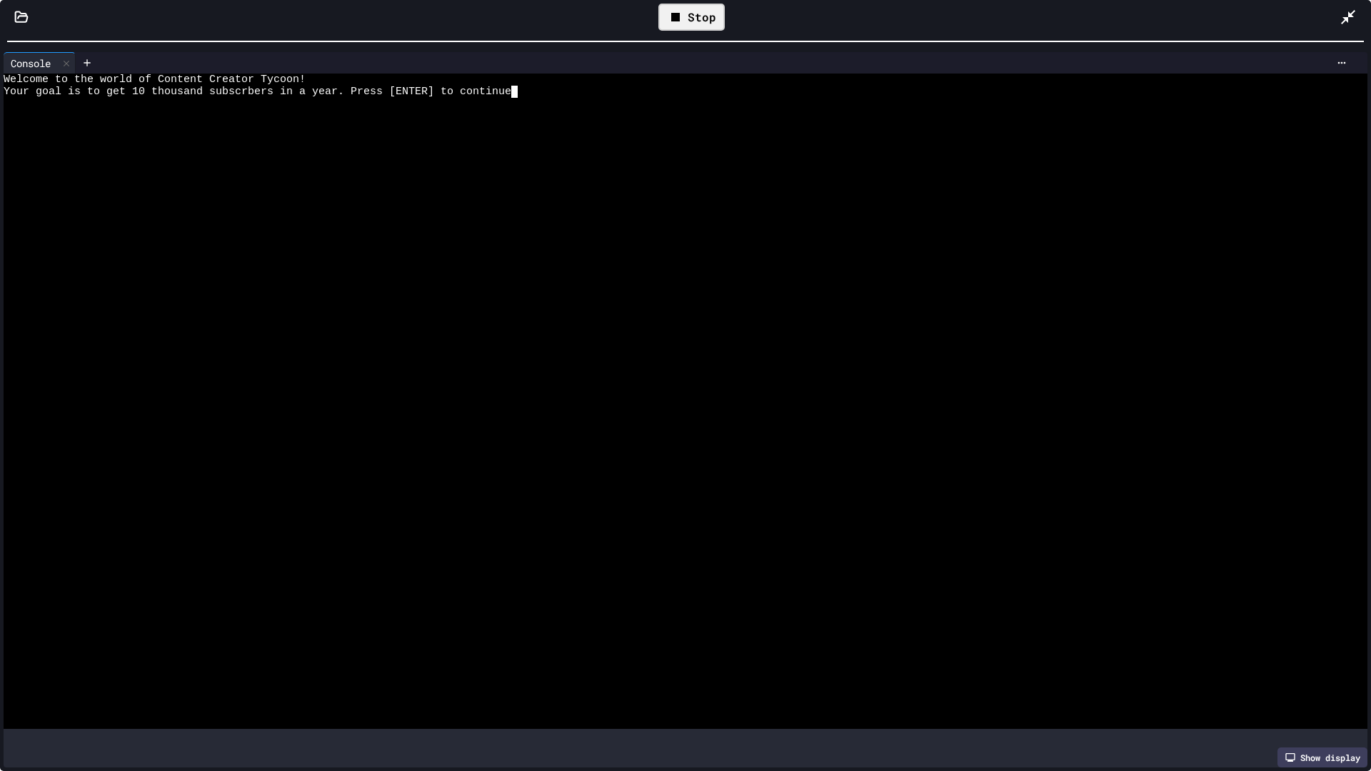
click at [555, 213] on div at bounding box center [672, 213] width 1336 height 12
type textarea "*"
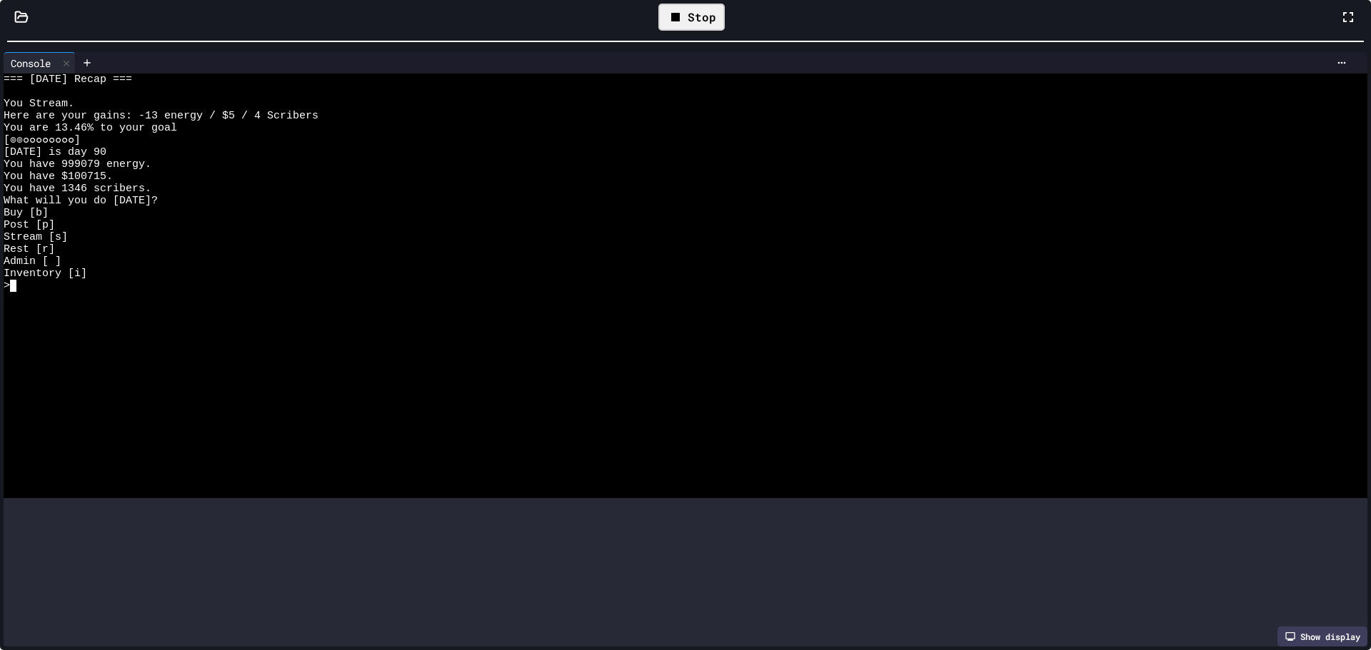
scroll to position [2356, 0]
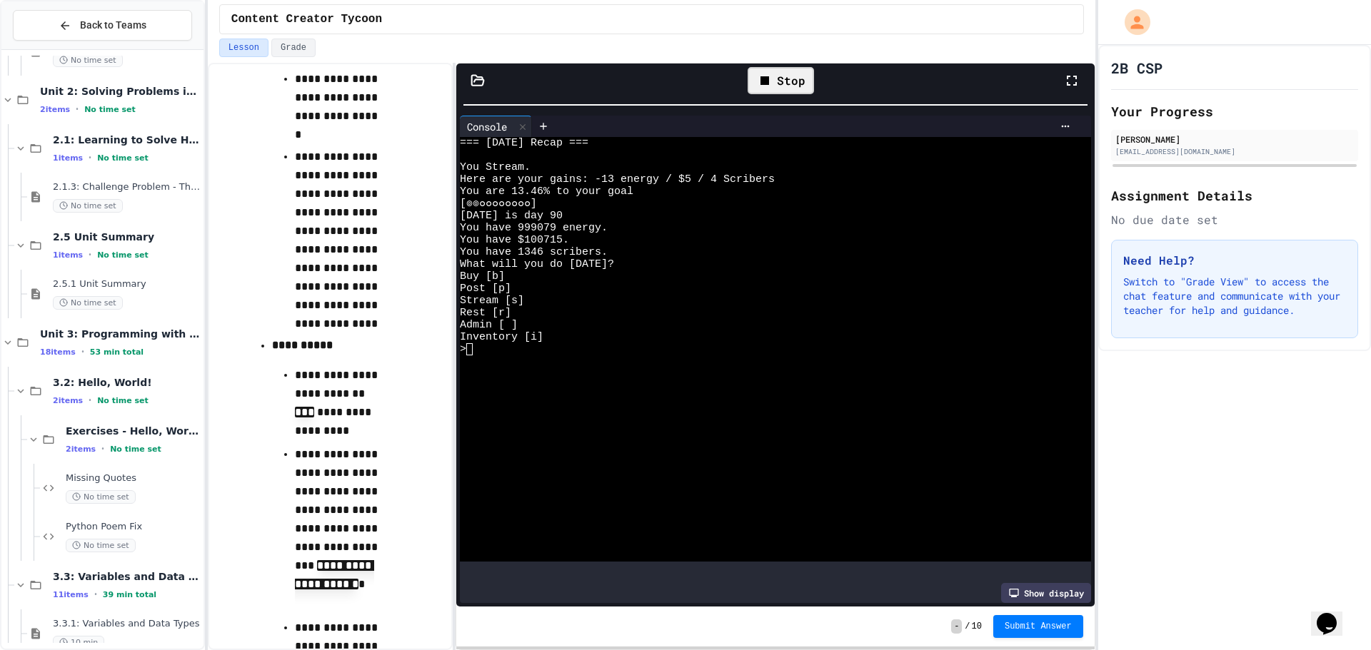
click at [777, 84] on div "Stop" at bounding box center [780, 80] width 66 height 27
click at [777, 84] on icon at bounding box center [780, 81] width 8 height 10
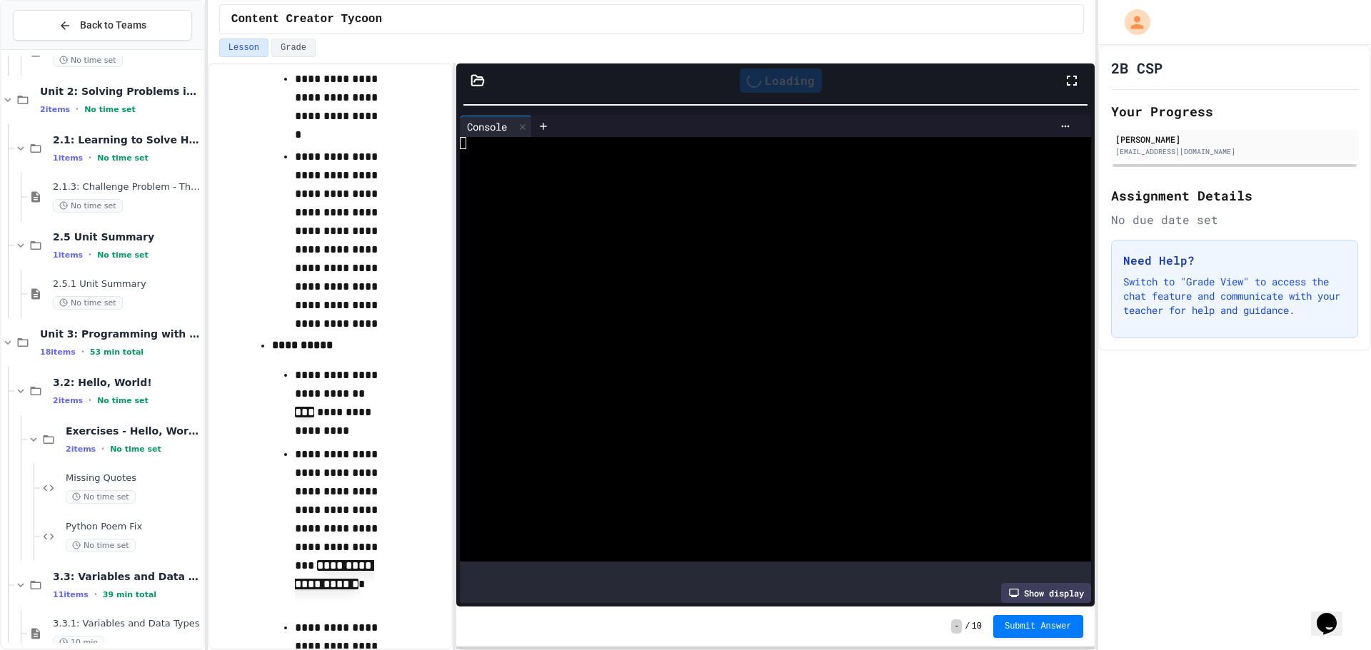
scroll to position [0, 0]
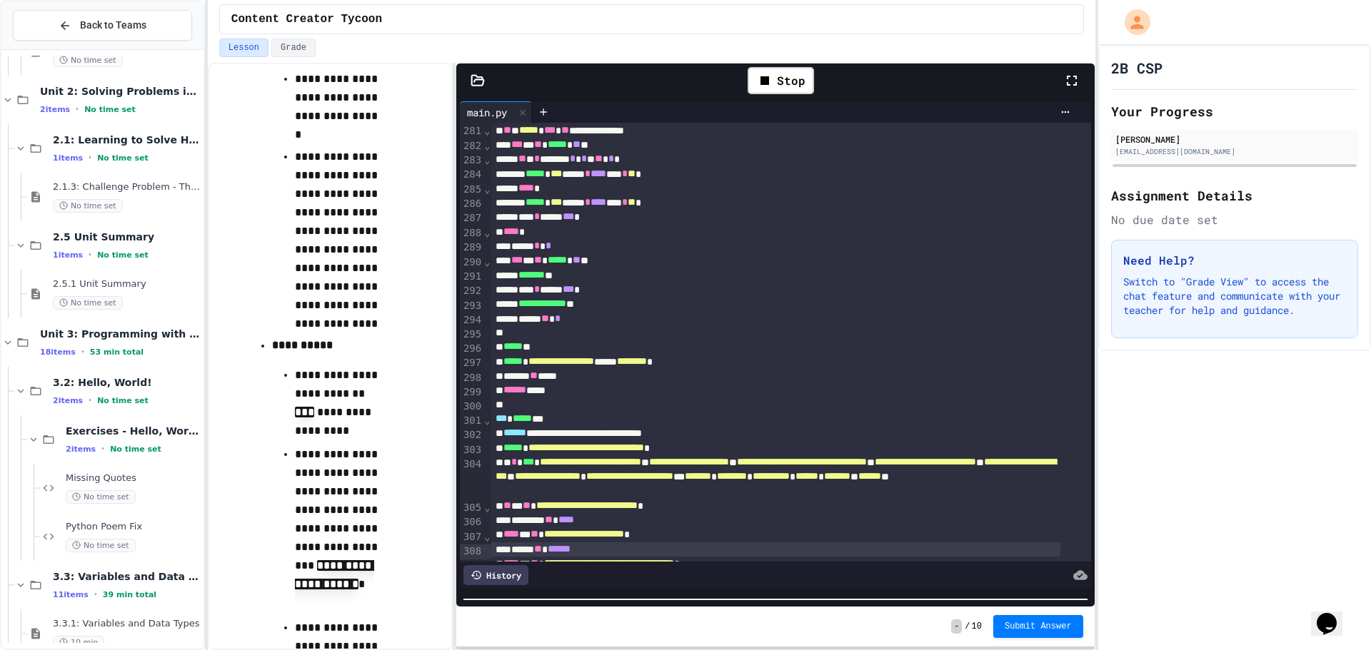
click at [879, 650] on html "**********" at bounding box center [685, 325] width 1371 height 650
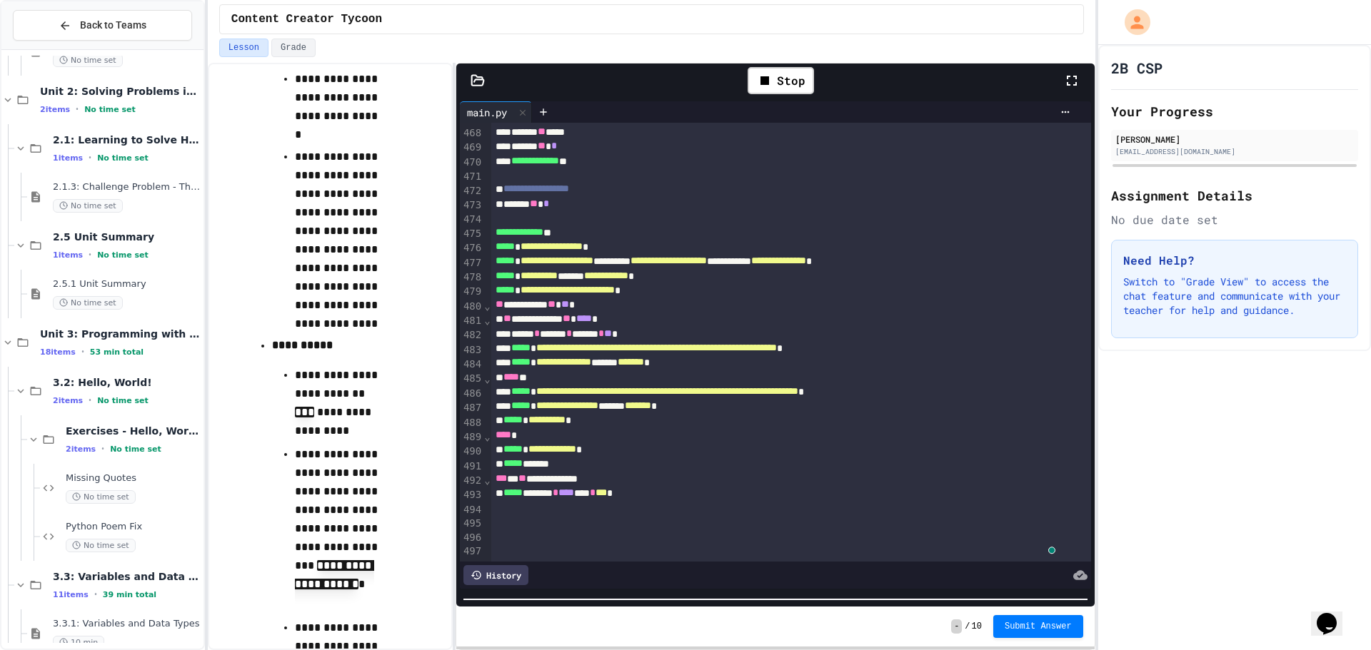
scroll to position [6926, 0]
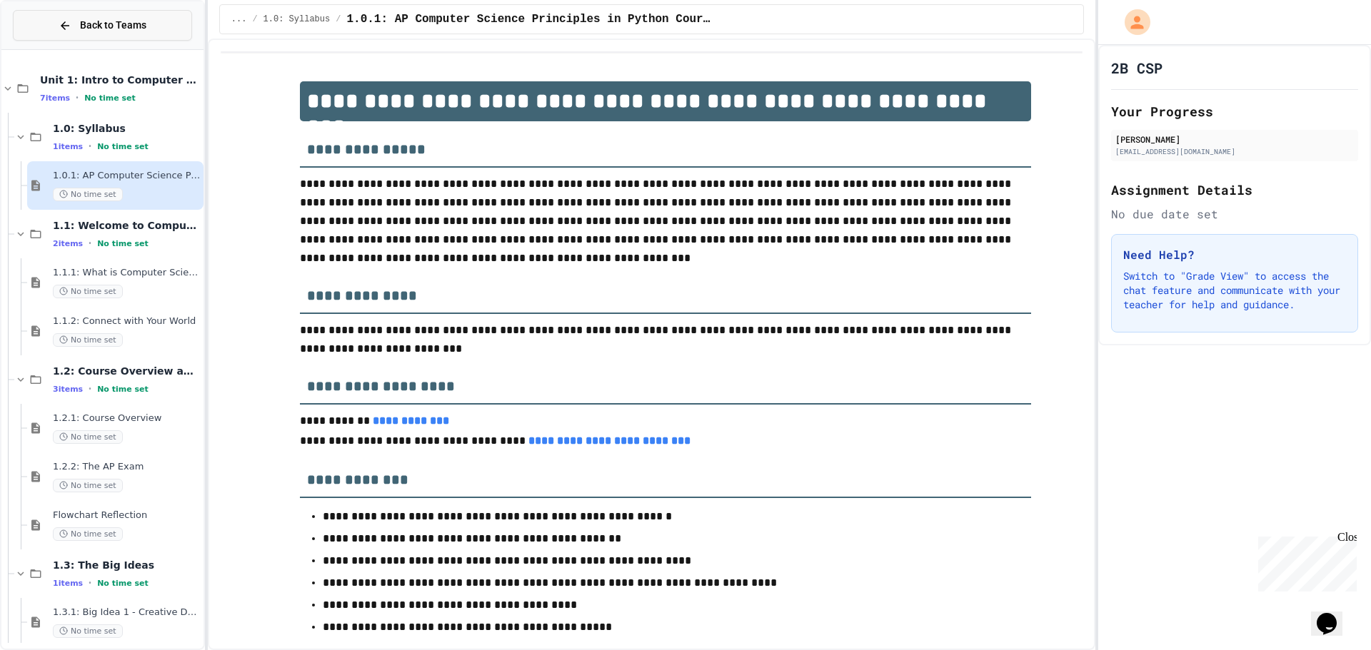
click at [60, 22] on icon at bounding box center [65, 25] width 13 height 13
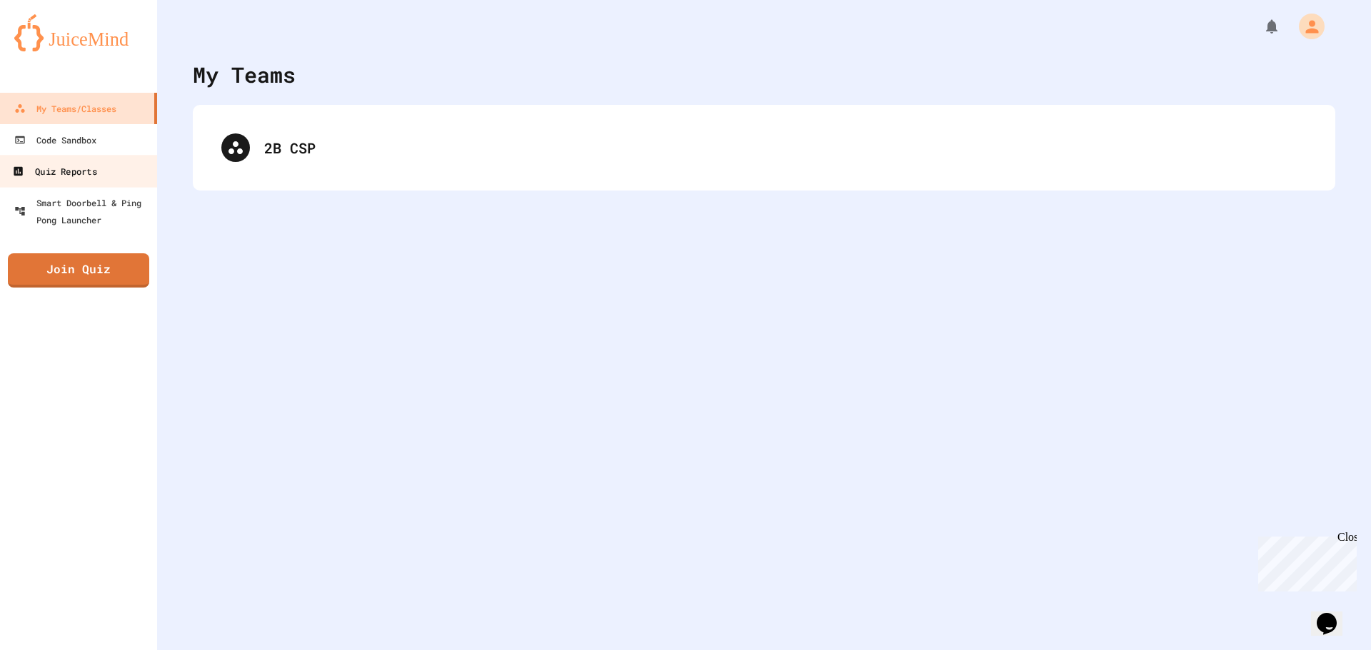
click at [74, 159] on link "Quiz Reports" at bounding box center [79, 171] width 162 height 32
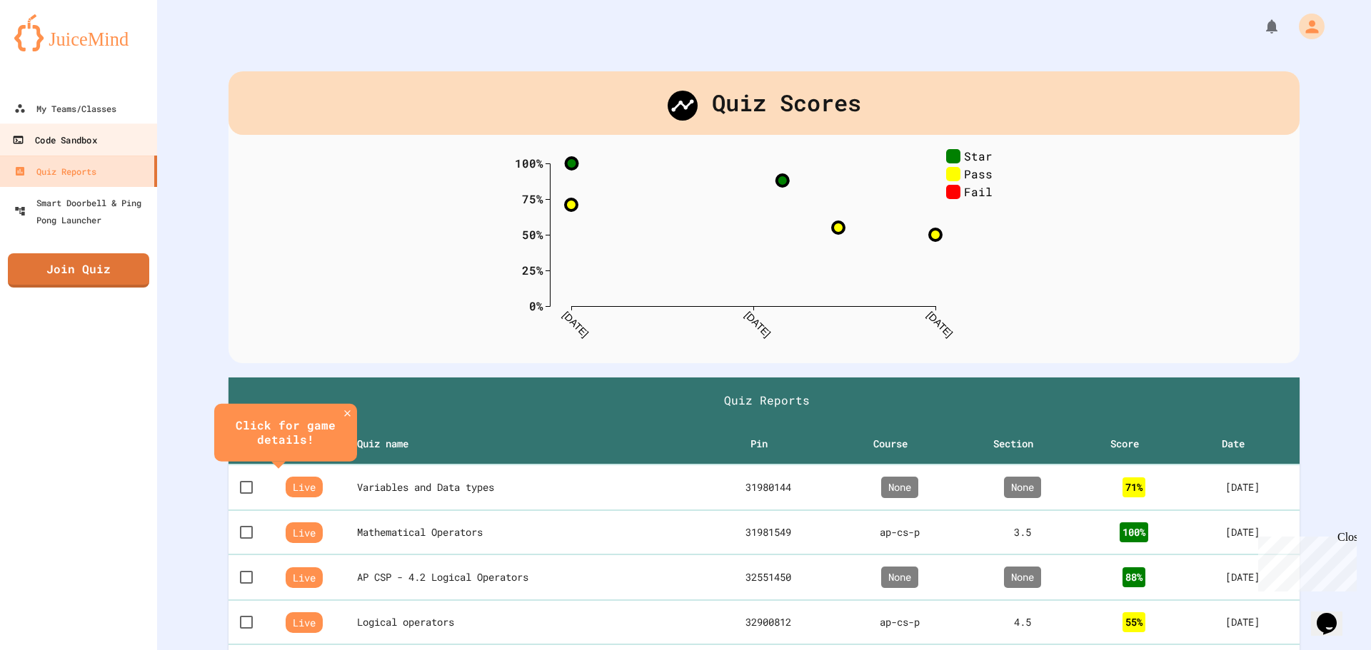
click at [66, 136] on div "Code Sandbox" at bounding box center [54, 140] width 84 height 18
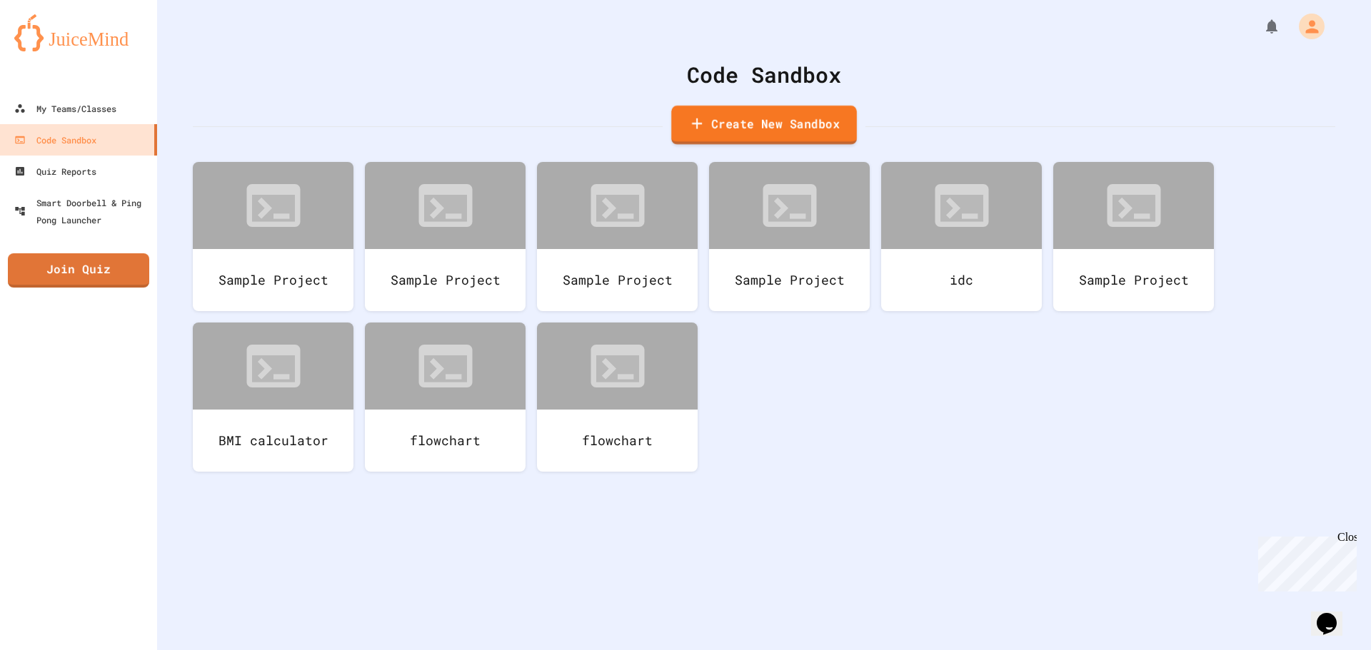
click at [767, 124] on link "Create New Sandbox" at bounding box center [764, 125] width 186 height 39
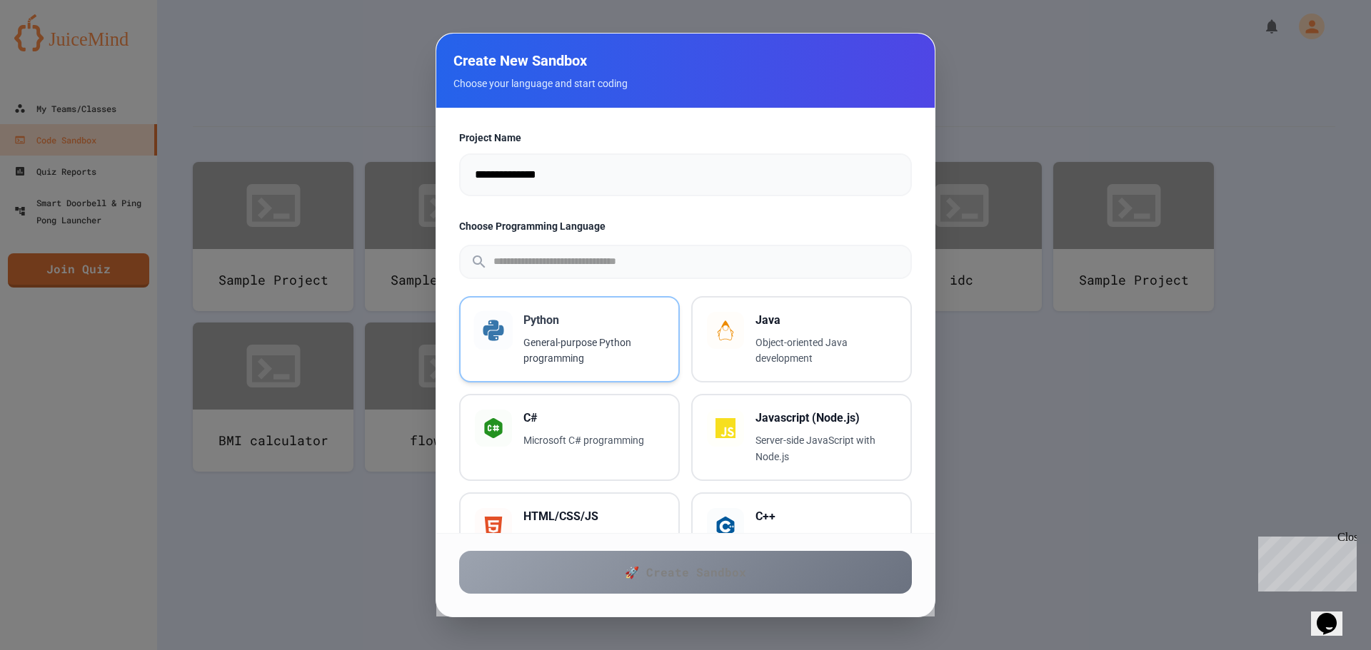
click at [503, 356] on div "Python General-purpose Python programming" at bounding box center [569, 340] width 189 height 56
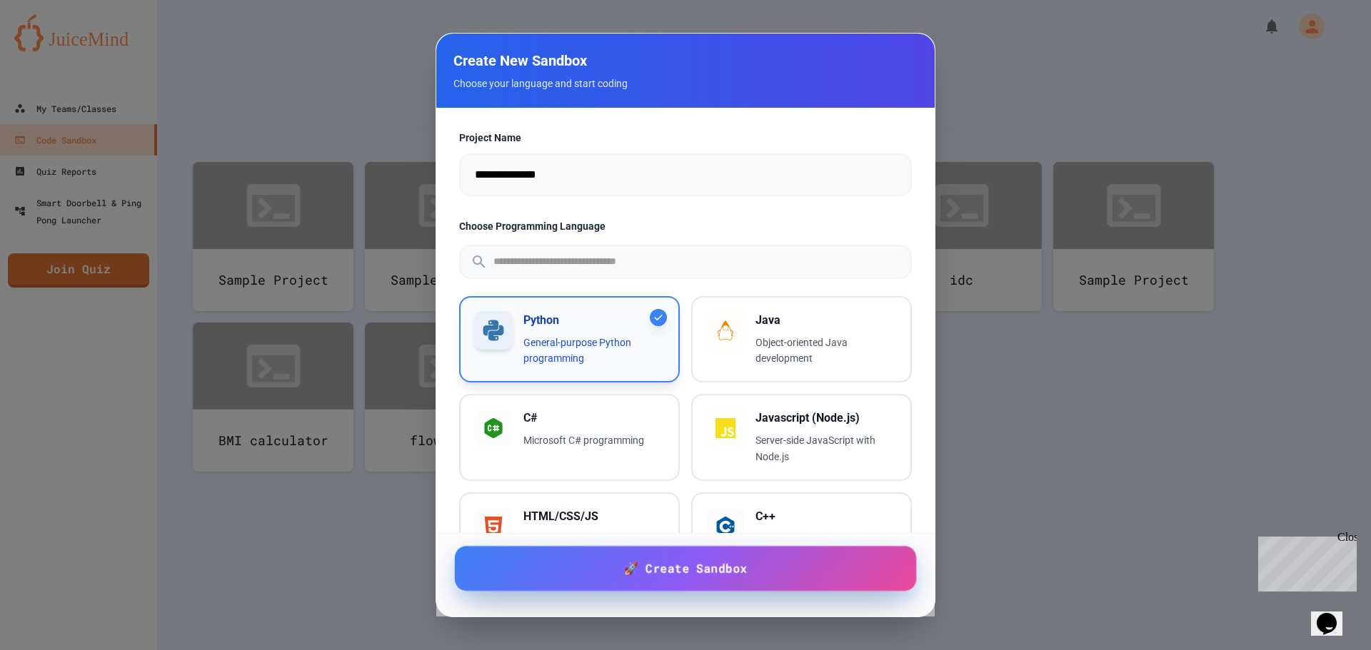
click at [593, 576] on link "🚀 Create Sandbox" at bounding box center [686, 569] width 462 height 45
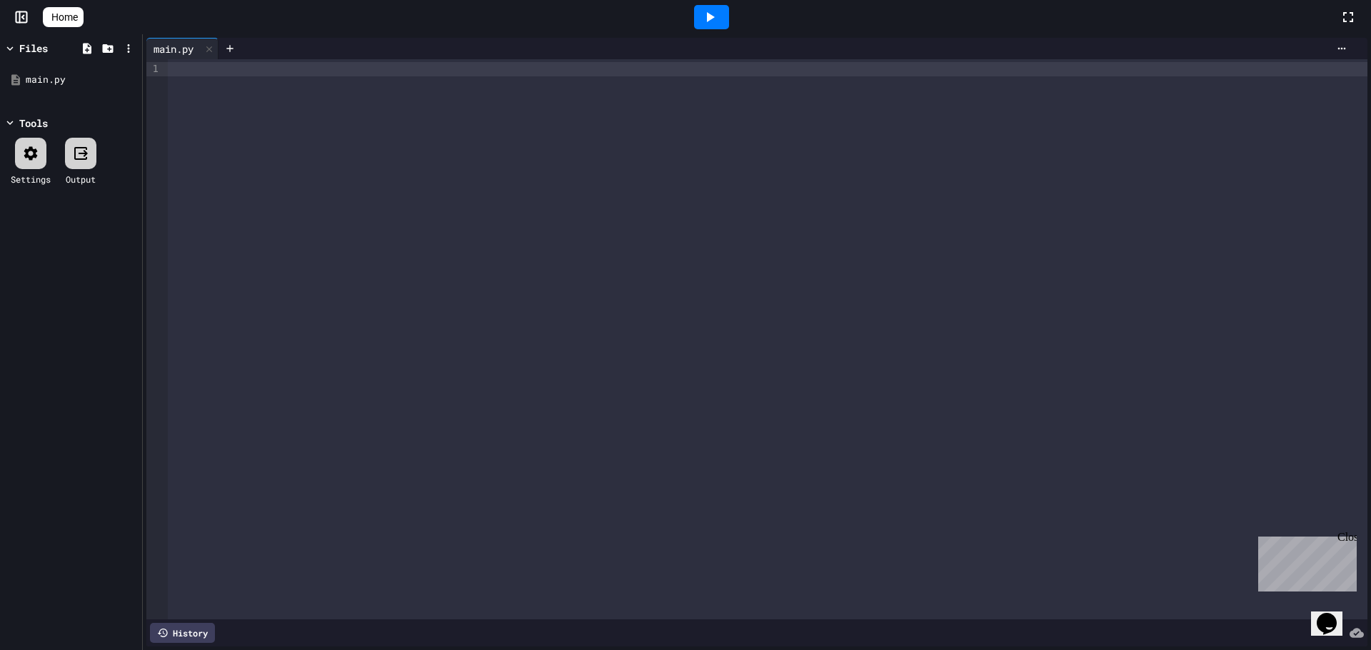
click at [233, 116] on div at bounding box center [767, 339] width 1199 height 560
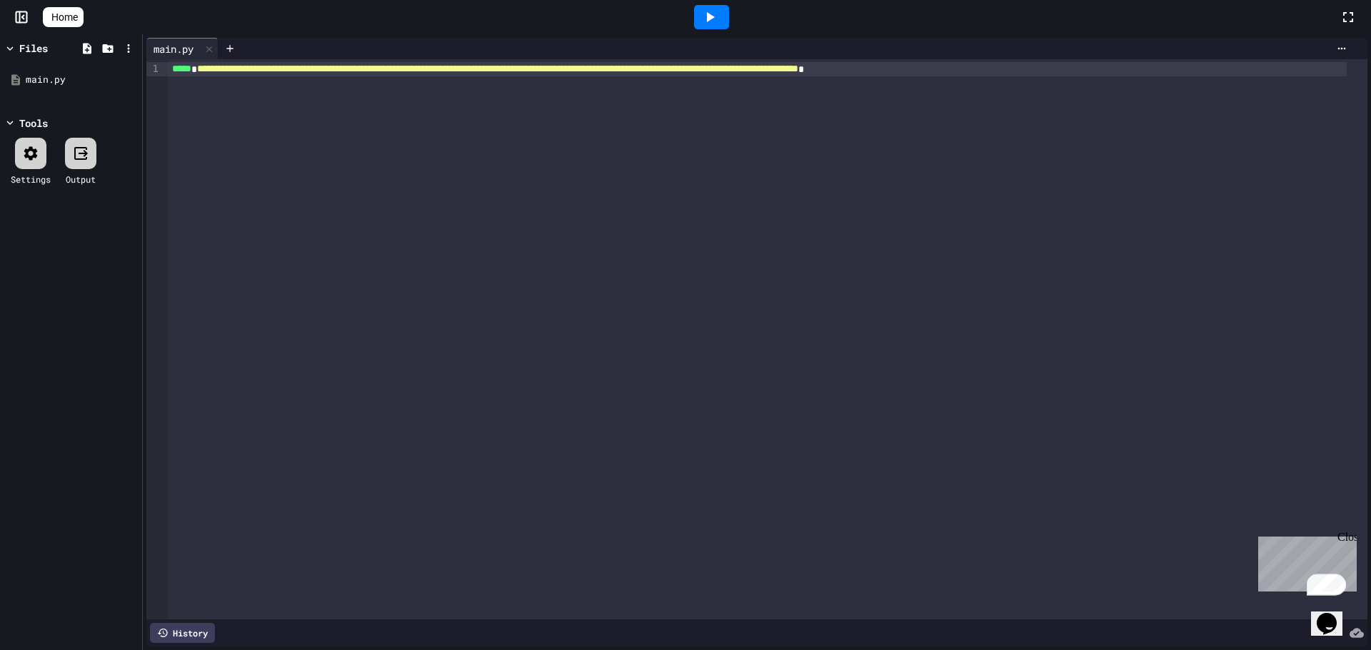
click at [715, 18] on icon at bounding box center [711, 17] width 8 height 10
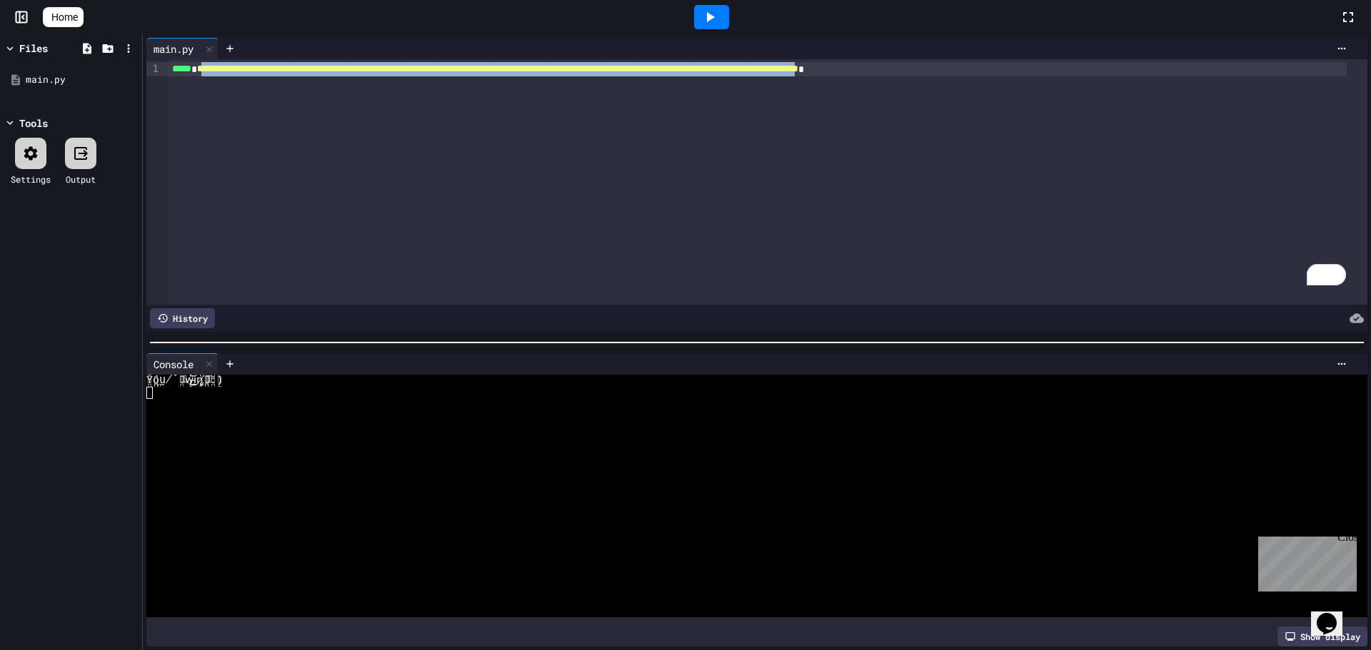
drag, startPoint x: 273, startPoint y: 66, endPoint x: 209, endPoint y: 66, distance: 63.5
click at [209, 66] on span "**********" at bounding box center [497, 69] width 601 height 10
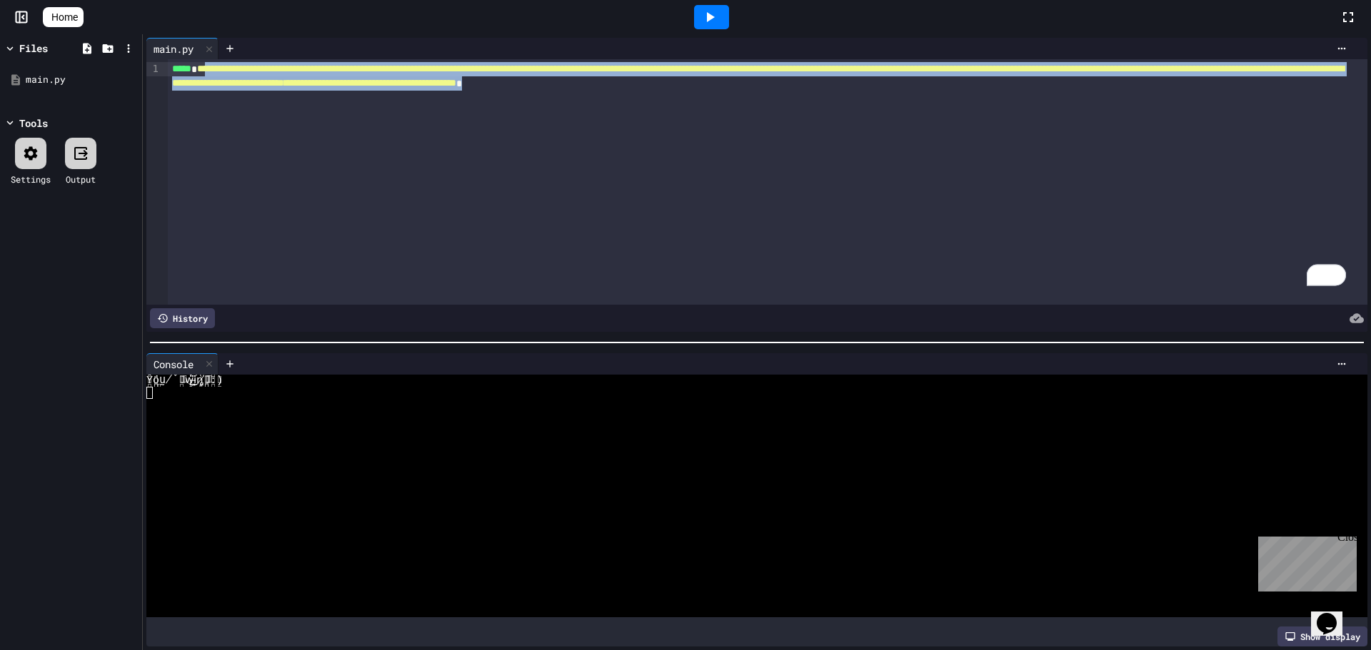
drag, startPoint x: 322, startPoint y: 66, endPoint x: 210, endPoint y: 70, distance: 112.1
click at [210, 70] on div "**********" at bounding box center [757, 69] width 1178 height 14
drag, startPoint x: 216, startPoint y: 71, endPoint x: 99, endPoint y: 73, distance: 116.4
click at [99, 73] on div "**********" at bounding box center [685, 342] width 1371 height 616
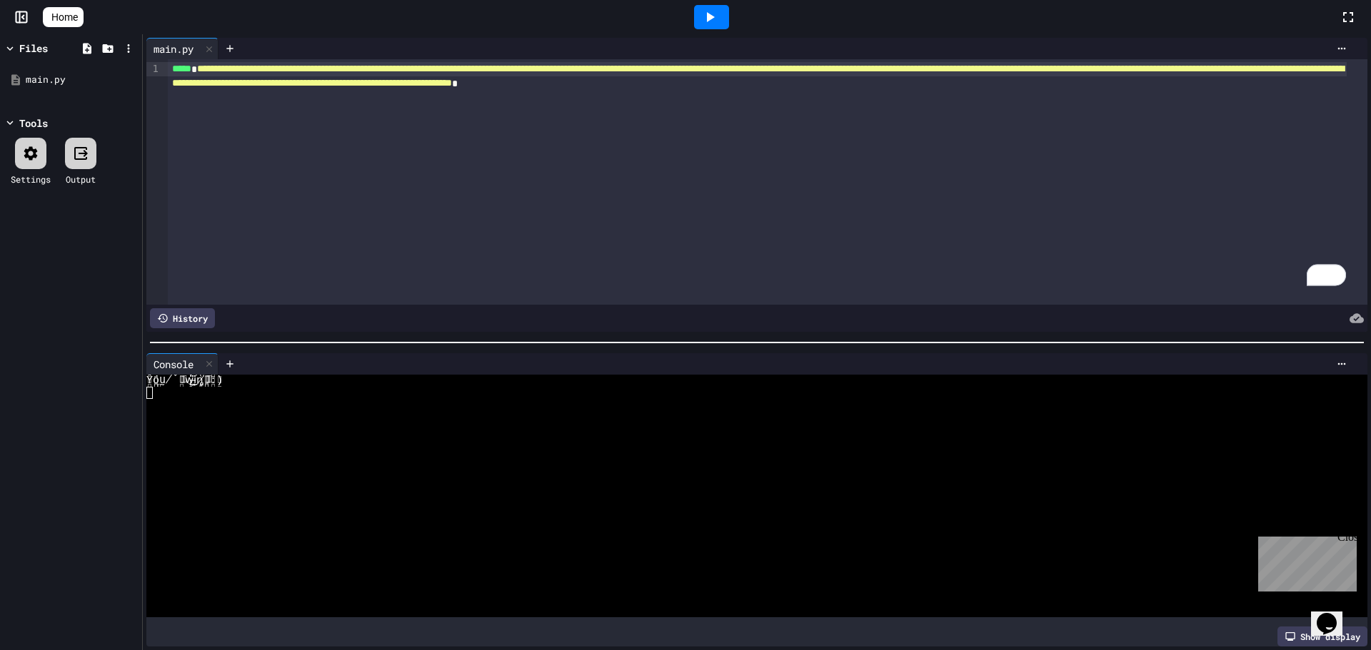
click at [710, 22] on icon at bounding box center [709, 17] width 17 height 17
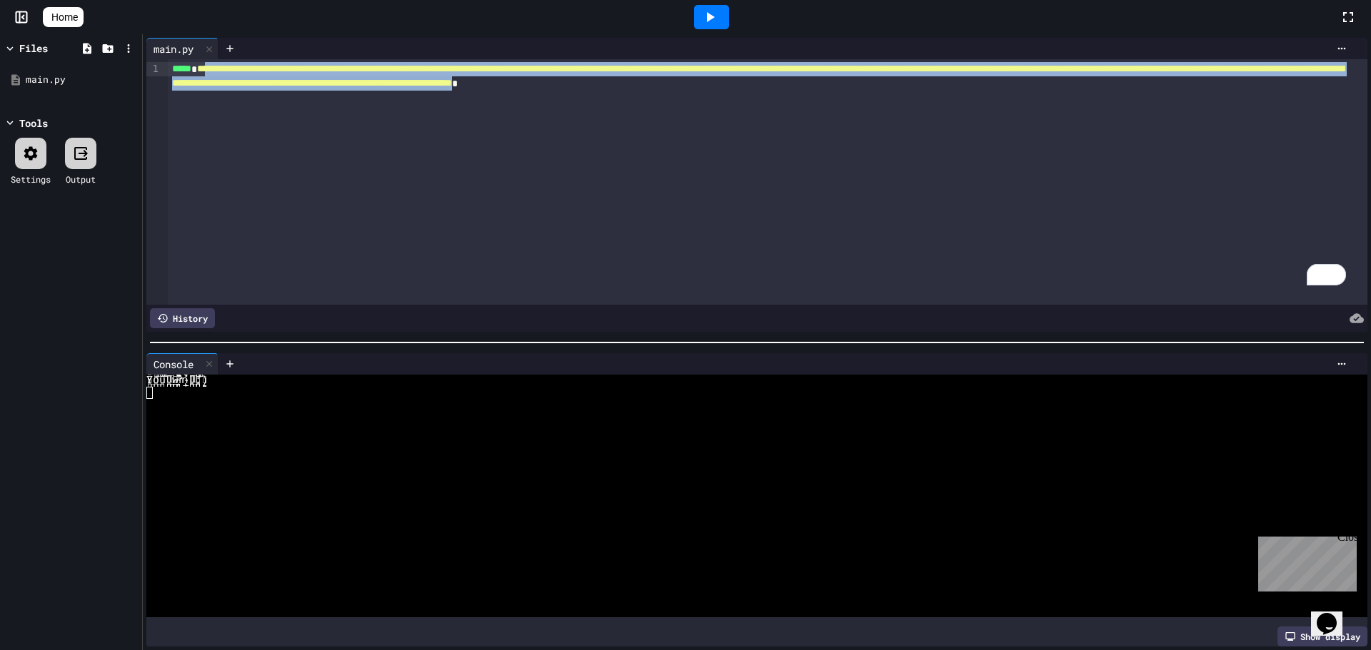
drag, startPoint x: 293, startPoint y: 64, endPoint x: 209, endPoint y: 64, distance: 83.5
click at [209, 64] on span "**********" at bounding box center [757, 76] width 1171 height 24
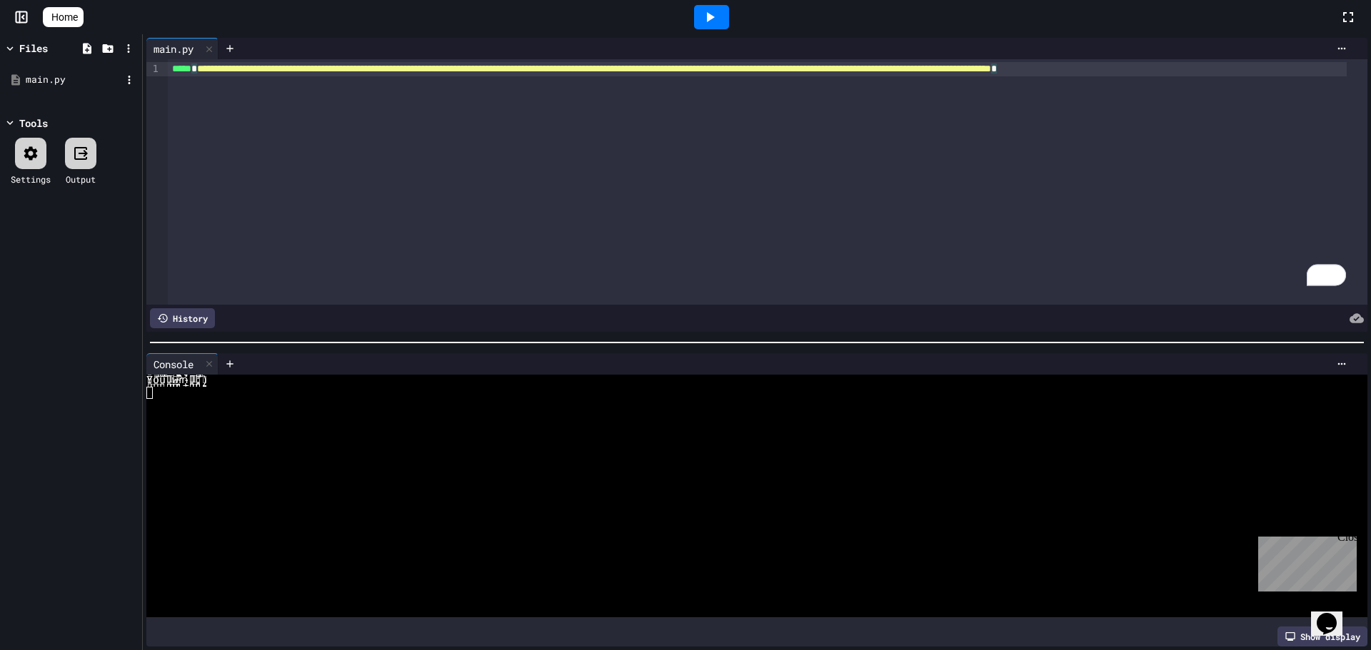
drag, startPoint x: 244, startPoint y: 75, endPoint x: 50, endPoint y: 84, distance: 194.4
click at [50, 84] on div "**********" at bounding box center [685, 342] width 1371 height 616
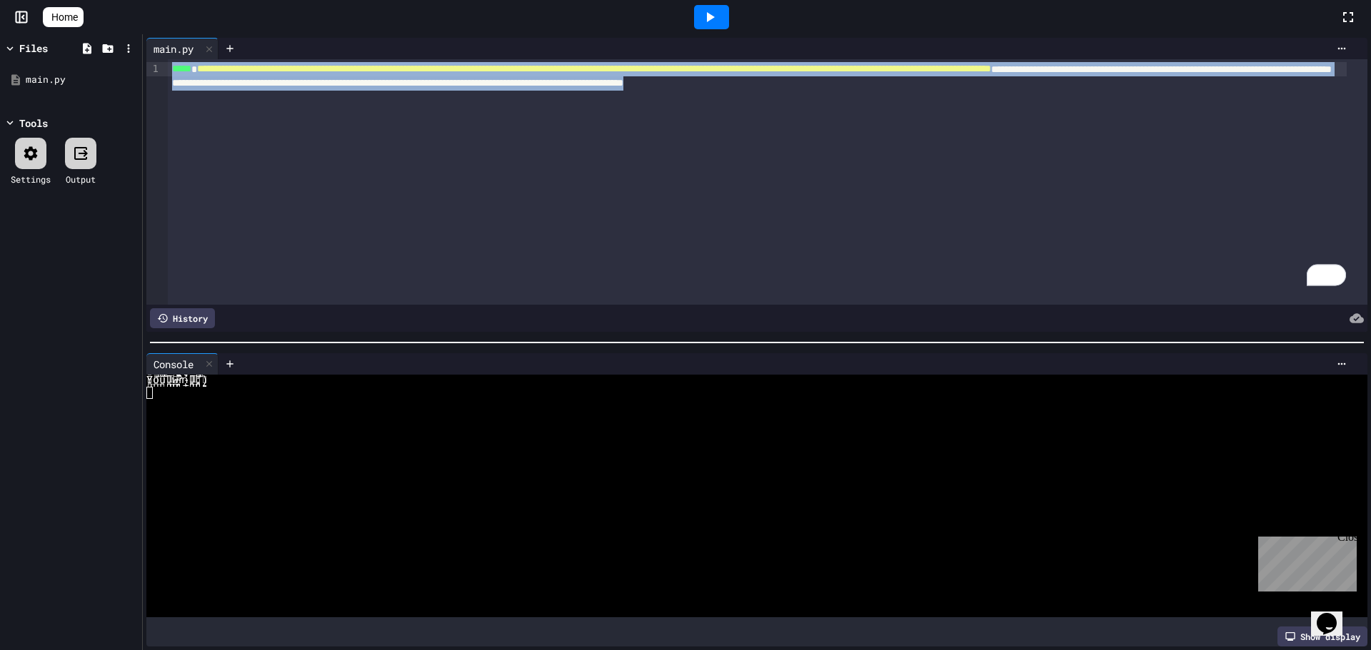
drag, startPoint x: 448, startPoint y: 74, endPoint x: 148, endPoint y: 59, distance: 300.9
click at [148, 59] on div "**********" at bounding box center [756, 182] width 1221 height 246
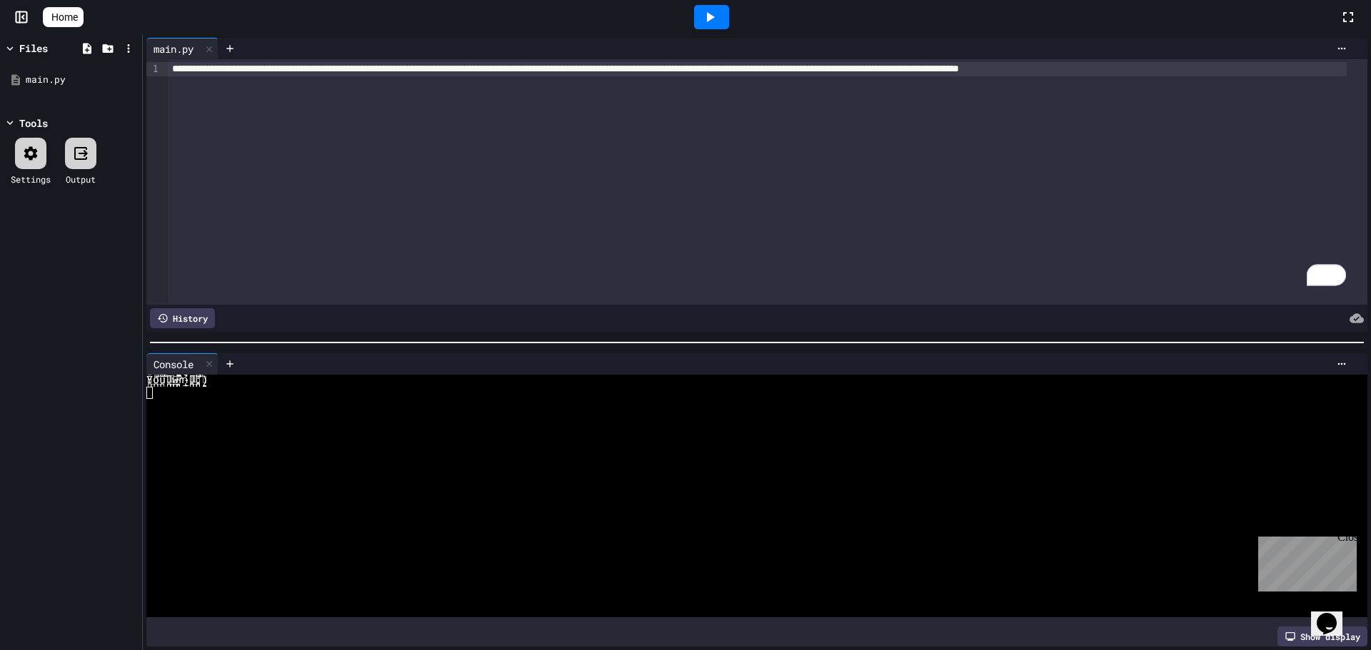
click at [717, 9] on icon at bounding box center [709, 17] width 17 height 17
